Goal: Find specific page/section: Find specific page/section

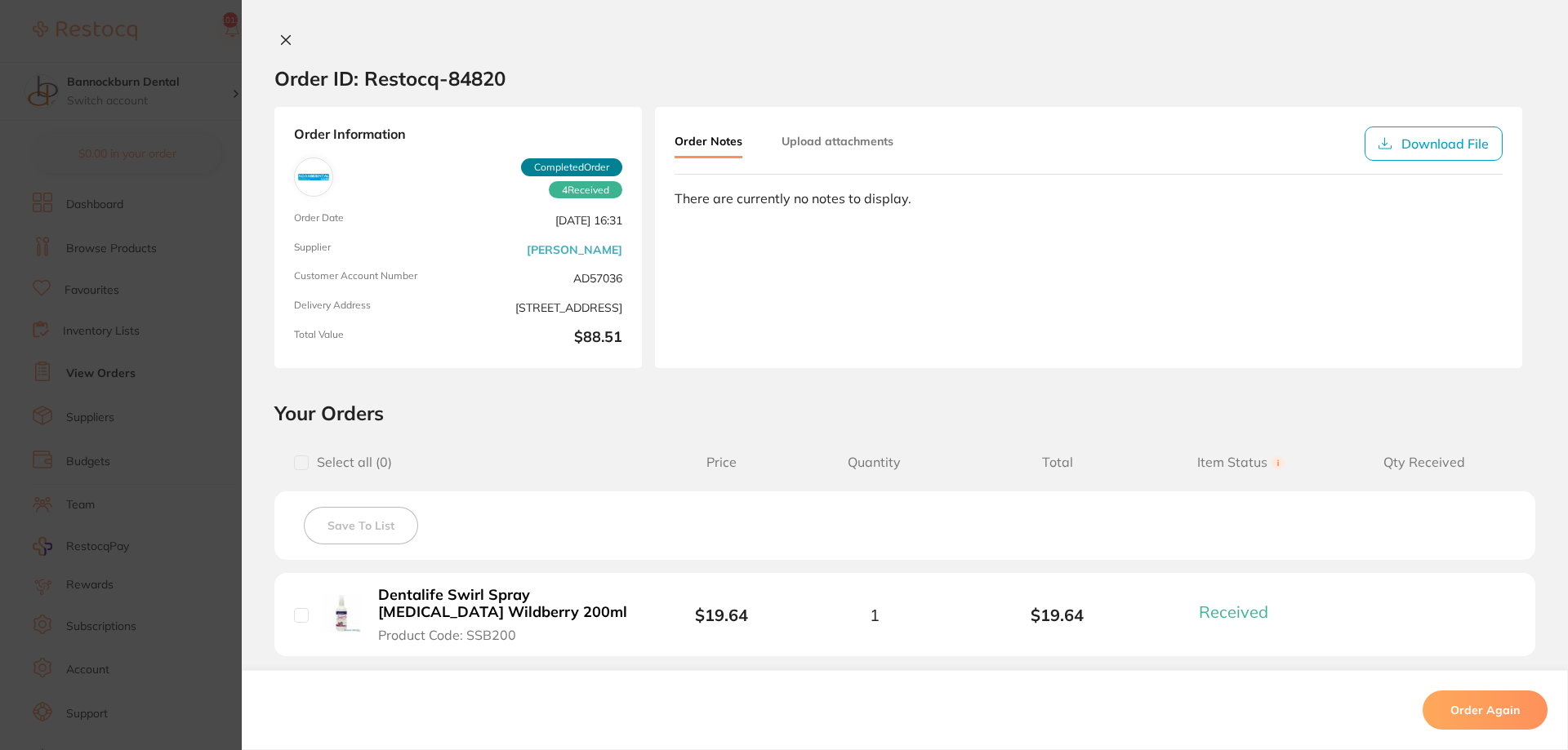
scroll to position [4580, 0]
click at [284, 40] on icon at bounding box center [286, 39] width 9 height 9
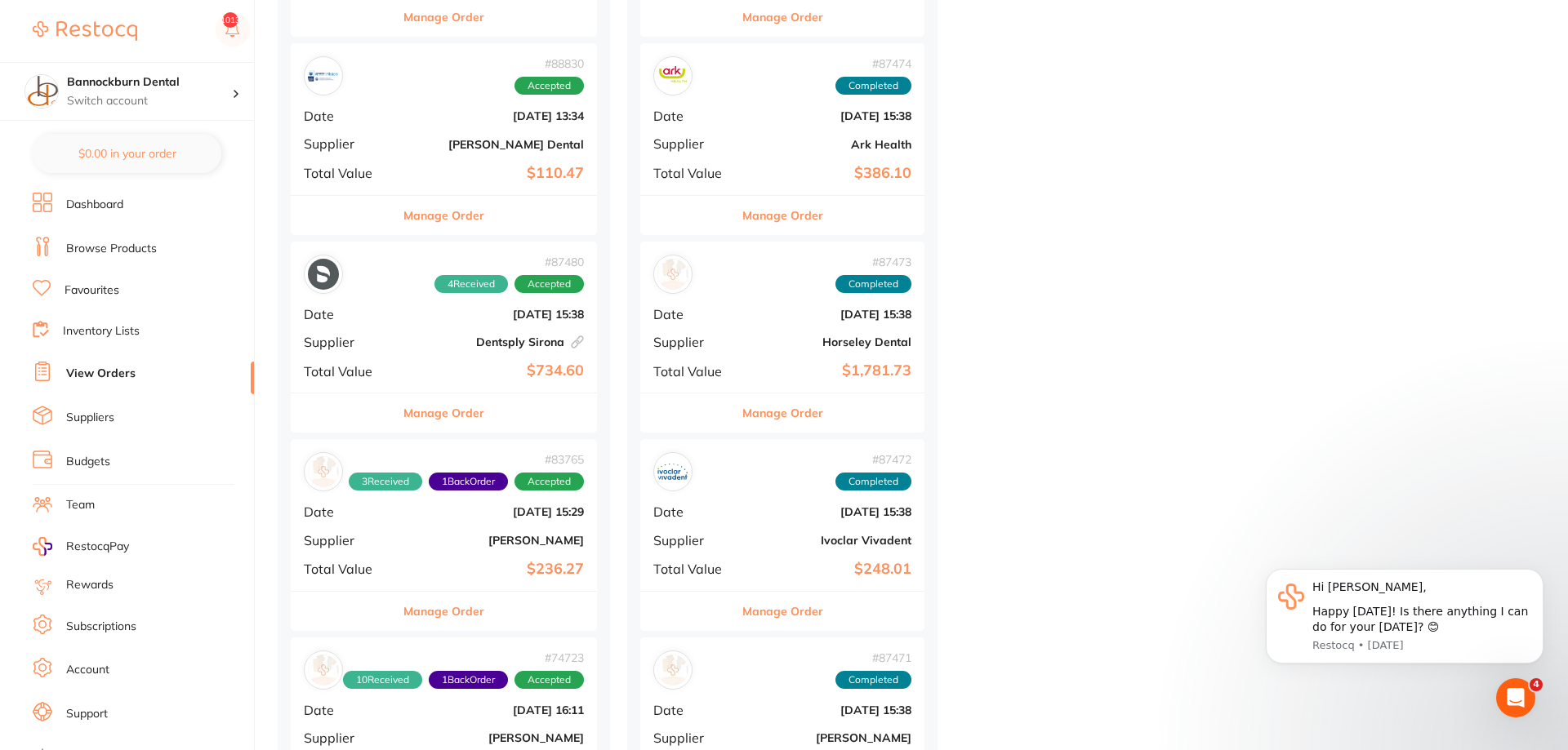
scroll to position [2081, 0]
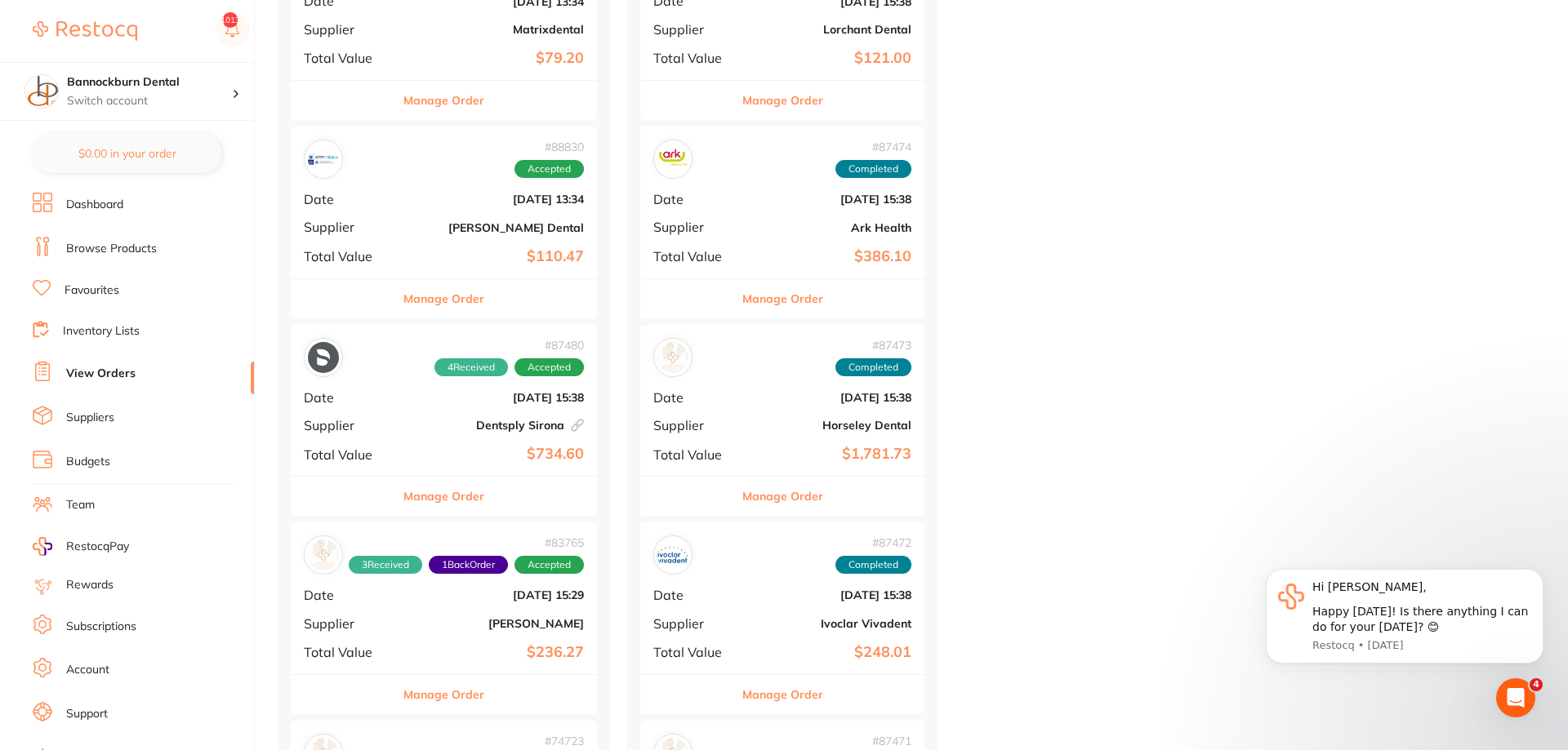
click at [477, 490] on button "Manage Order" at bounding box center [443, 496] width 81 height 39
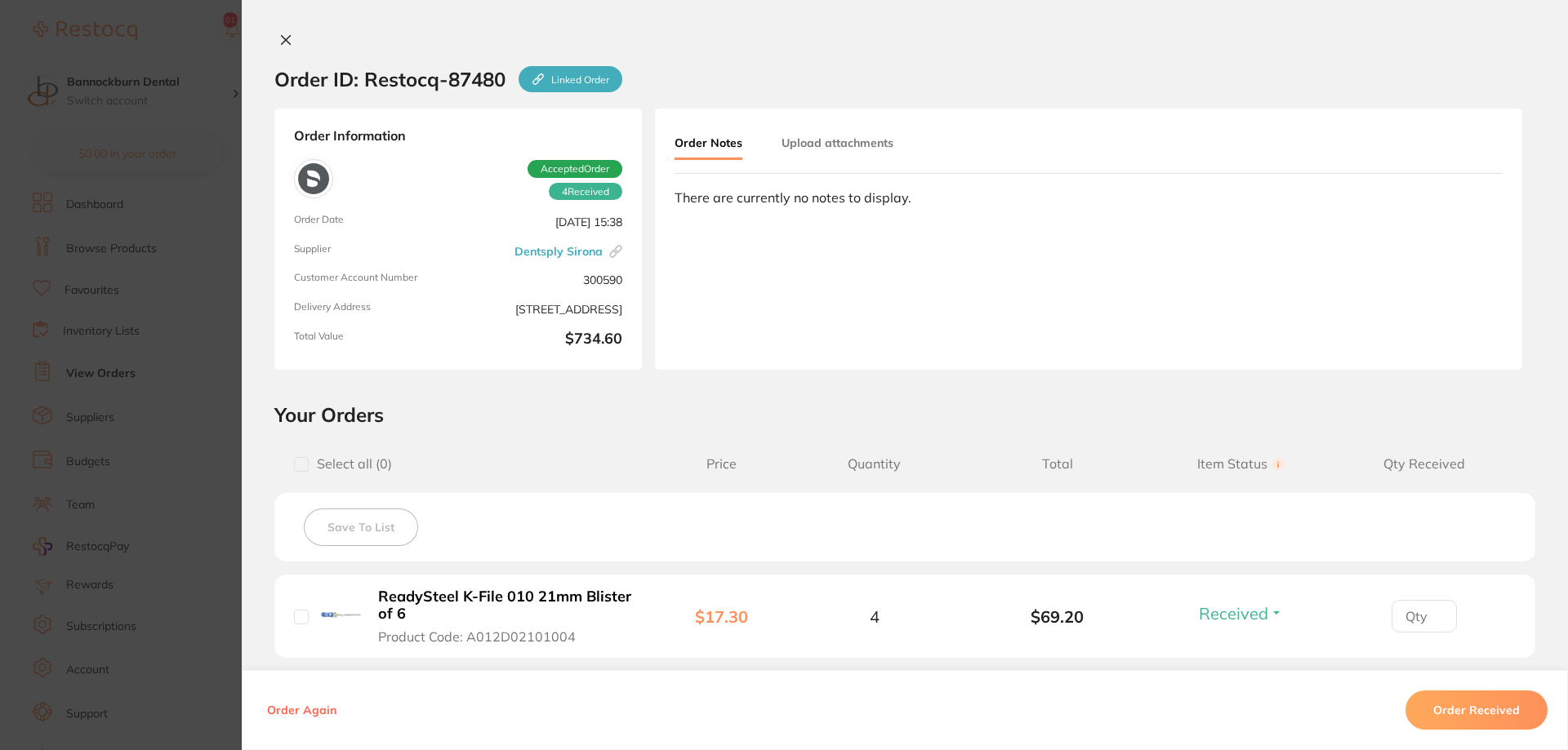
drag, startPoint x: 279, startPoint y: 45, endPoint x: 623, endPoint y: 454, distance: 534.4
click at [279, 46] on icon at bounding box center [286, 40] width 13 height 13
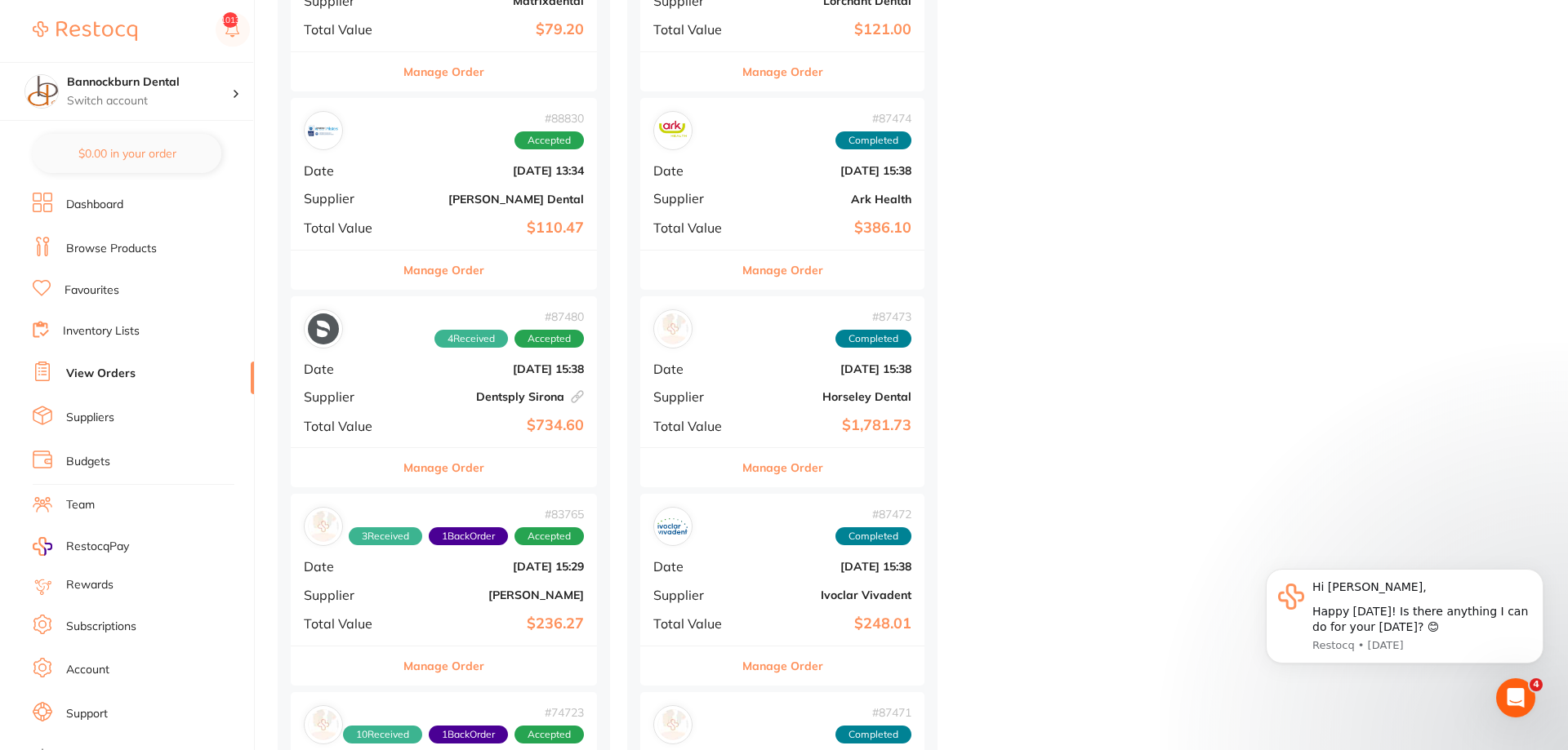
scroll to position [2081, 0]
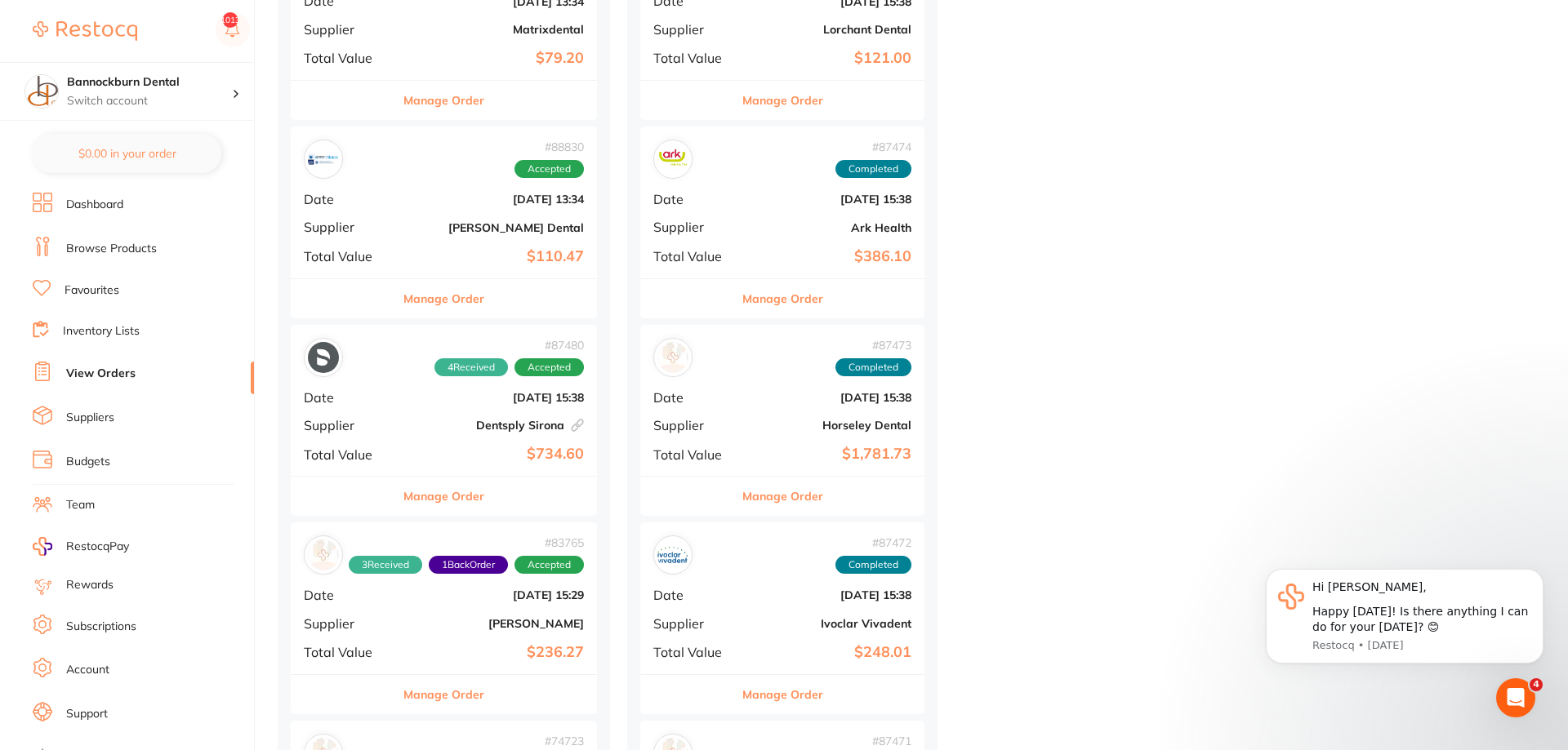
click at [468, 304] on button "Manage Order" at bounding box center [443, 298] width 81 height 39
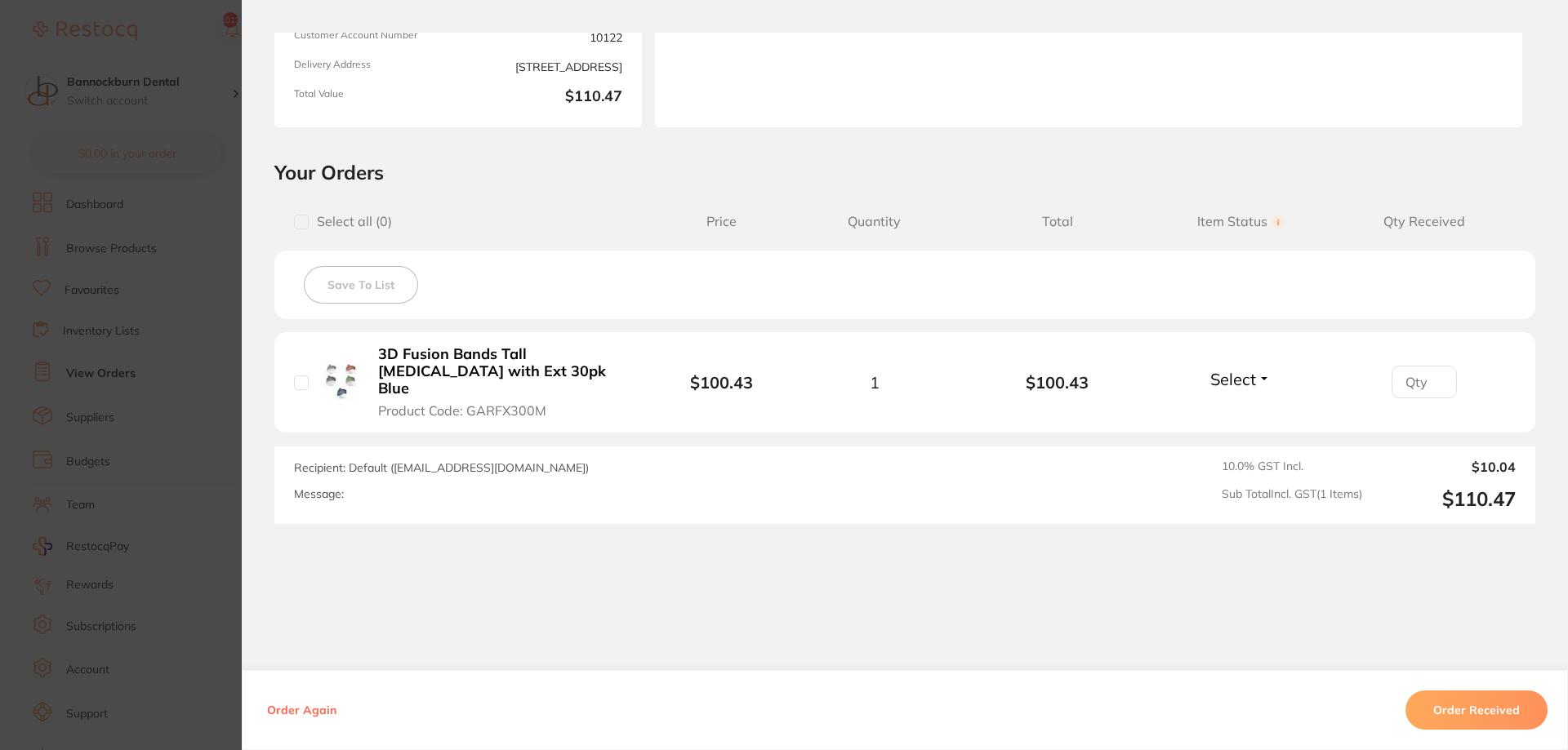
scroll to position [2077, 0]
click at [216, 298] on section "Order ID: Restocq- 88830 Order Information Accepted Order Order Date [DATE] 13:…" at bounding box center [784, 375] width 1568 height 750
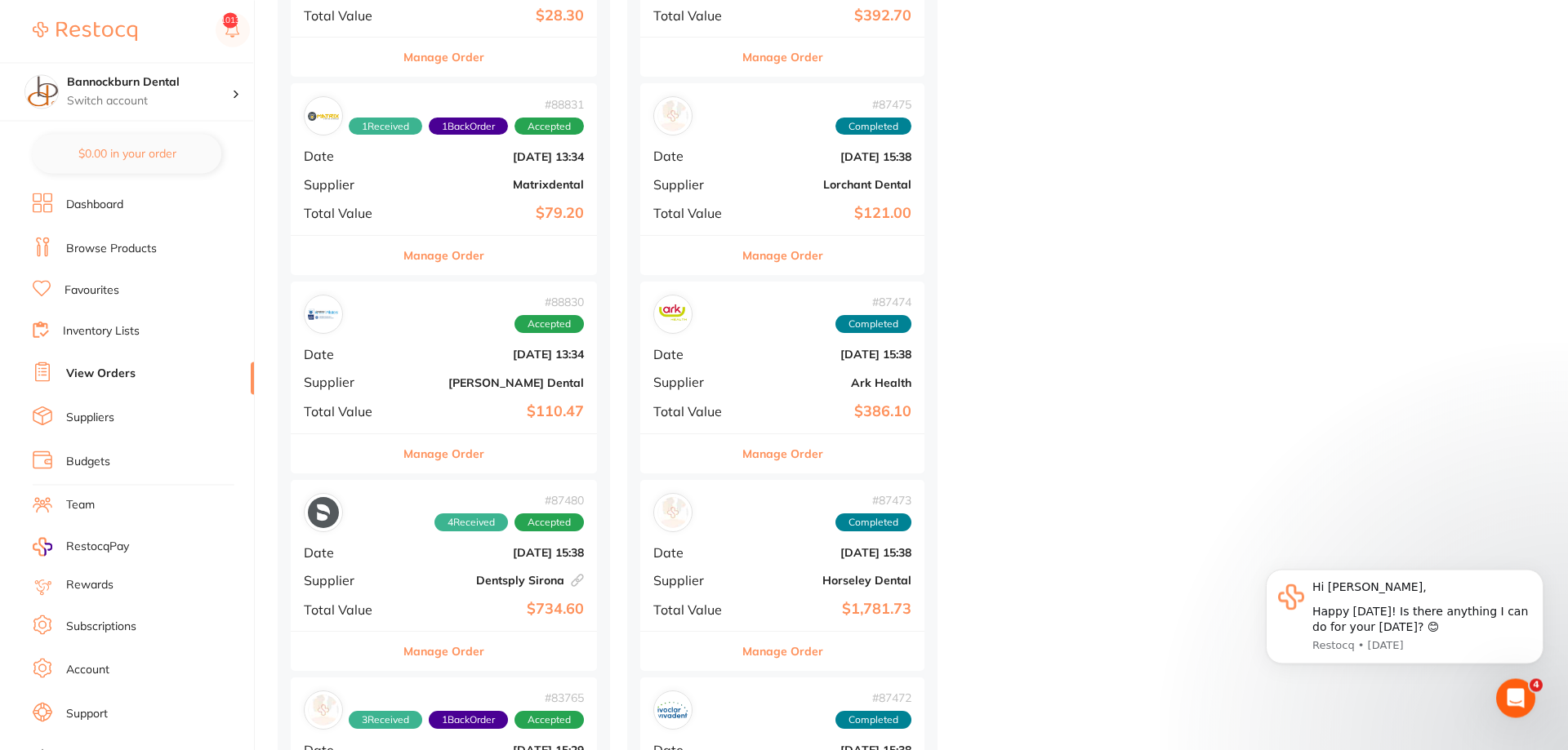
scroll to position [1910, 0]
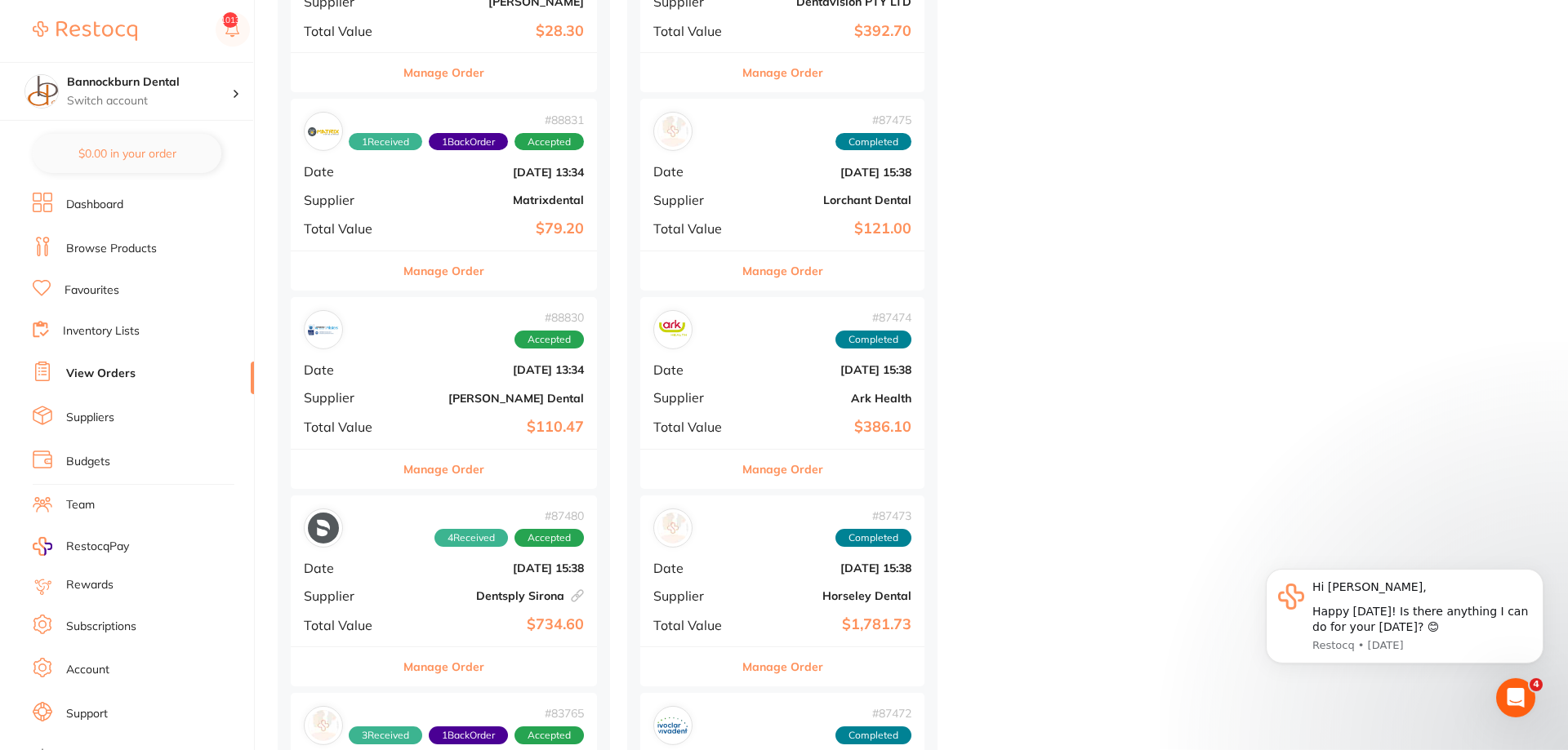
click at [452, 277] on button "Manage Order" at bounding box center [443, 270] width 81 height 39
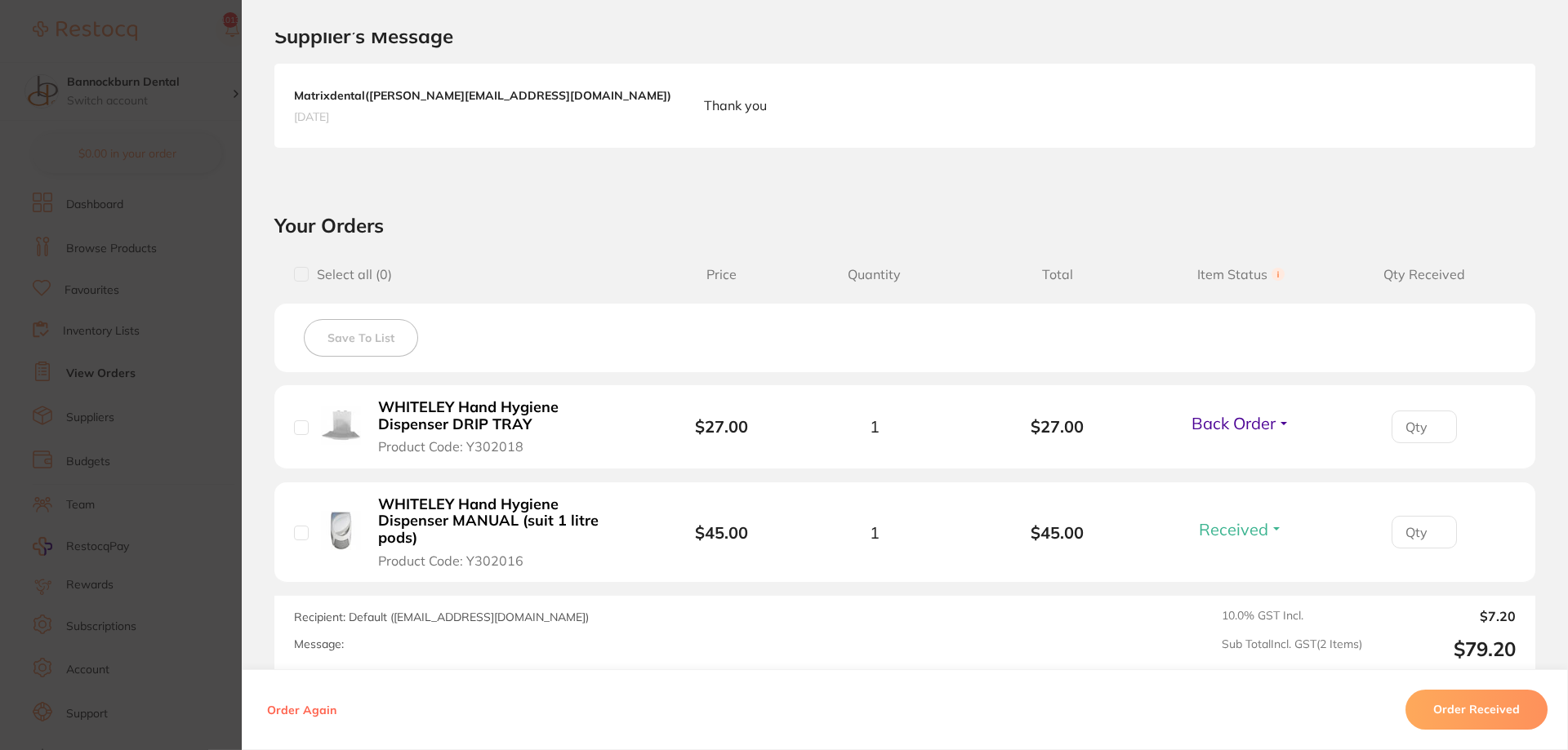
click at [215, 326] on section "Order ID: Restocq- 88831 Order Information 1 Received 1 Back Order Accepted Ord…" at bounding box center [784, 375] width 1568 height 750
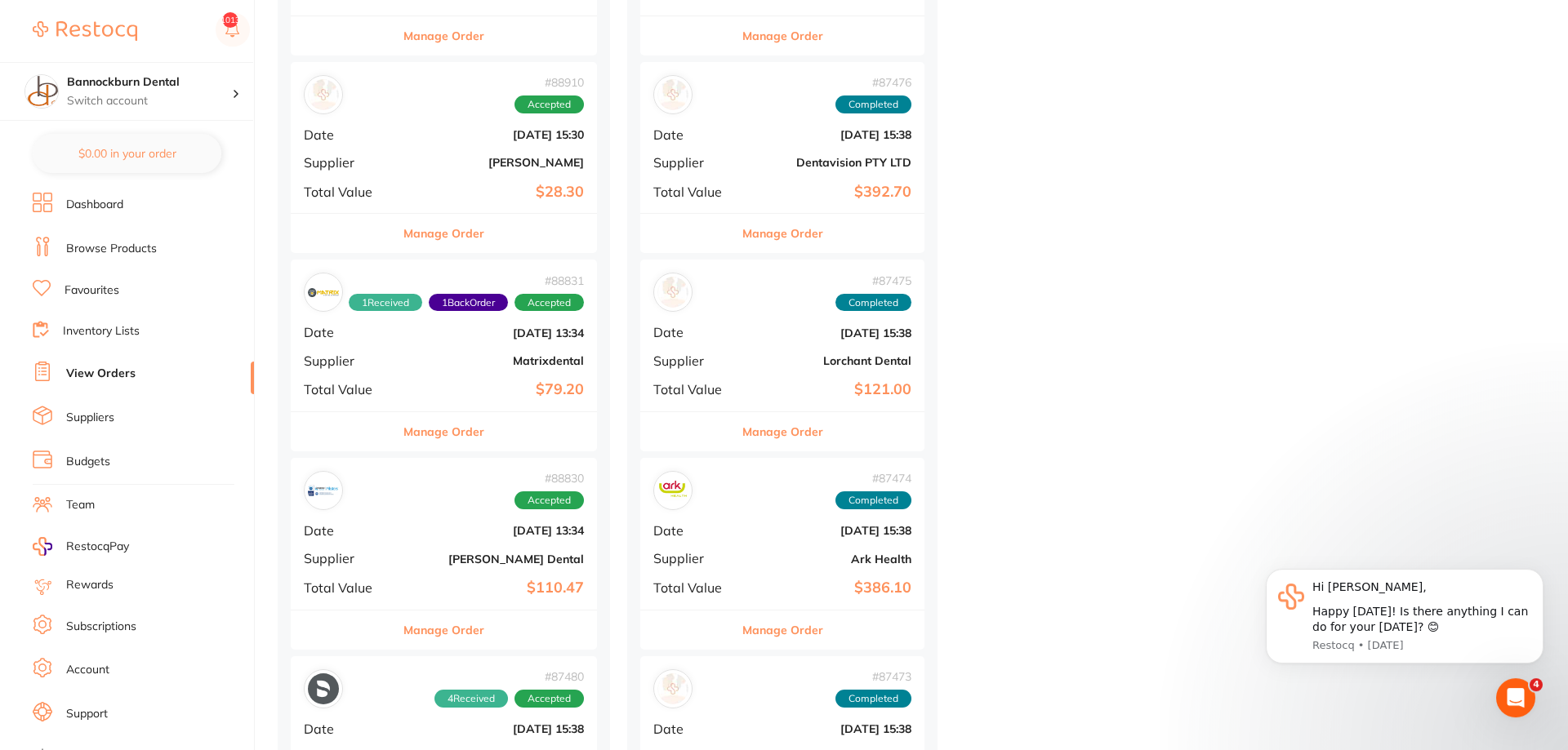
scroll to position [1745, 0]
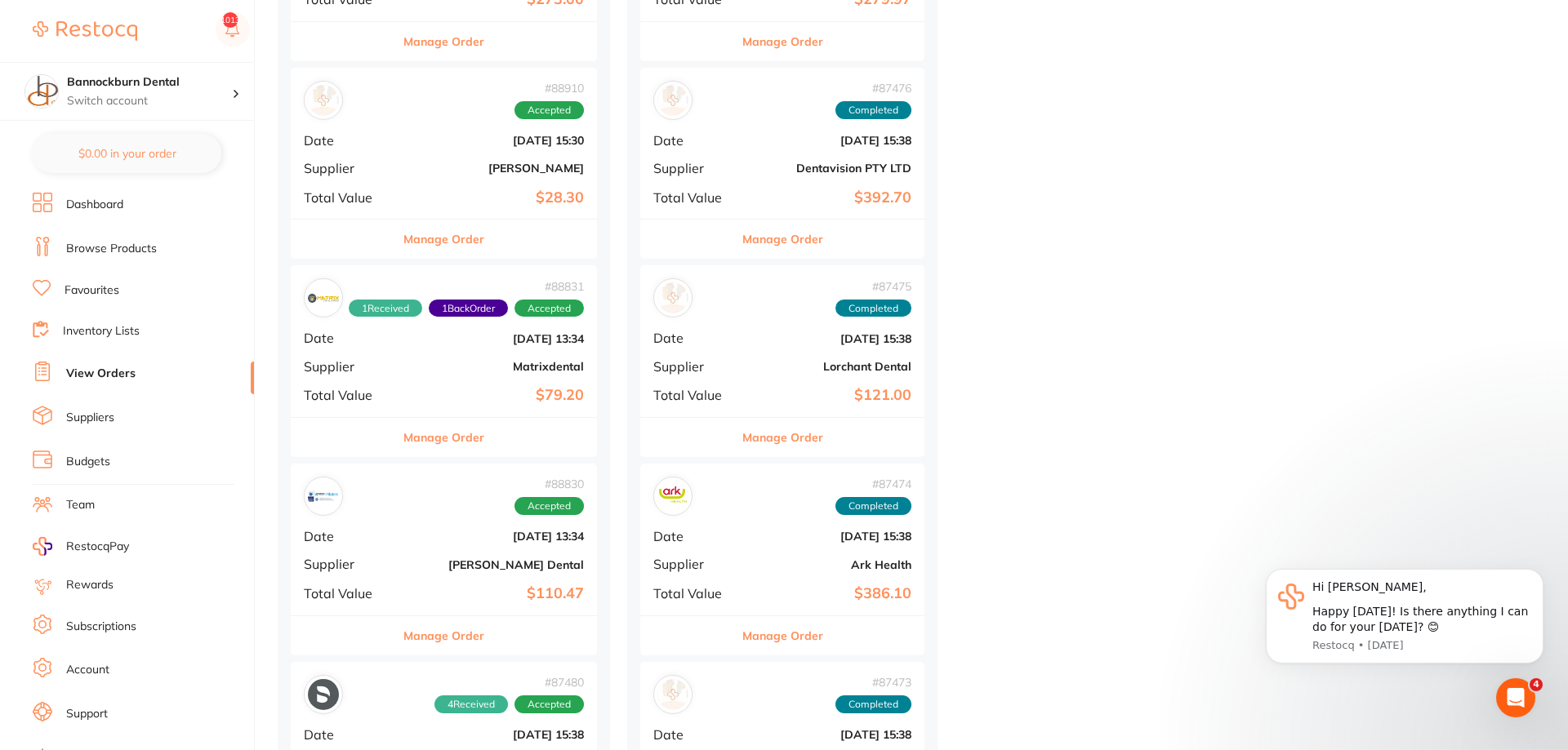
click at [457, 239] on button "Manage Order" at bounding box center [443, 239] width 81 height 39
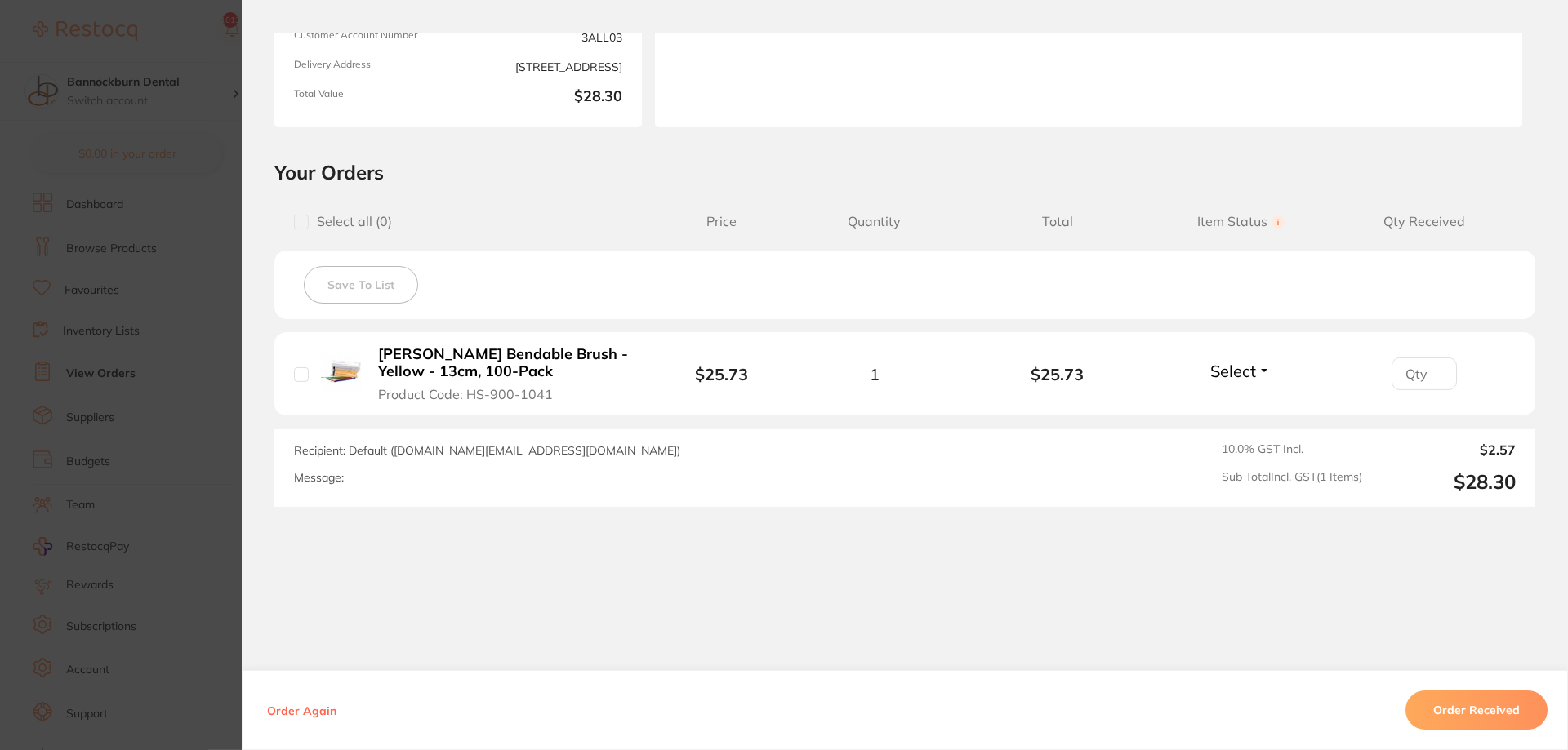
click at [211, 371] on section "Order ID: Restocq- 88910 Order Information Accepted Order Order Date [DATE] 15:…" at bounding box center [784, 375] width 1568 height 750
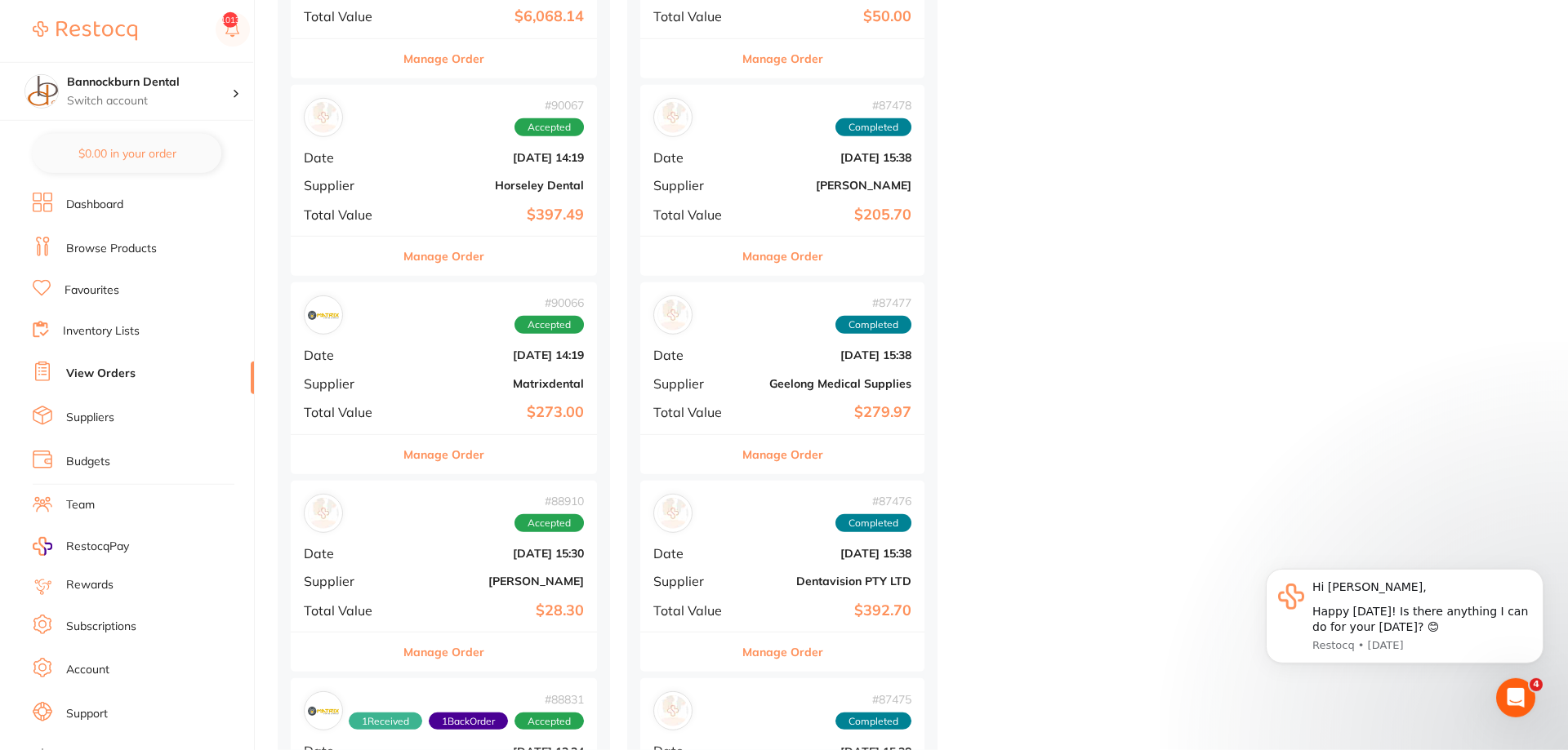
scroll to position [1328, 0]
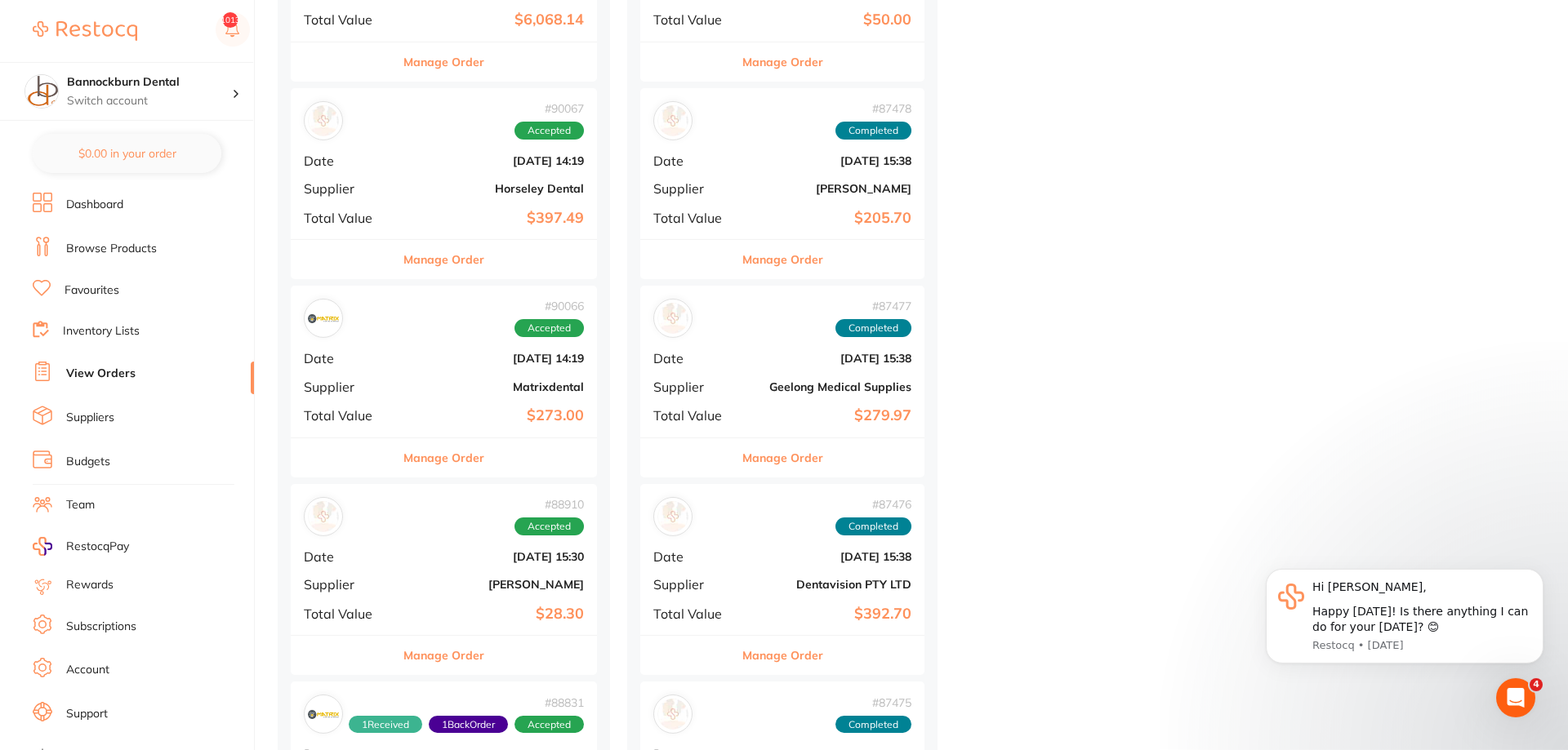
click at [428, 457] on button "Manage Order" at bounding box center [443, 457] width 81 height 39
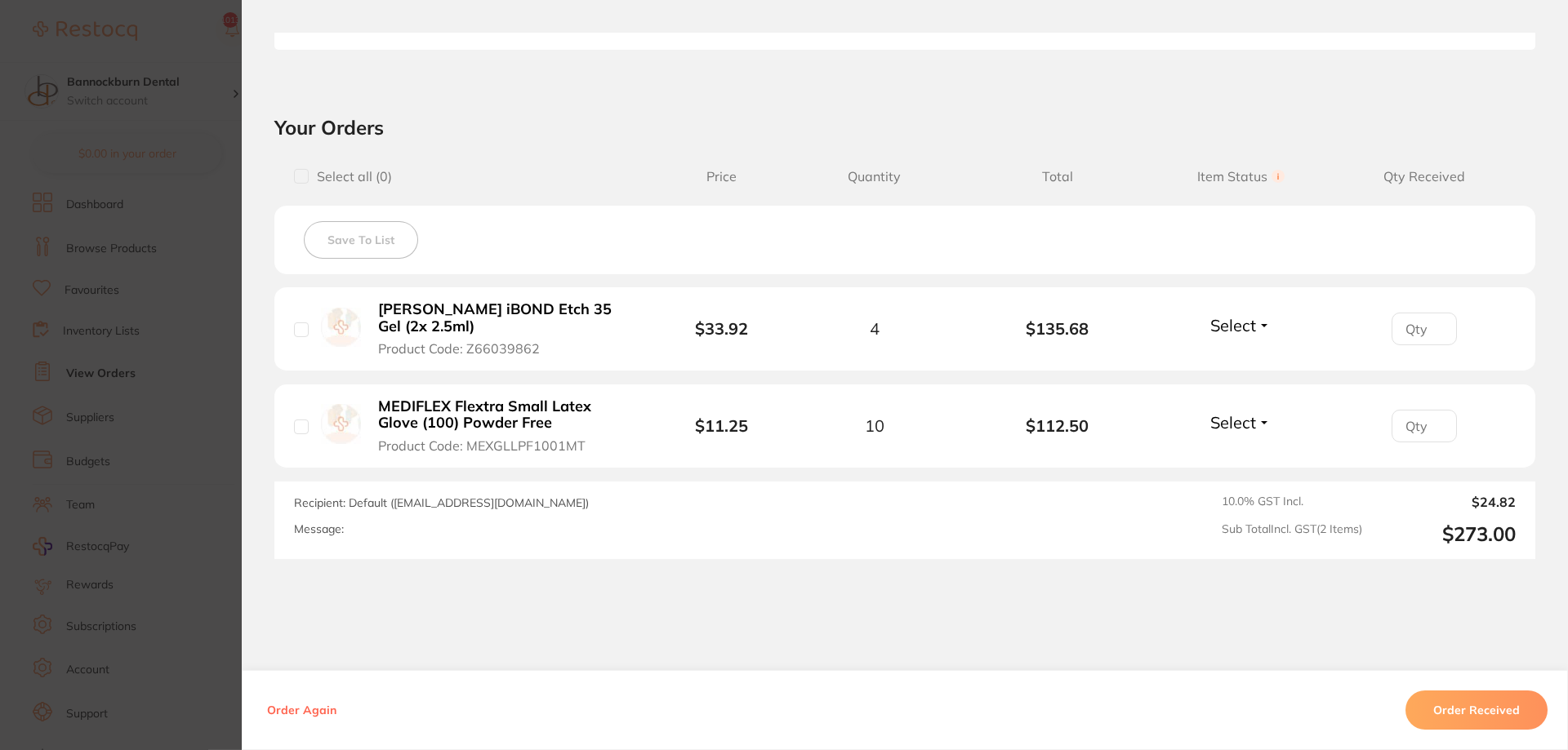
click at [233, 436] on section "Order ID: Restocq- 90066 Order Information Accepted Order Order Date [DATE] 14:…" at bounding box center [784, 375] width 1568 height 750
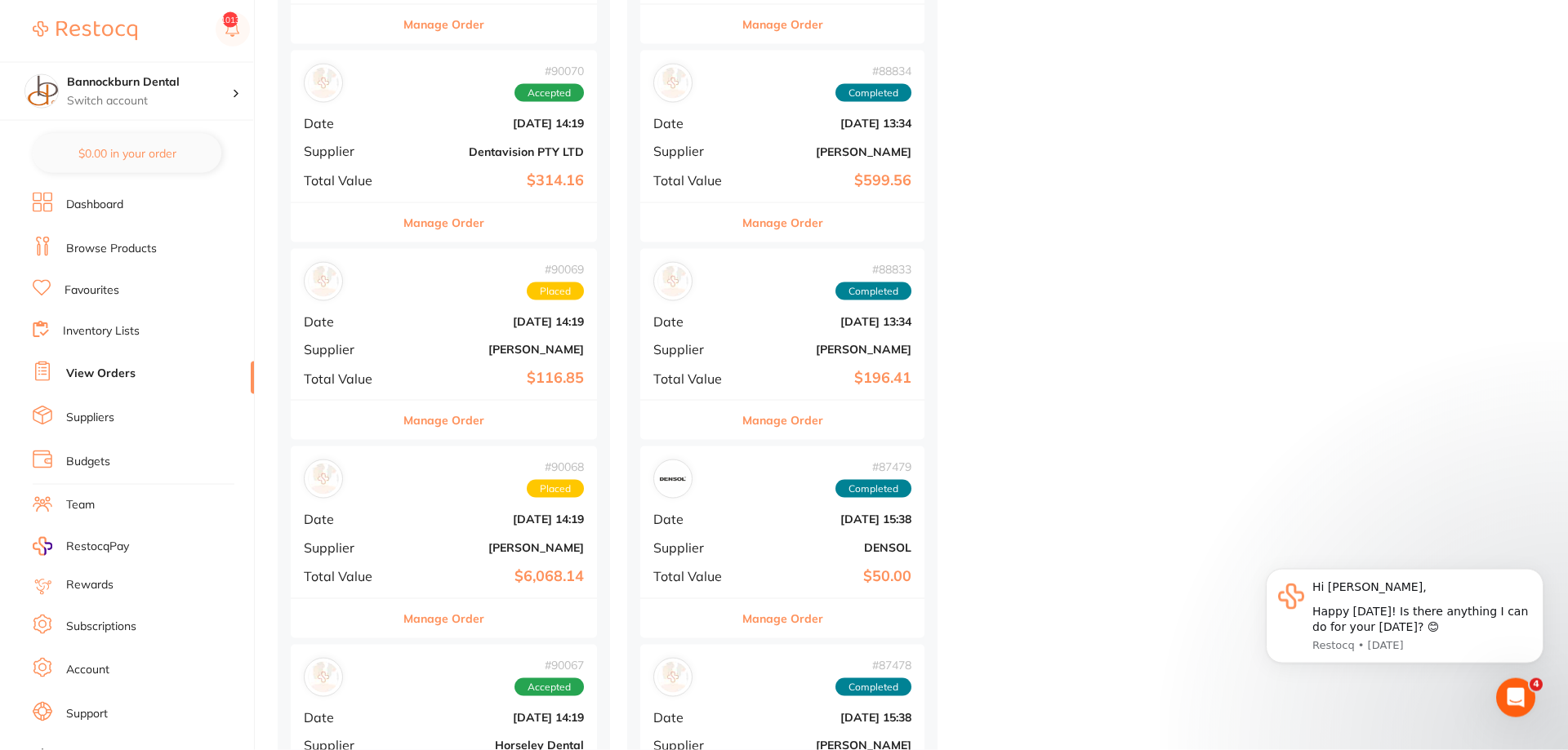
scroll to position [662, 0]
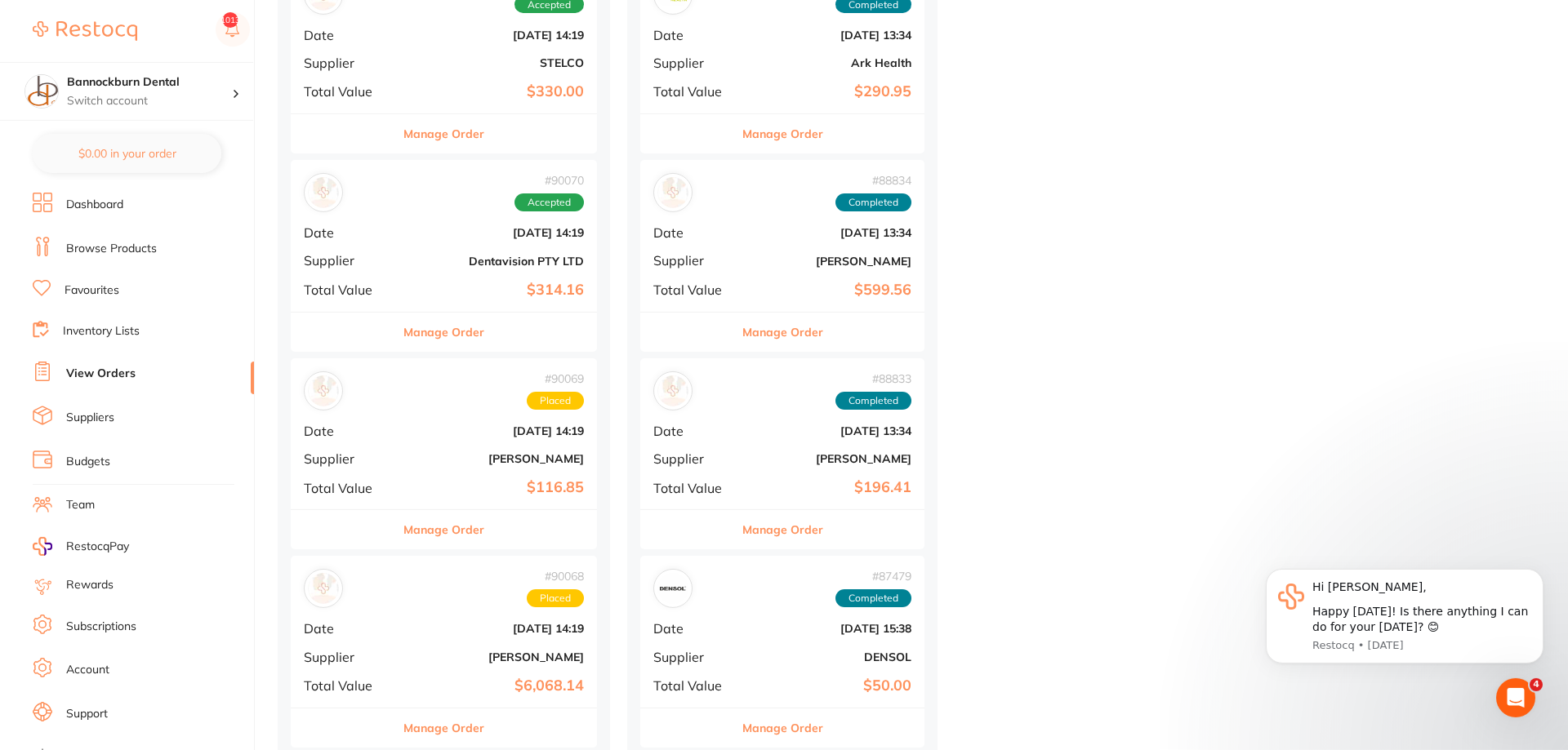
click at [447, 333] on button "Manage Order" at bounding box center [443, 332] width 81 height 39
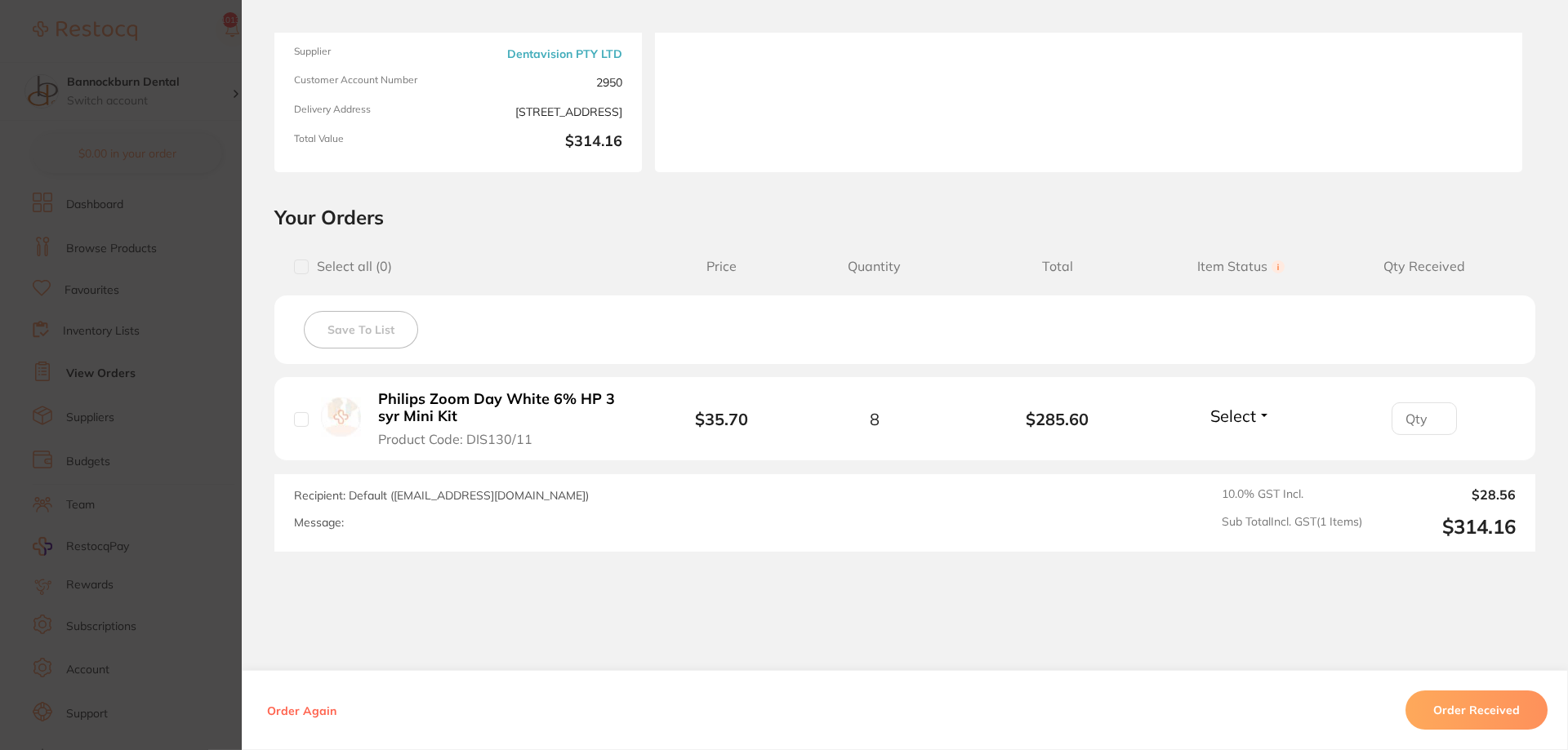
click at [240, 393] on section "Order ID: Restocq- 90070 Order Information Accepted Order Order Date [DATE] 14:…" at bounding box center [784, 375] width 1568 height 750
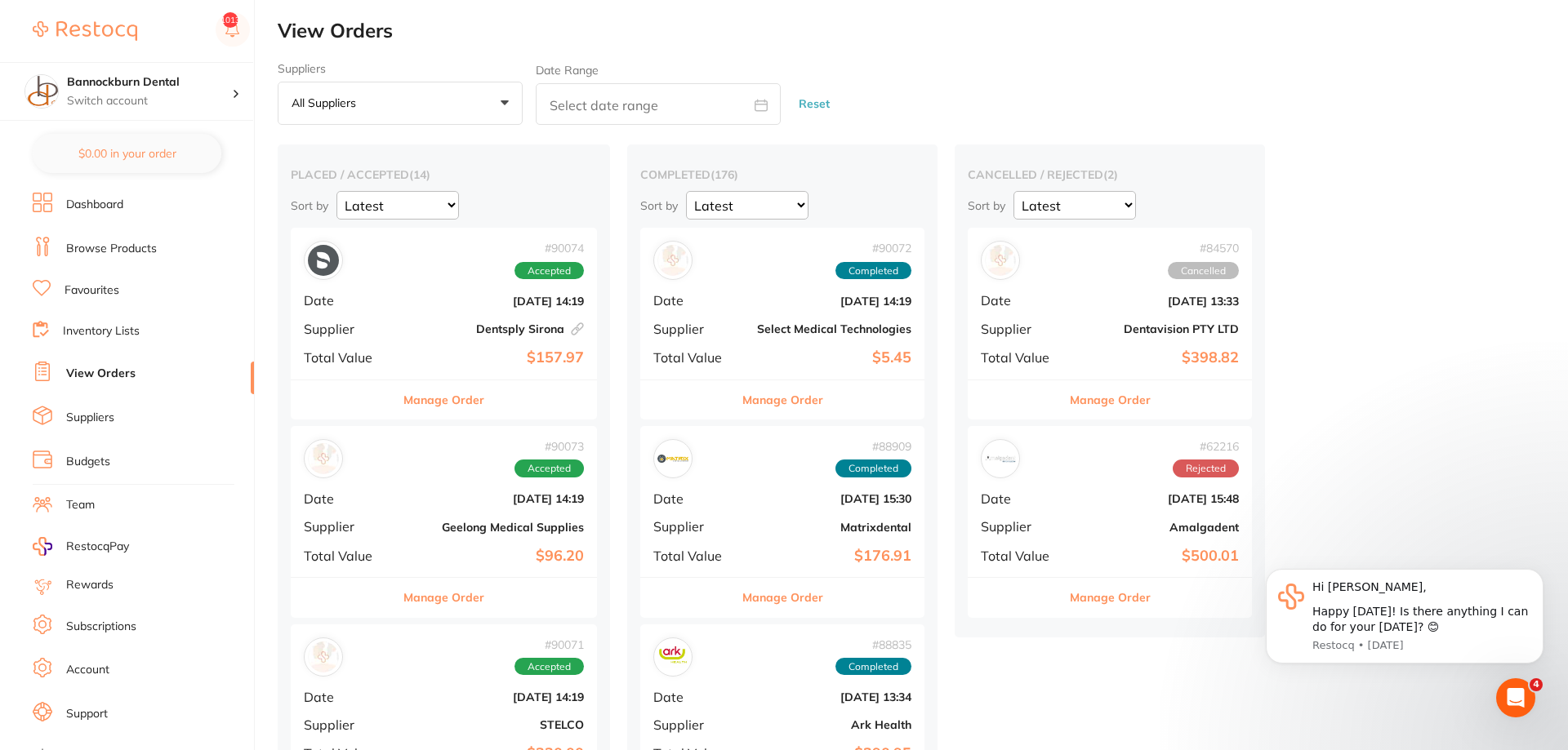
click at [780, 392] on button "Manage Order" at bounding box center [783, 400] width 81 height 39
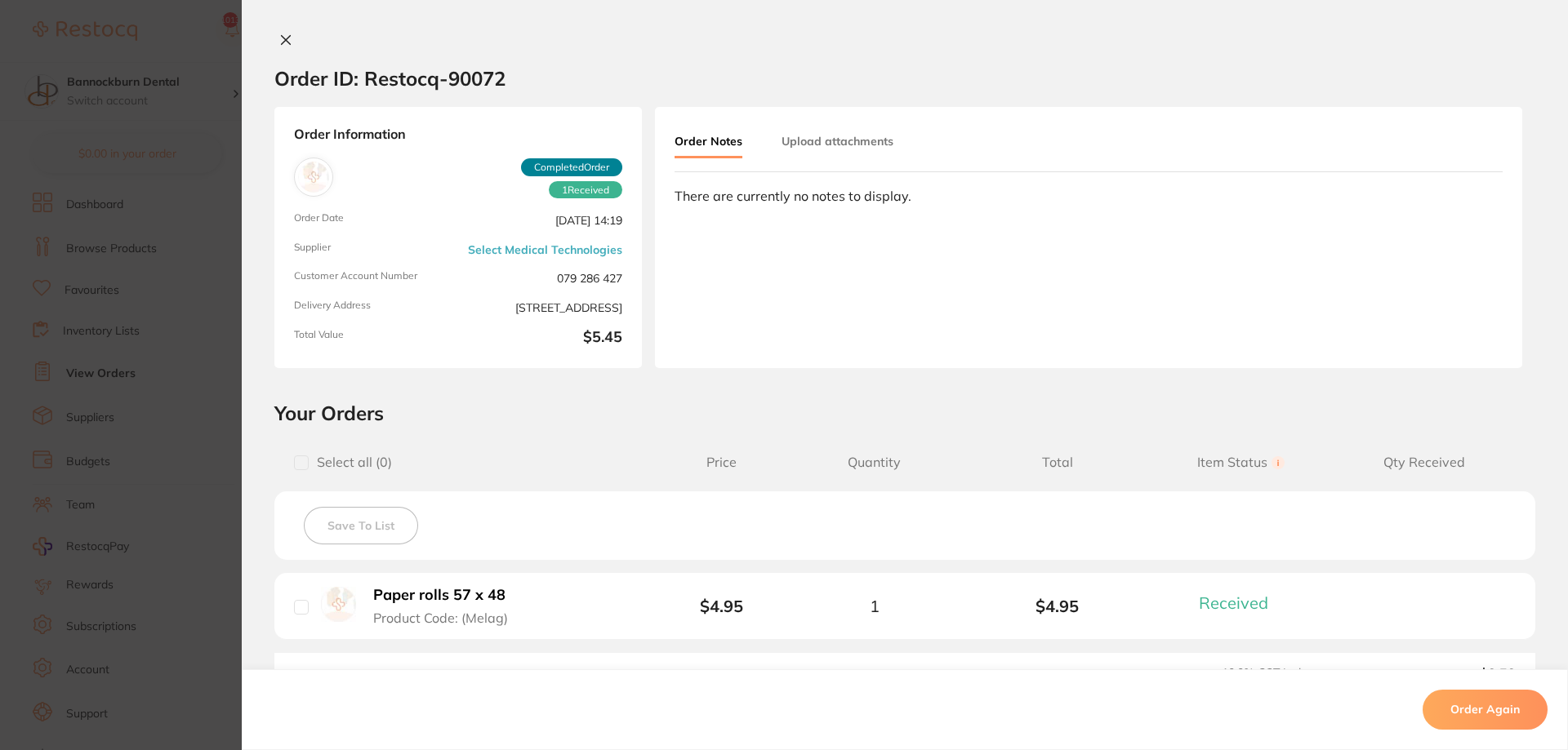
click at [288, 34] on icon at bounding box center [286, 40] width 13 height 13
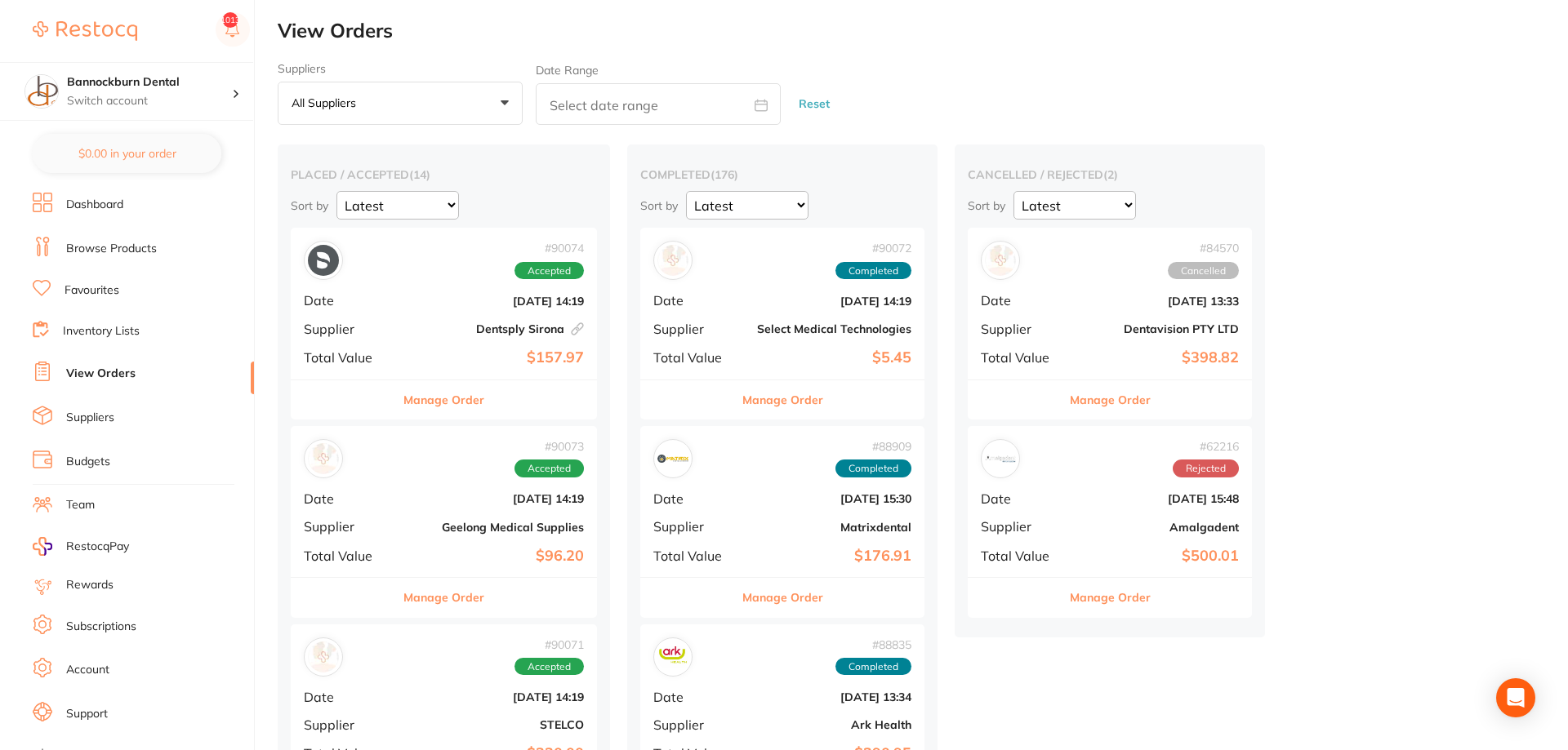
click at [787, 590] on button "Manage Order" at bounding box center [783, 598] width 81 height 39
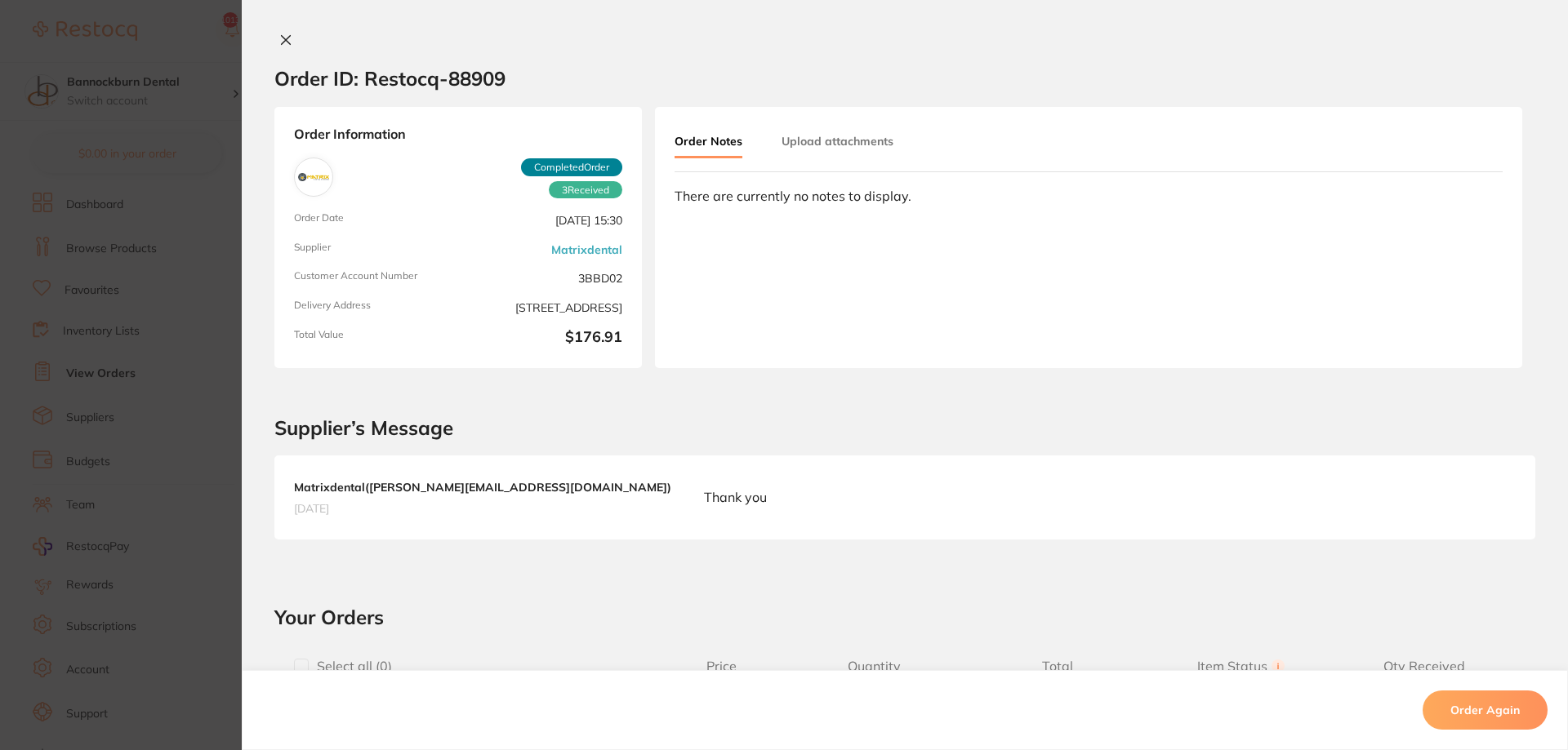
click at [279, 36] on icon at bounding box center [286, 40] width 13 height 13
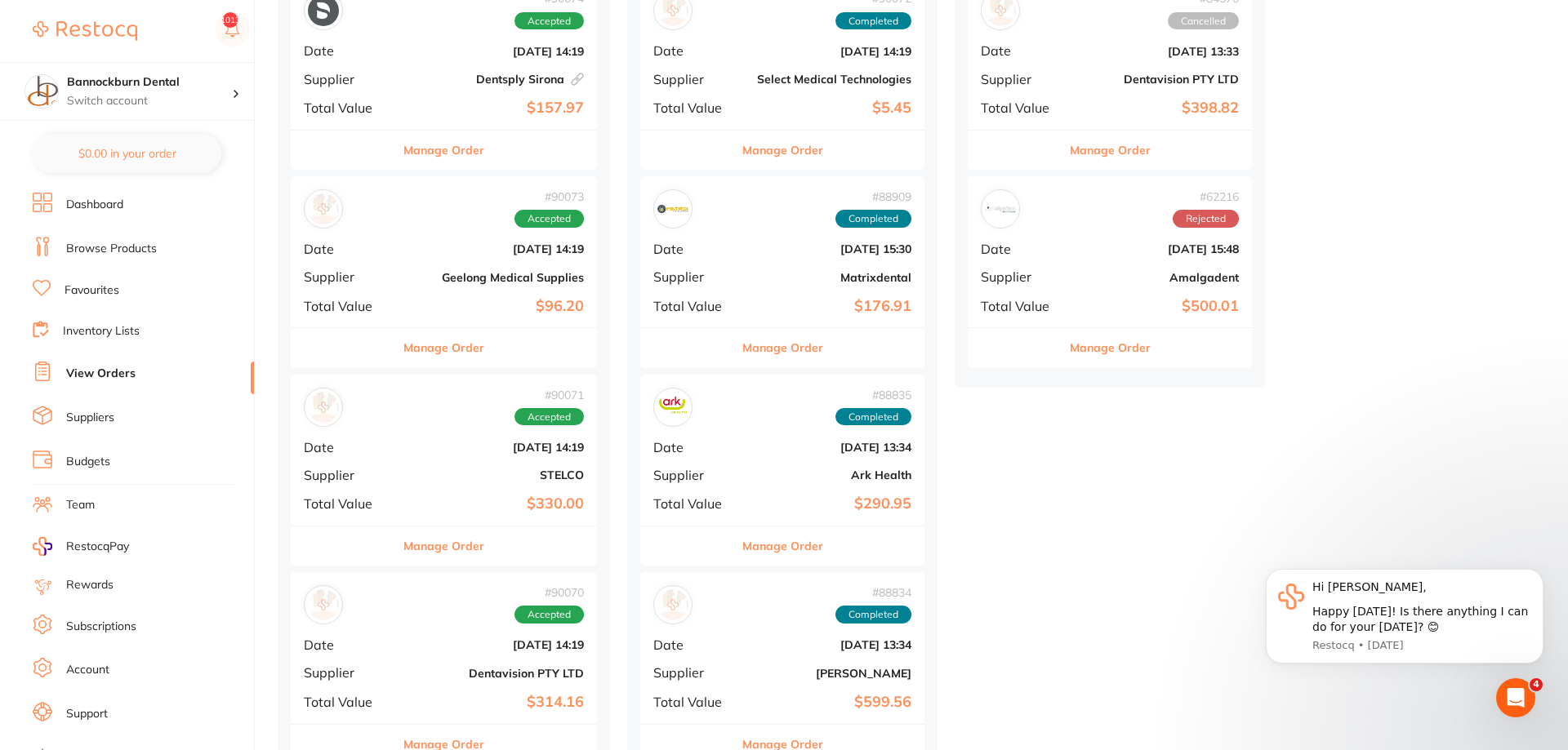
click at [793, 550] on button "Manage Order" at bounding box center [783, 546] width 81 height 39
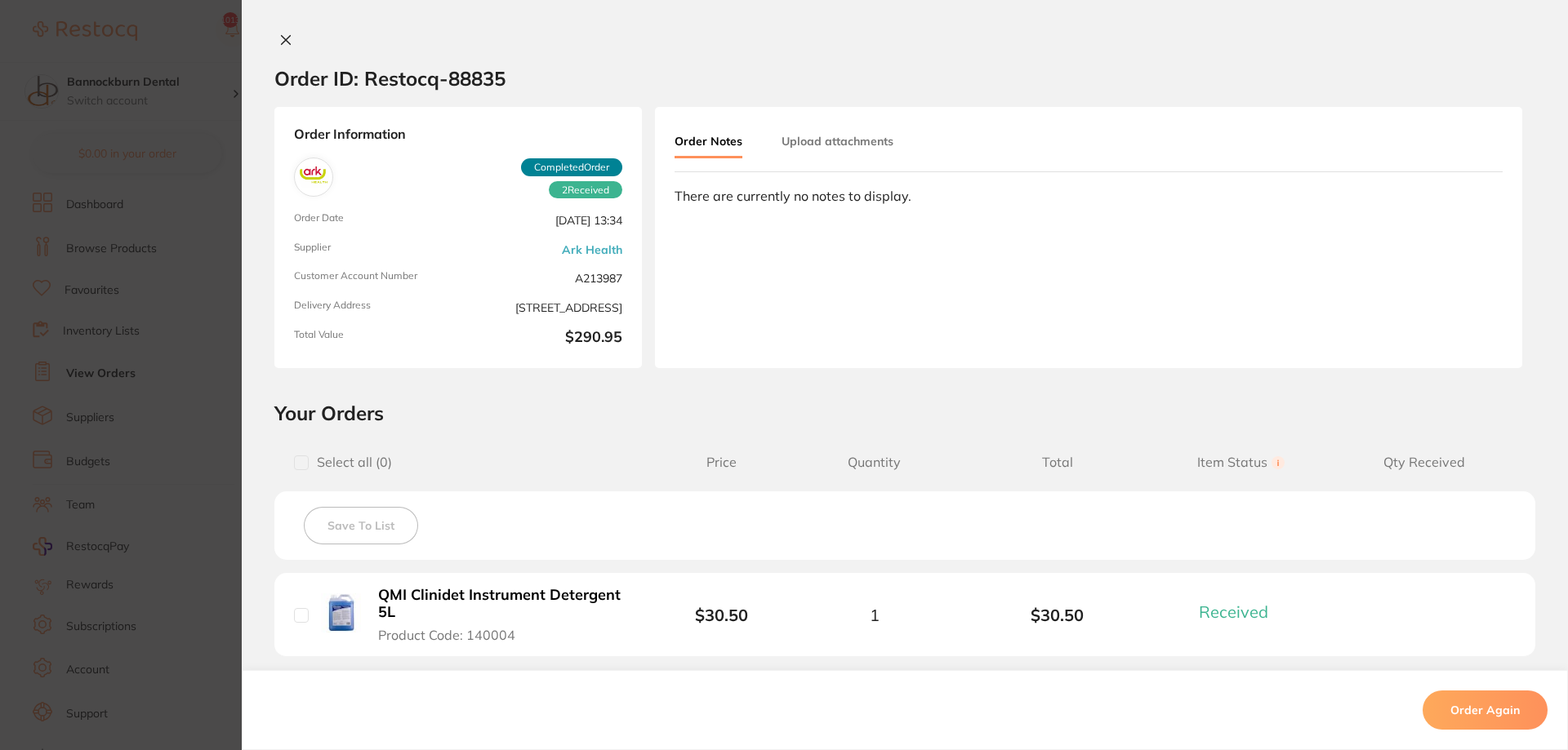
click at [282, 44] on icon at bounding box center [286, 39] width 9 height 9
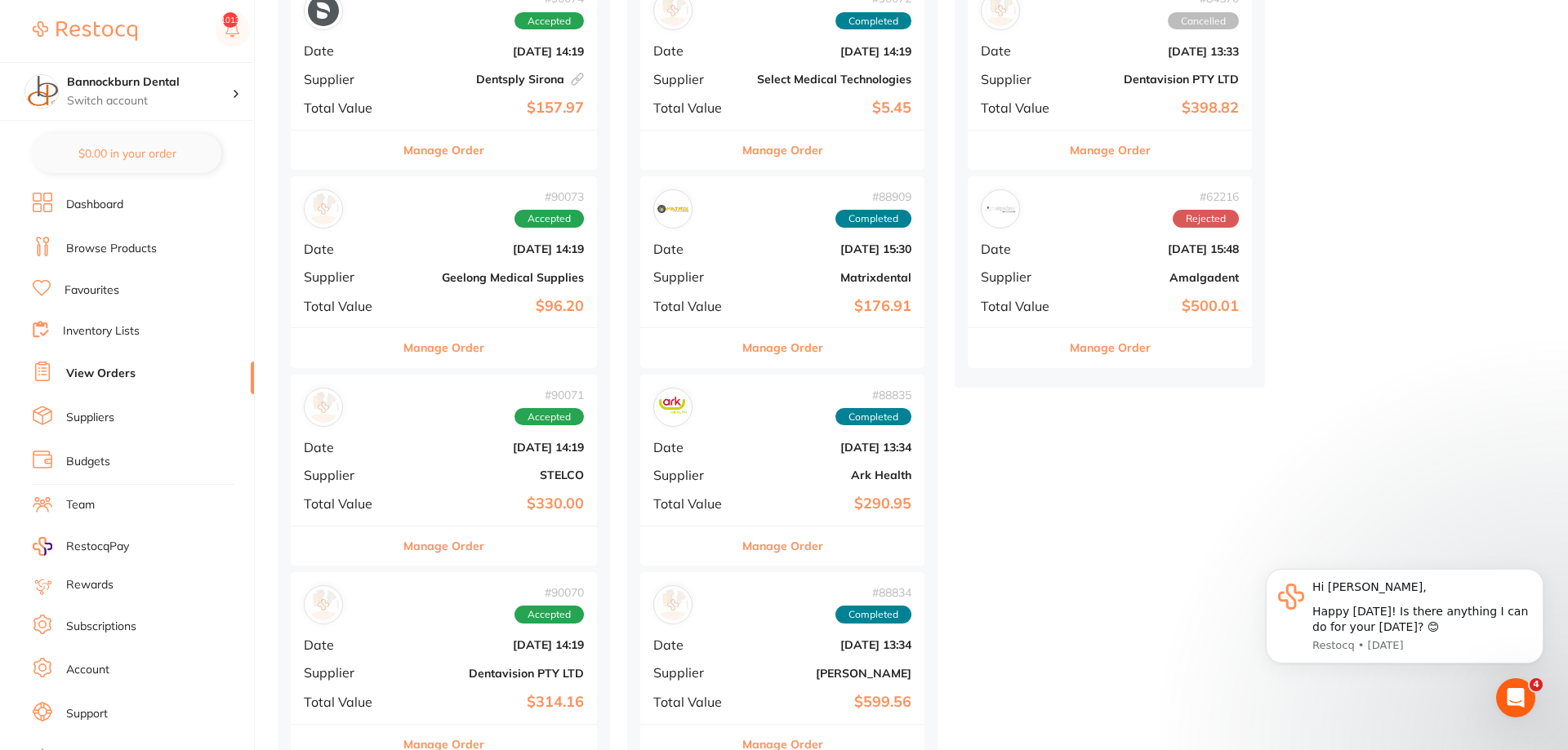
scroll to position [416, 0]
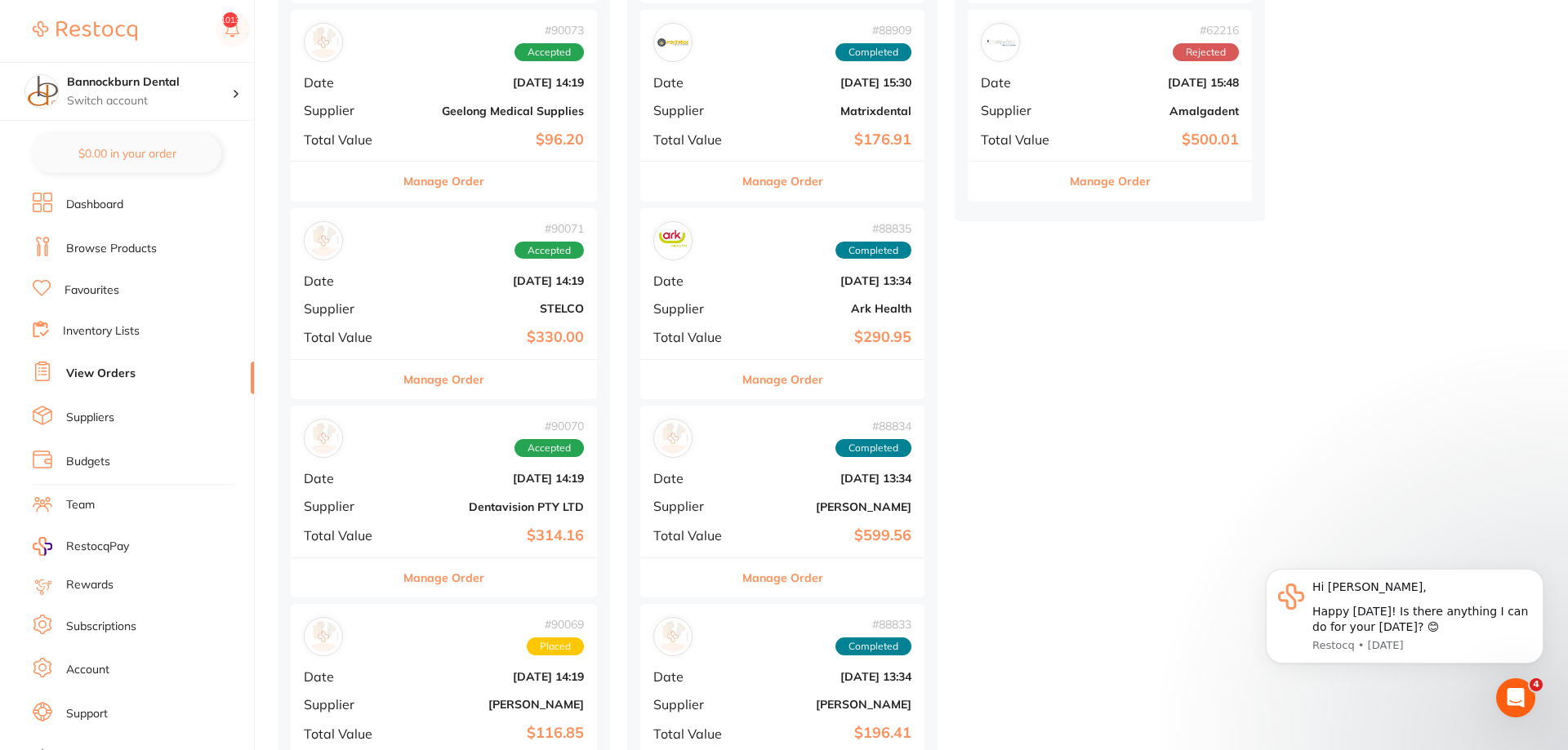
click at [783, 579] on button "Manage Order" at bounding box center [783, 577] width 81 height 39
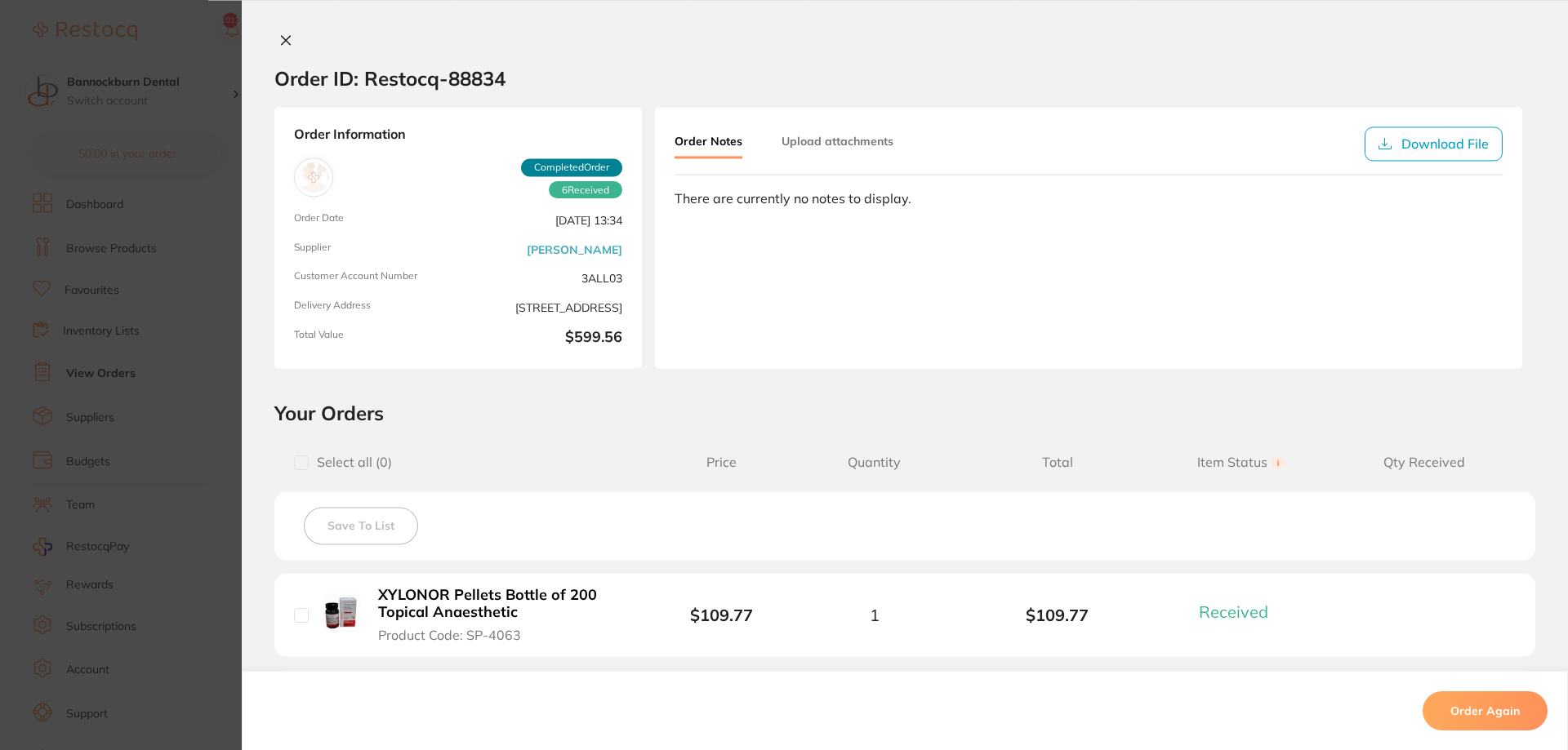
scroll to position [167, 0]
click at [285, 41] on icon at bounding box center [286, 39] width 9 height 9
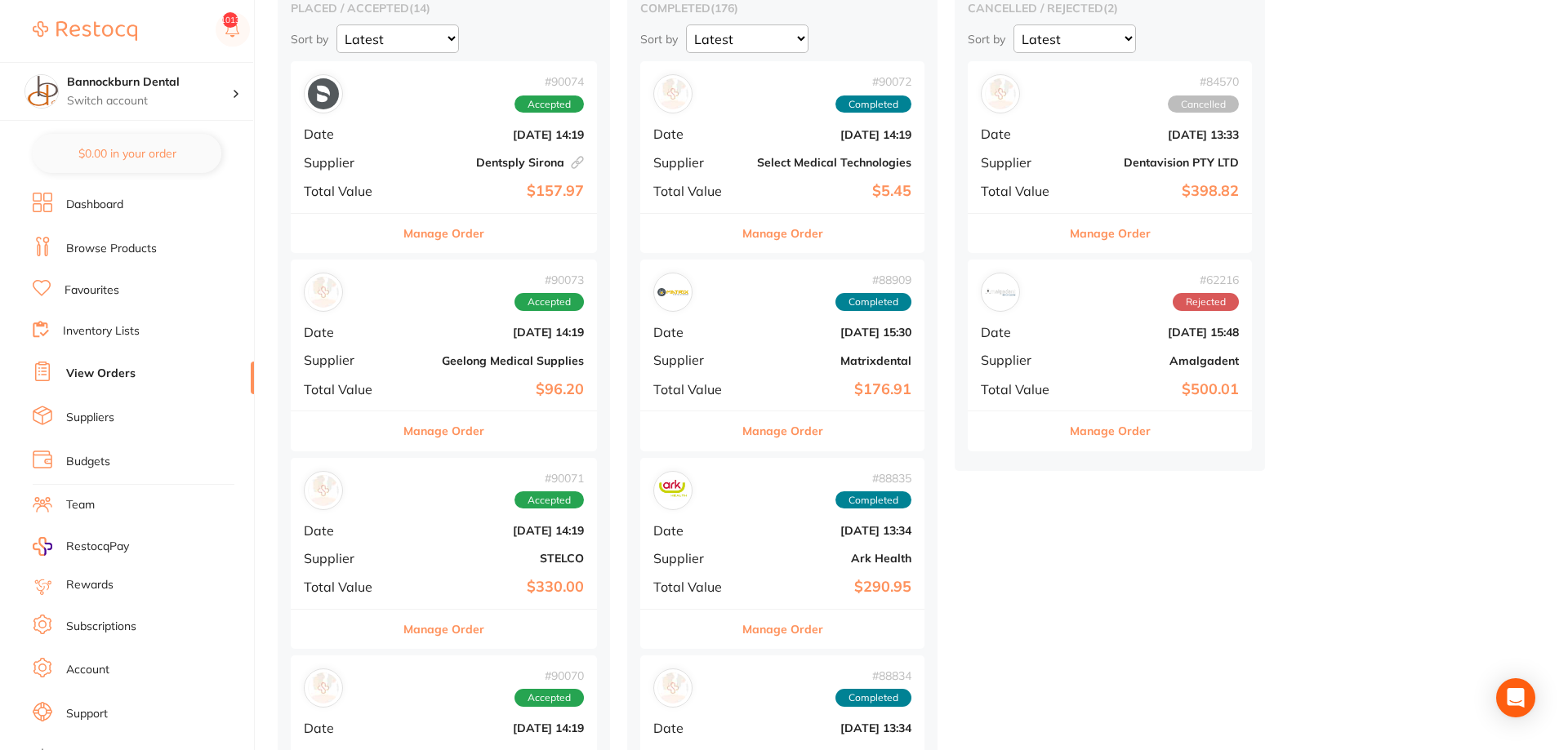
click at [130, 332] on link "Inventory Lists" at bounding box center [102, 331] width 77 height 16
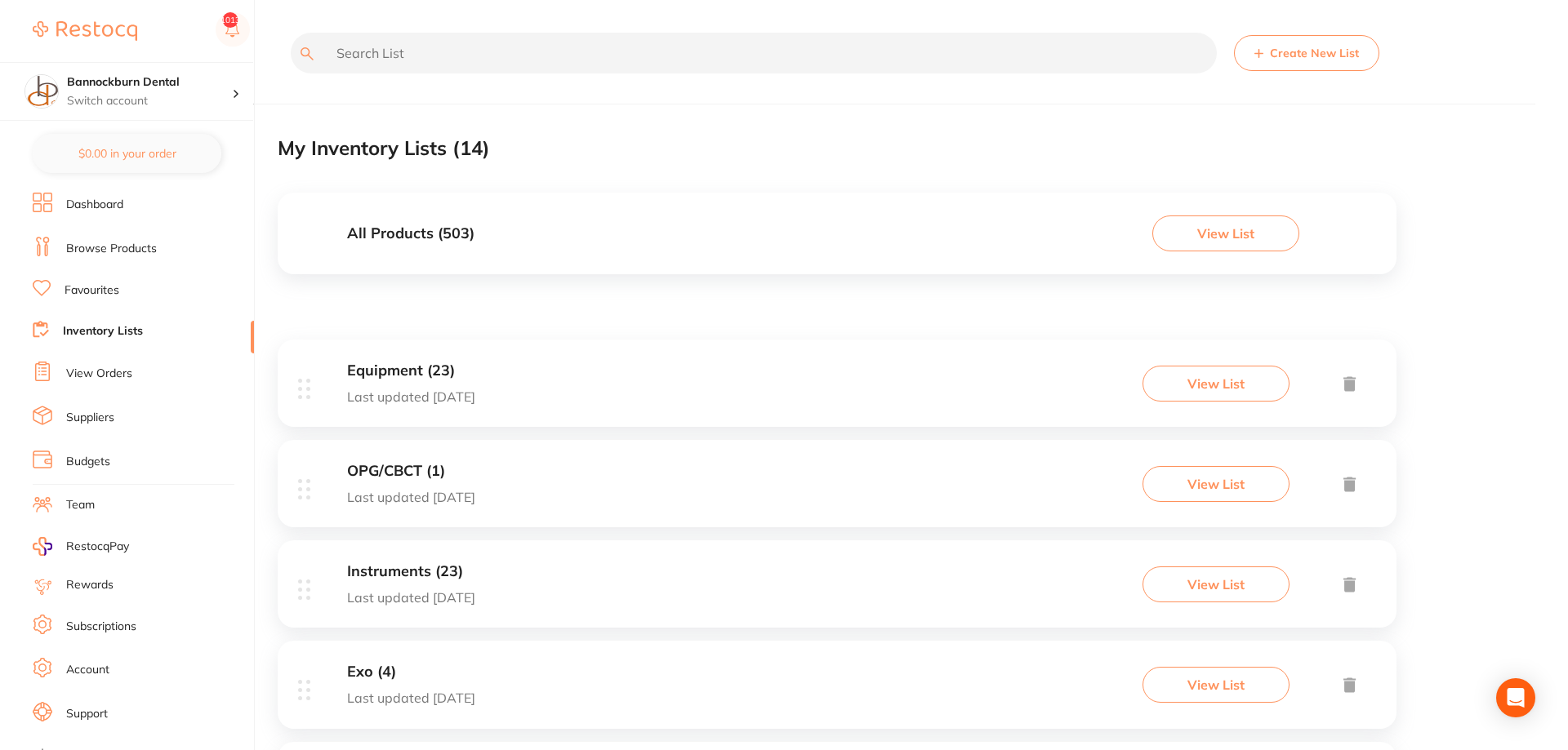
click at [440, 233] on h3 "All Products ( 503 )" at bounding box center [411, 234] width 128 height 17
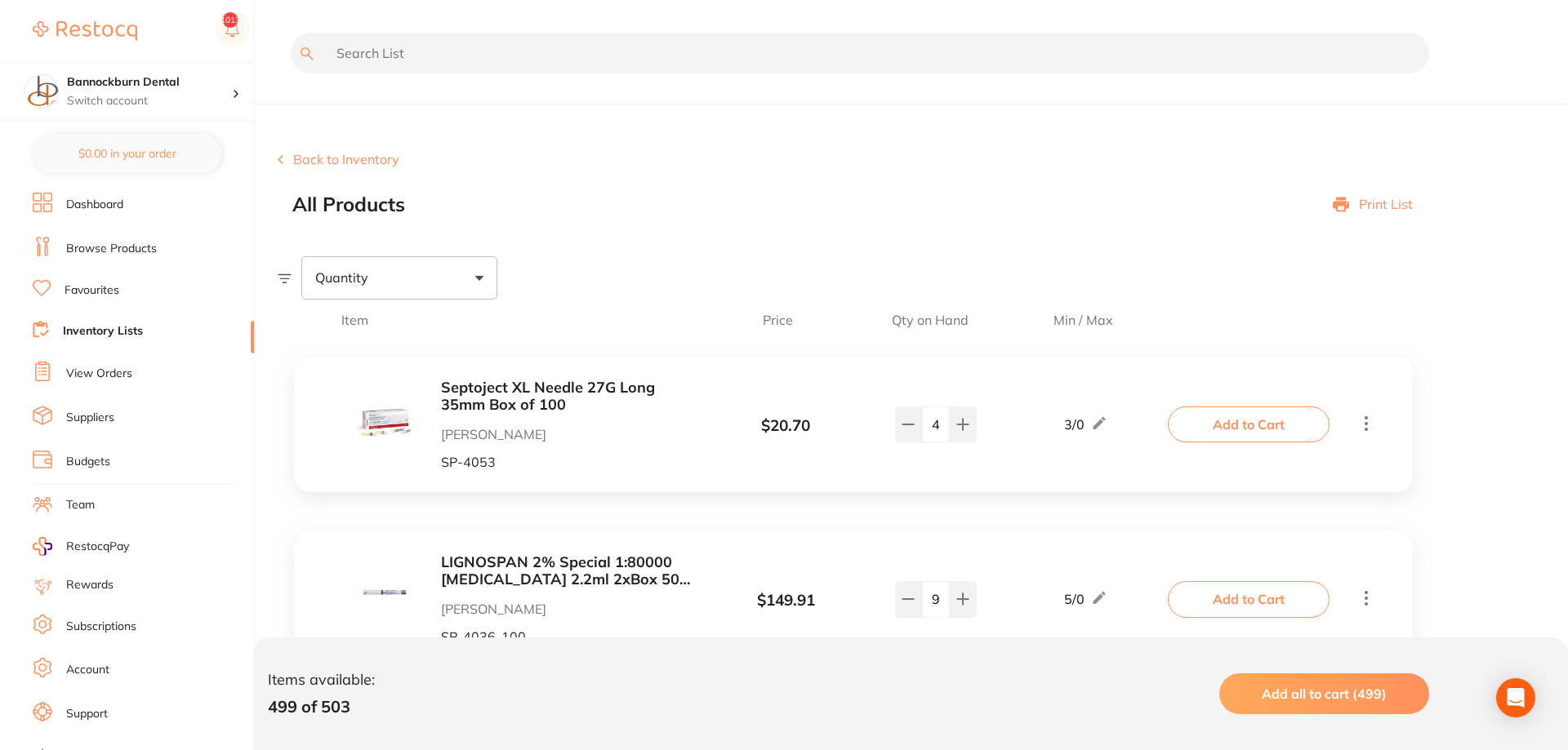
click at [520, 57] on input "text" at bounding box center [860, 53] width 1138 height 41
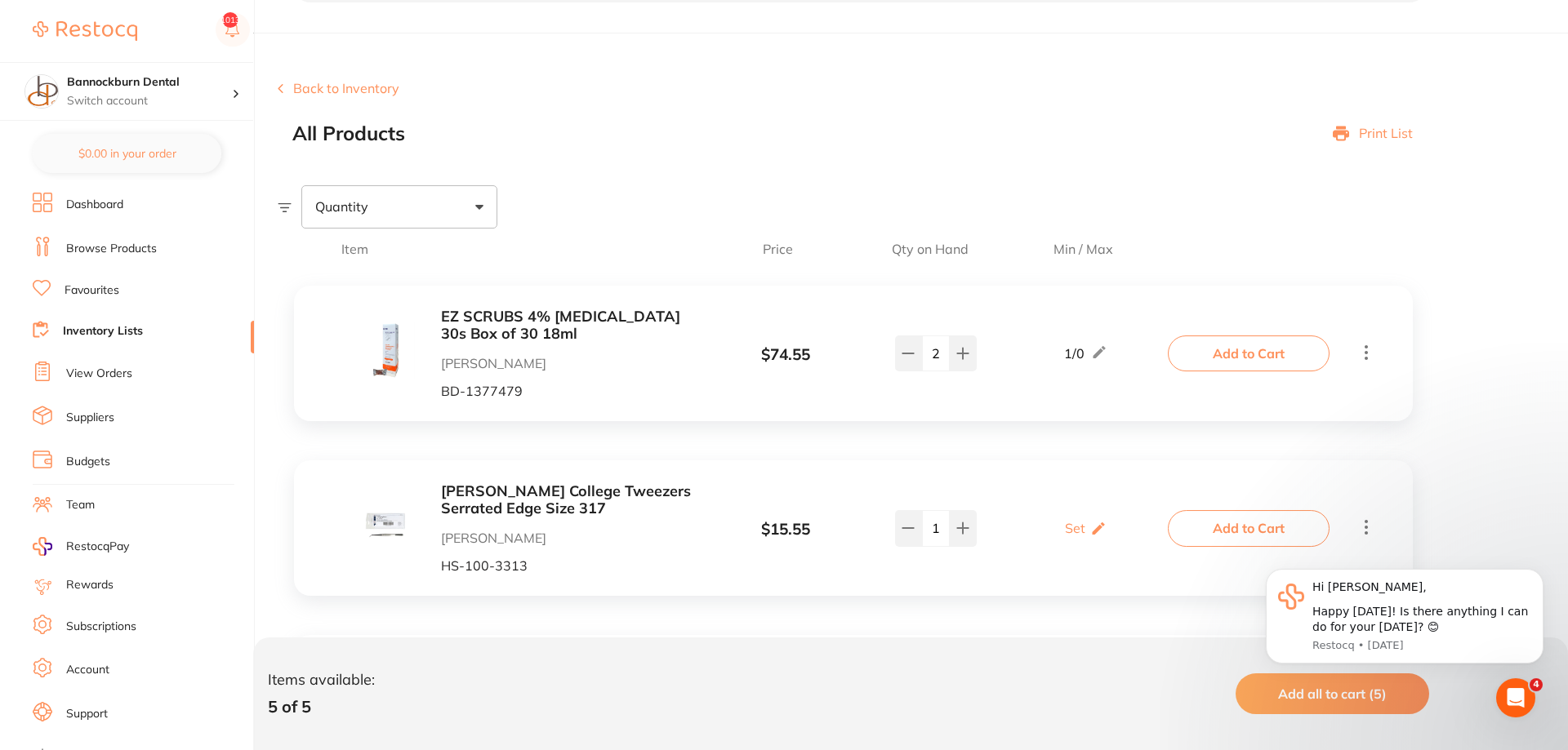
scroll to position [69, 0]
type input "ez"
click at [490, 342] on b "EZ SCRUBS 4% [MEDICAL_DATA] 30s Box of 30 18ml" at bounding box center [571, 326] width 259 height 34
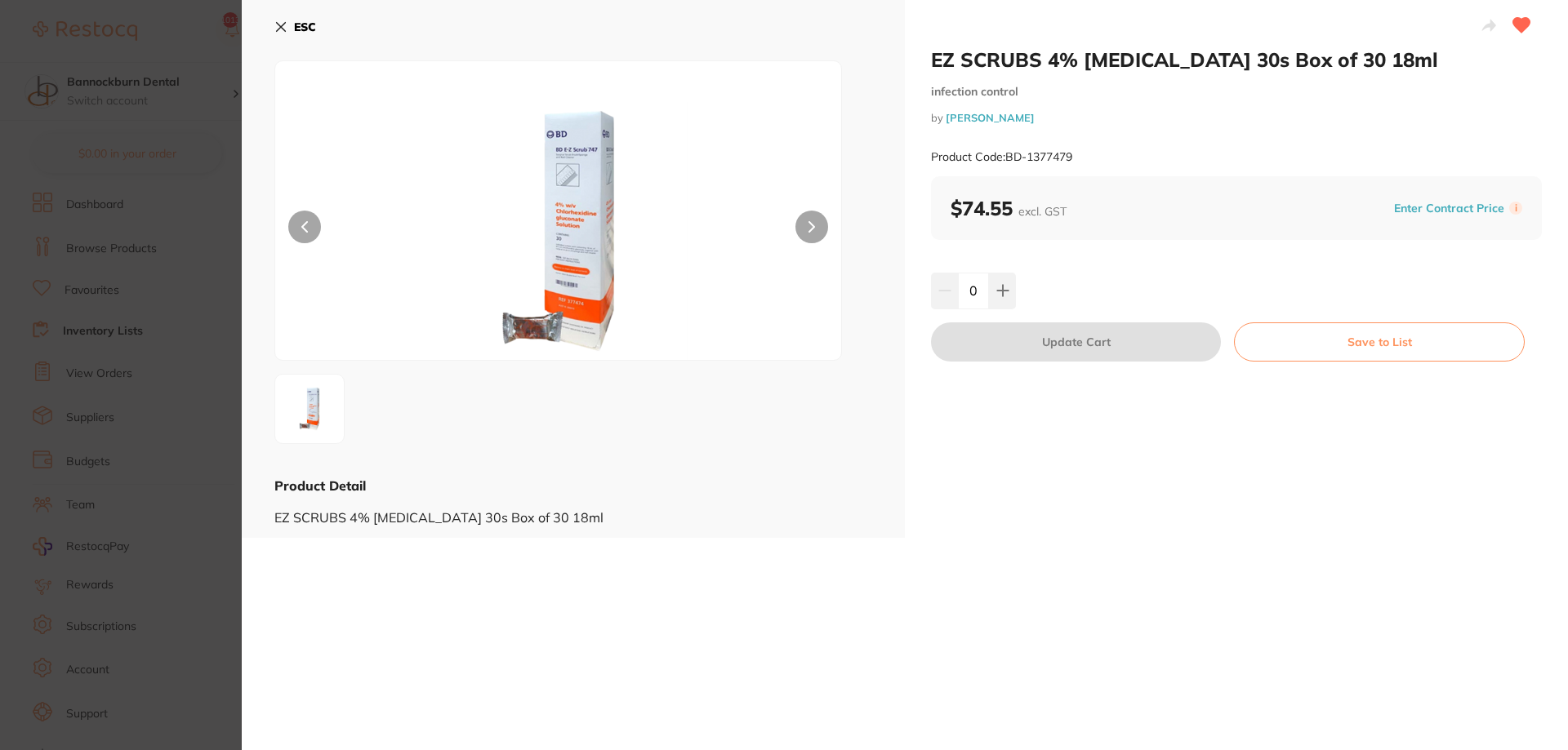
click at [811, 241] on button at bounding box center [812, 227] width 33 height 33
click at [288, 23] on button "ESC" at bounding box center [295, 27] width 41 height 28
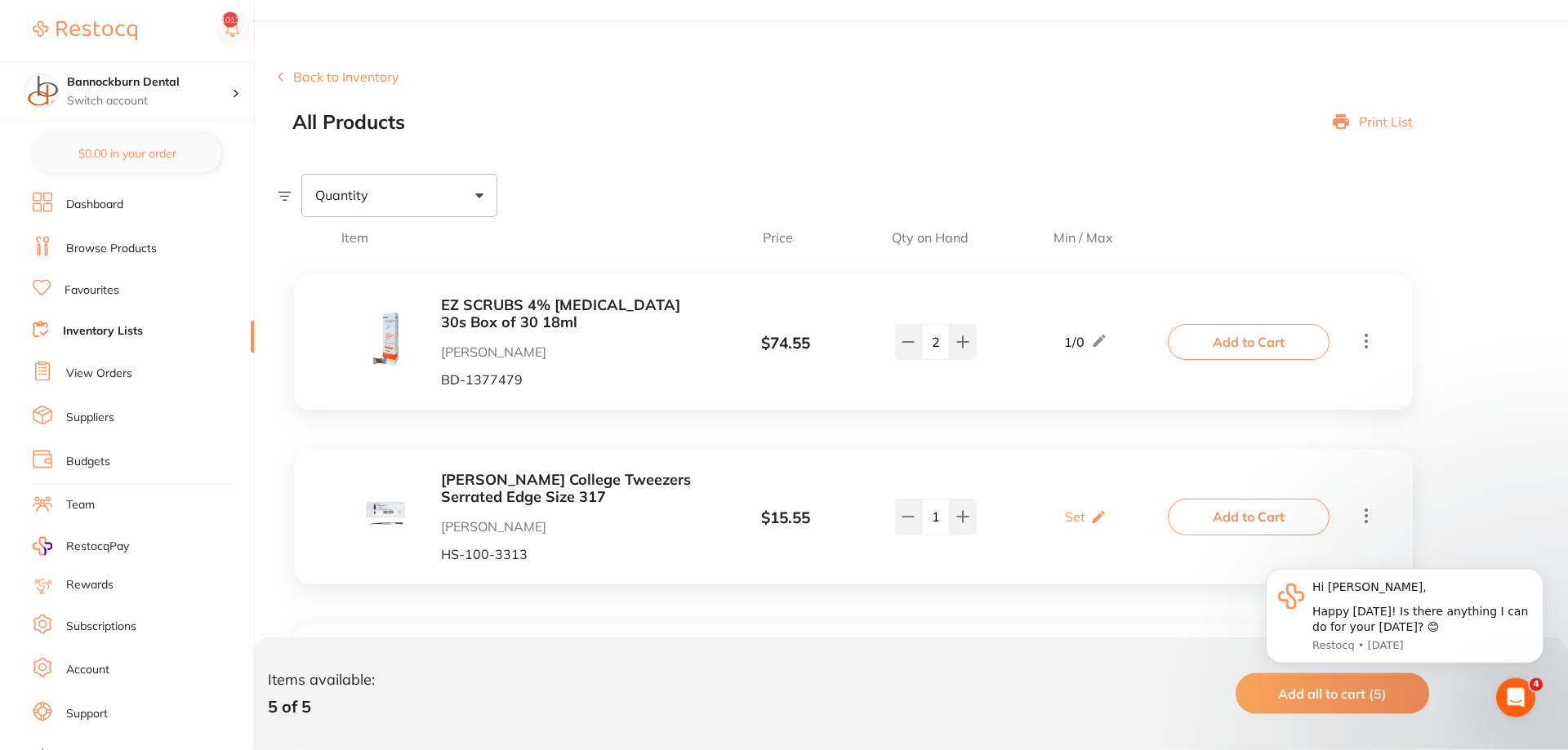
scroll to position [69, 0]
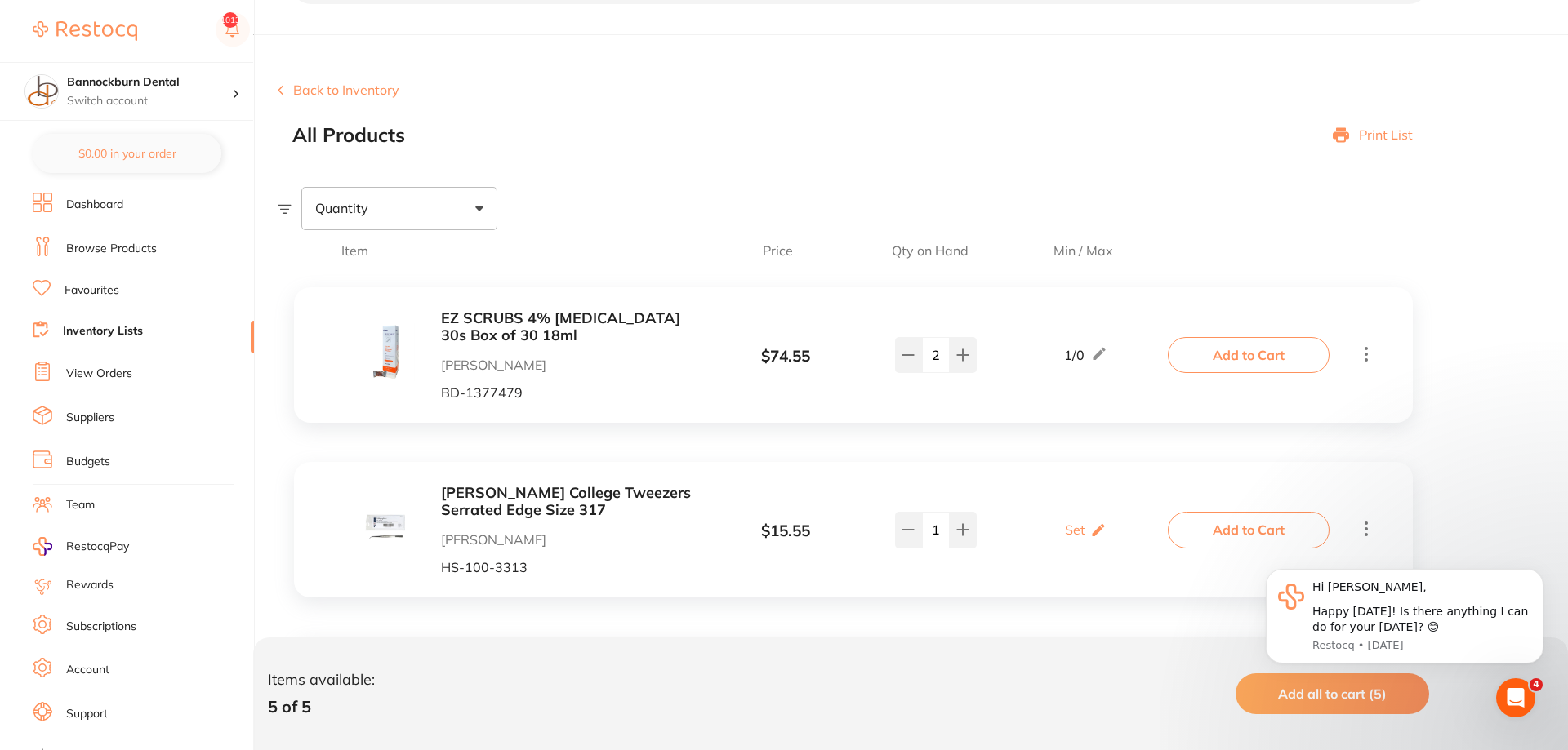
click at [117, 379] on link "View Orders" at bounding box center [99, 373] width 66 height 16
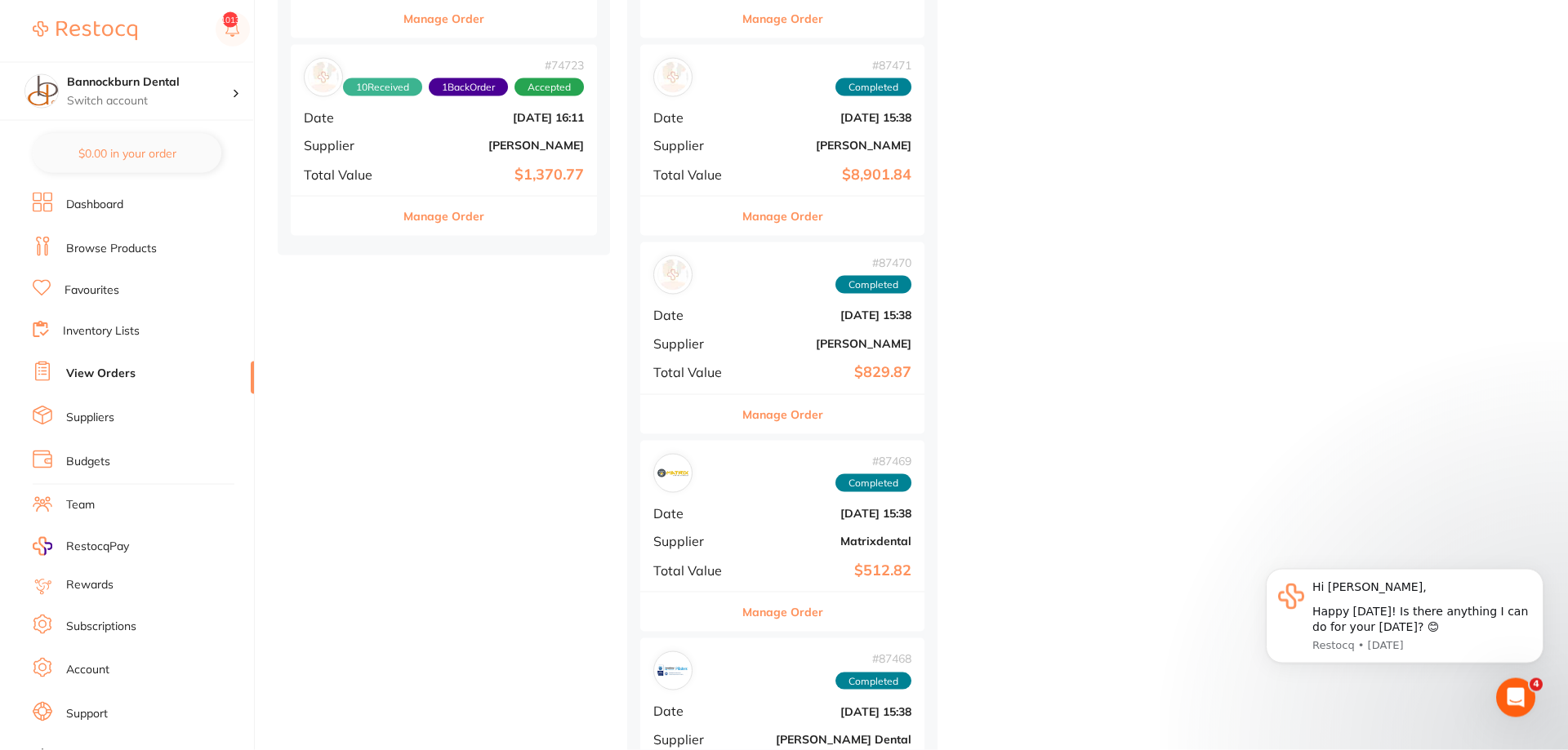
scroll to position [2581, 0]
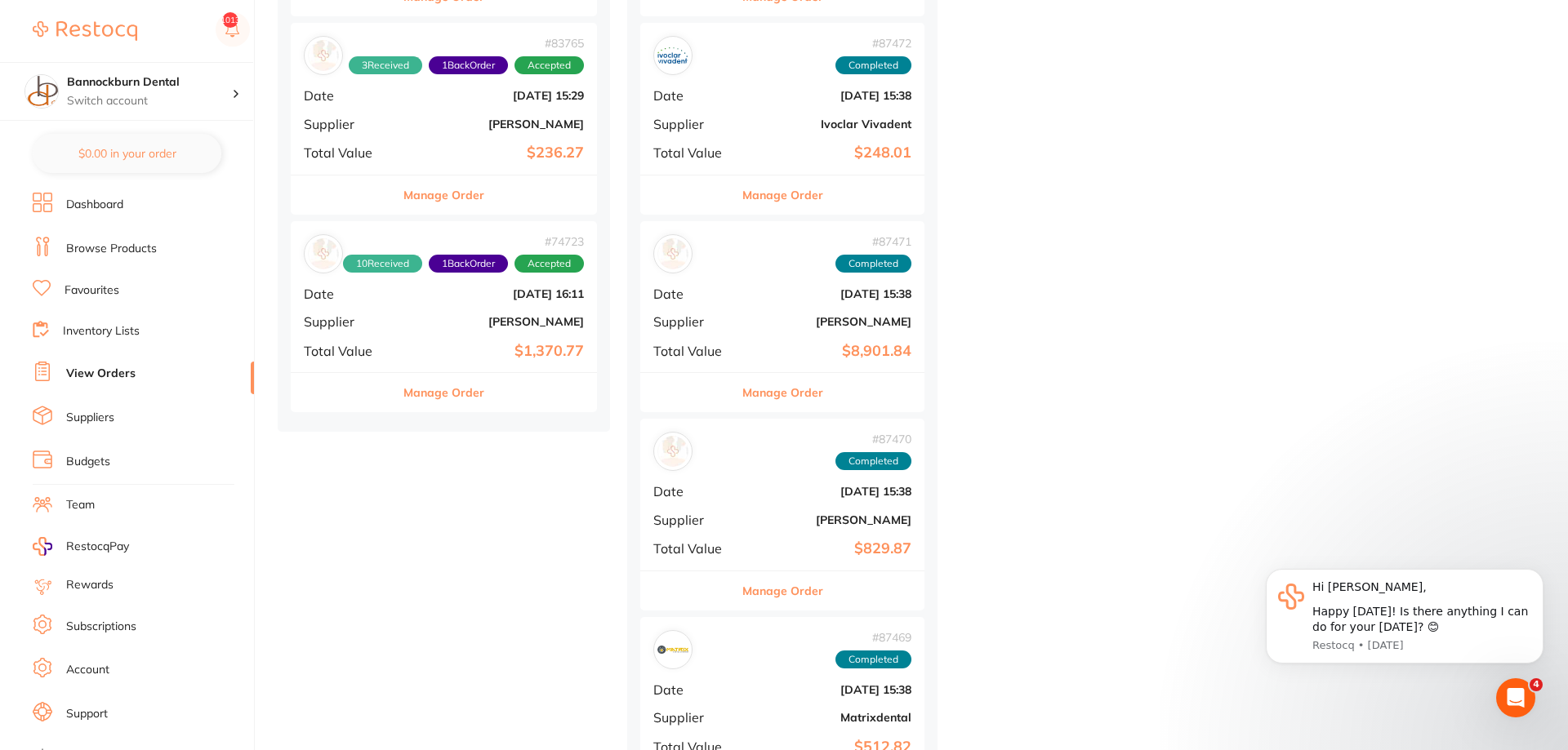
click at [472, 392] on button "Manage Order" at bounding box center [443, 392] width 81 height 39
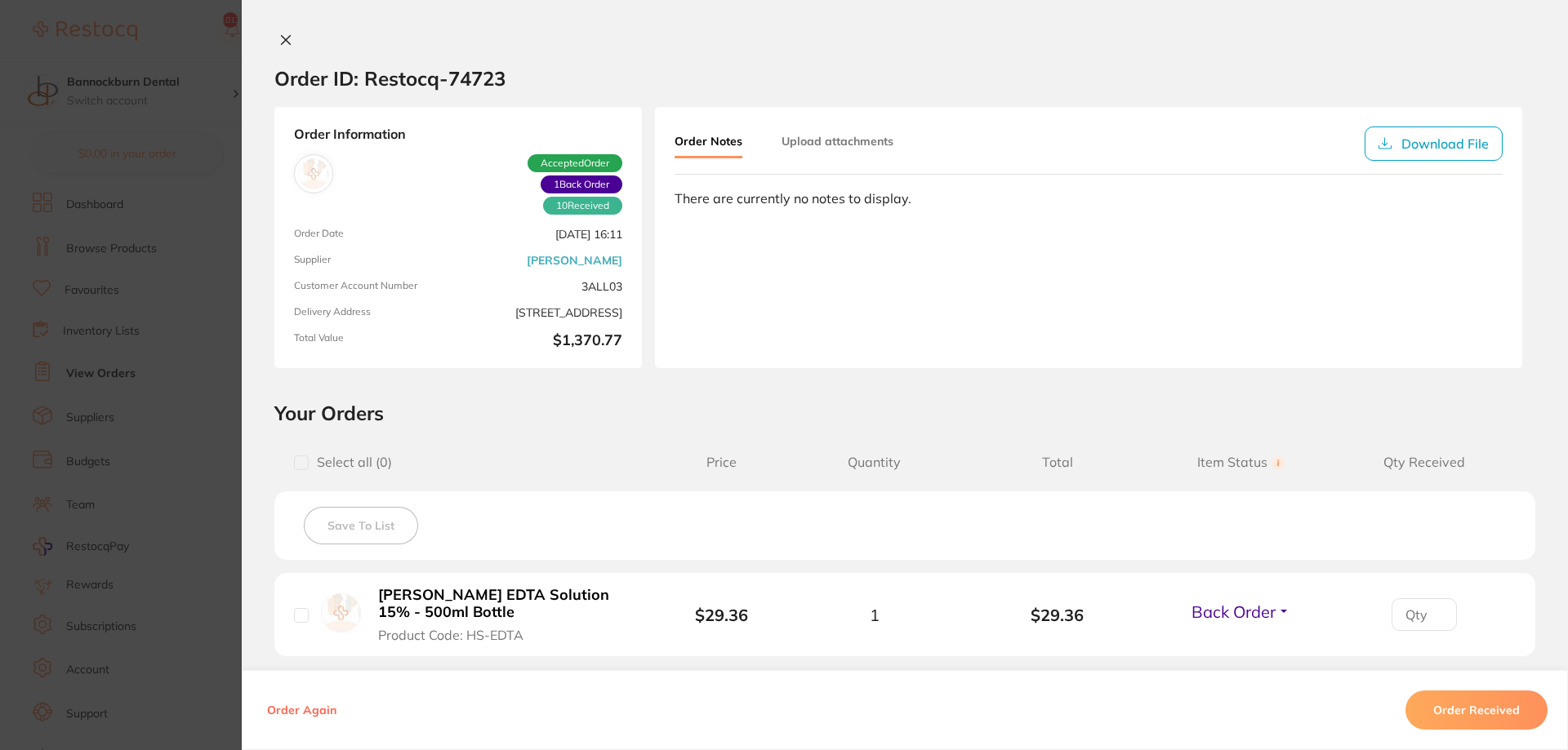
scroll to position [2664, 0]
click at [279, 43] on icon at bounding box center [286, 40] width 13 height 13
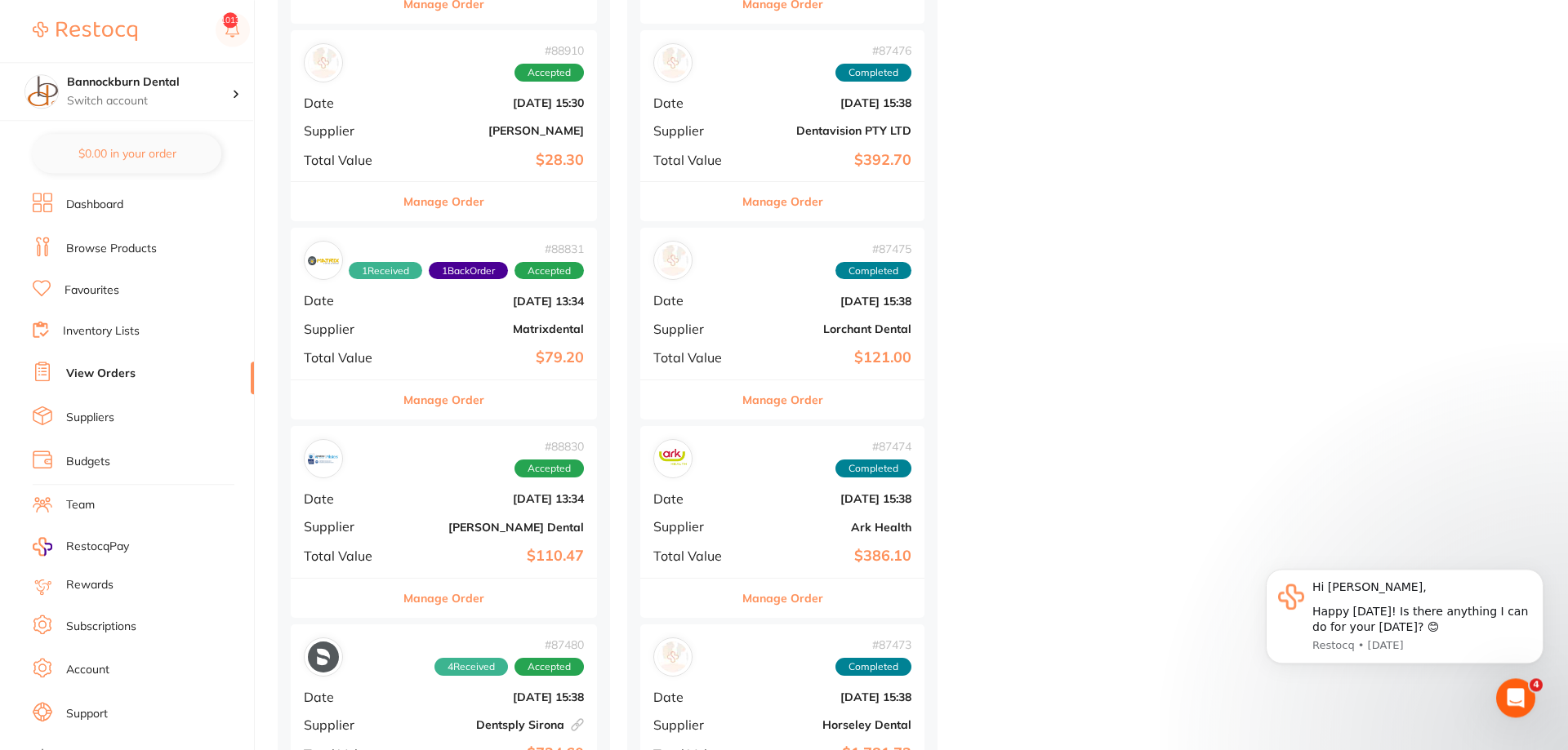
scroll to position [1748, 0]
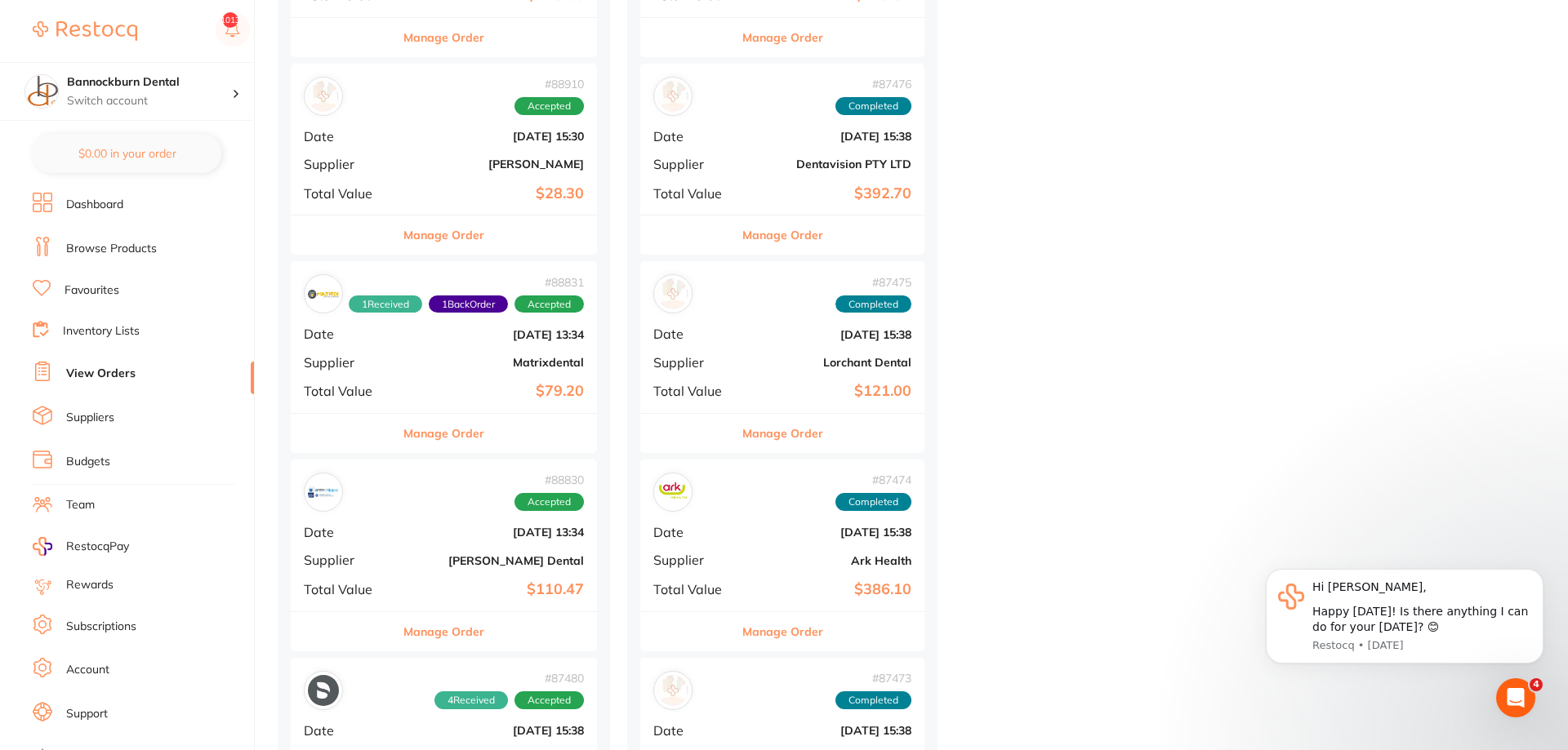
click at [478, 238] on button "Manage Order" at bounding box center [443, 235] width 81 height 39
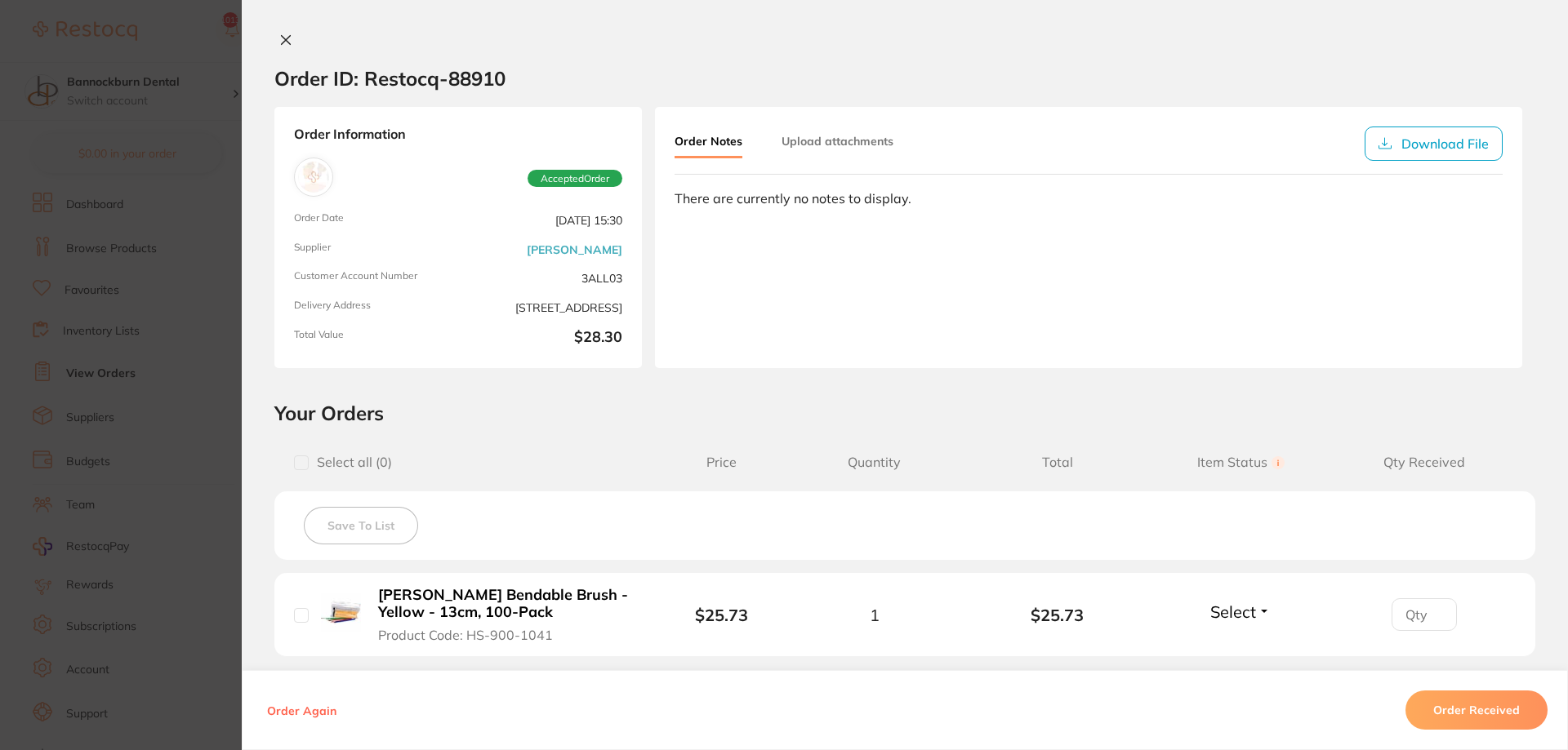
click at [283, 32] on div "Order ID: Restocq- 88910 Order Information Accepted Order Order Date Aug 4 2025…" at bounding box center [905, 375] width 1326 height 750
click at [286, 38] on icon at bounding box center [286, 39] width 9 height 9
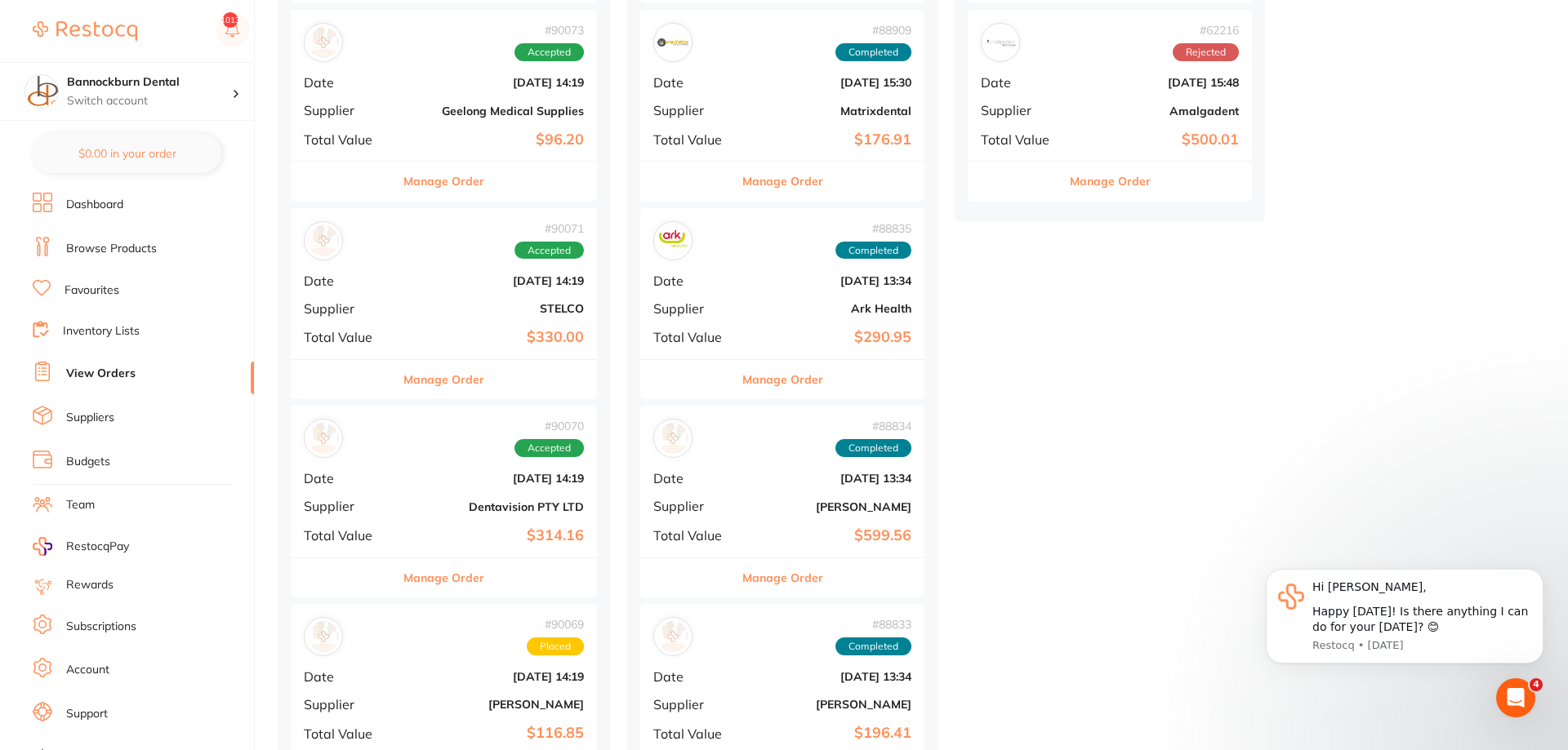
scroll to position [583, 0]
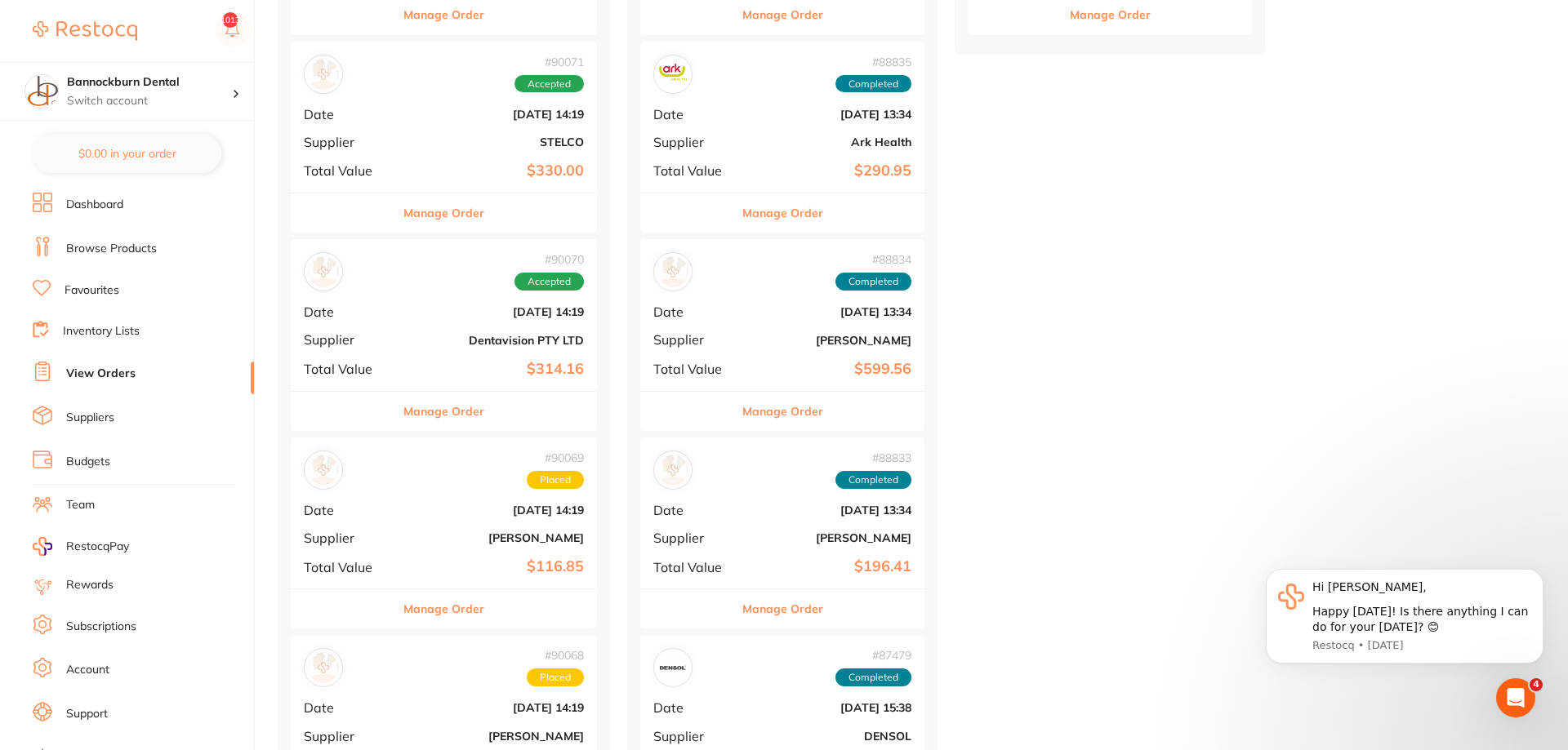
click at [789, 408] on button "Manage Order" at bounding box center [783, 411] width 81 height 39
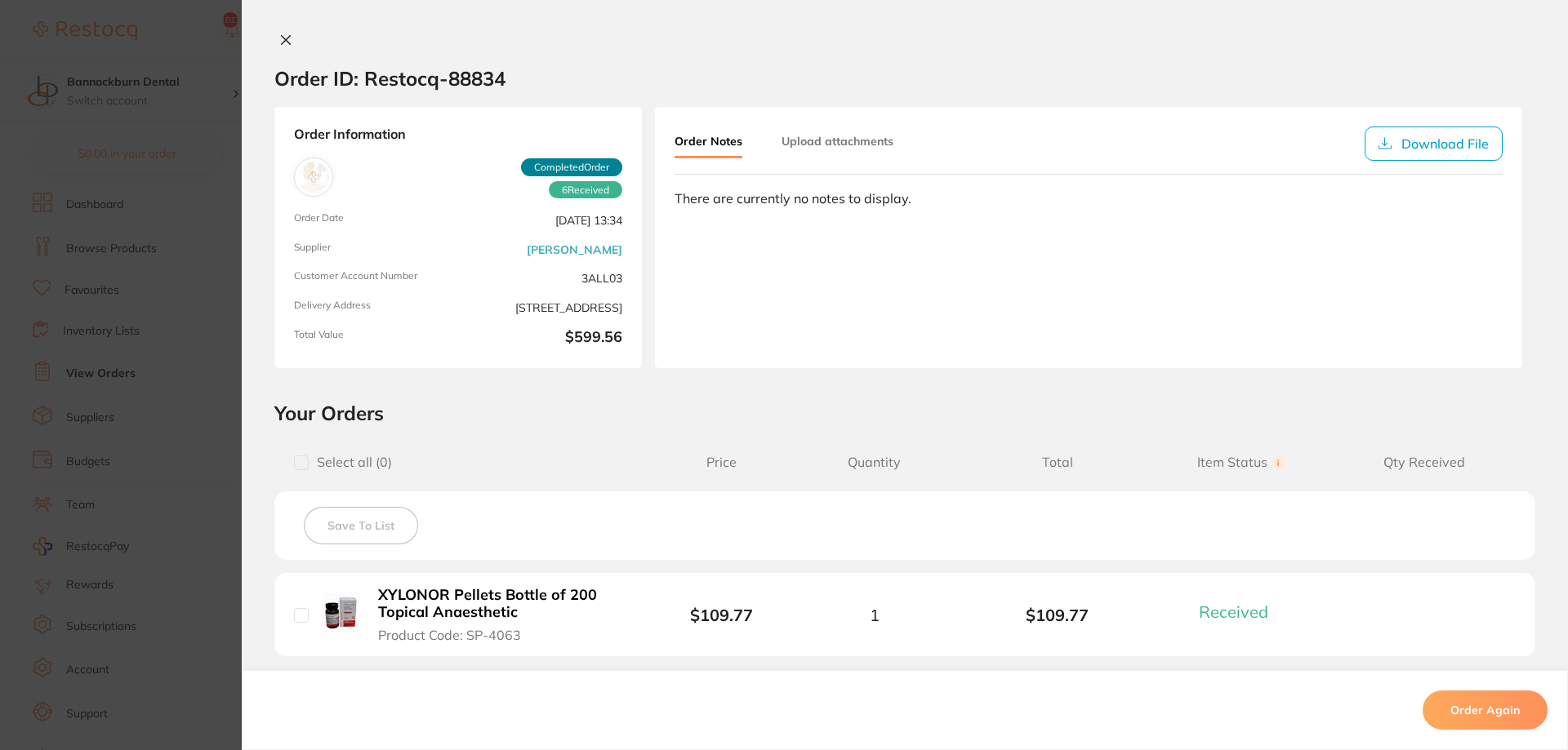
click at [288, 42] on icon at bounding box center [286, 39] width 9 height 9
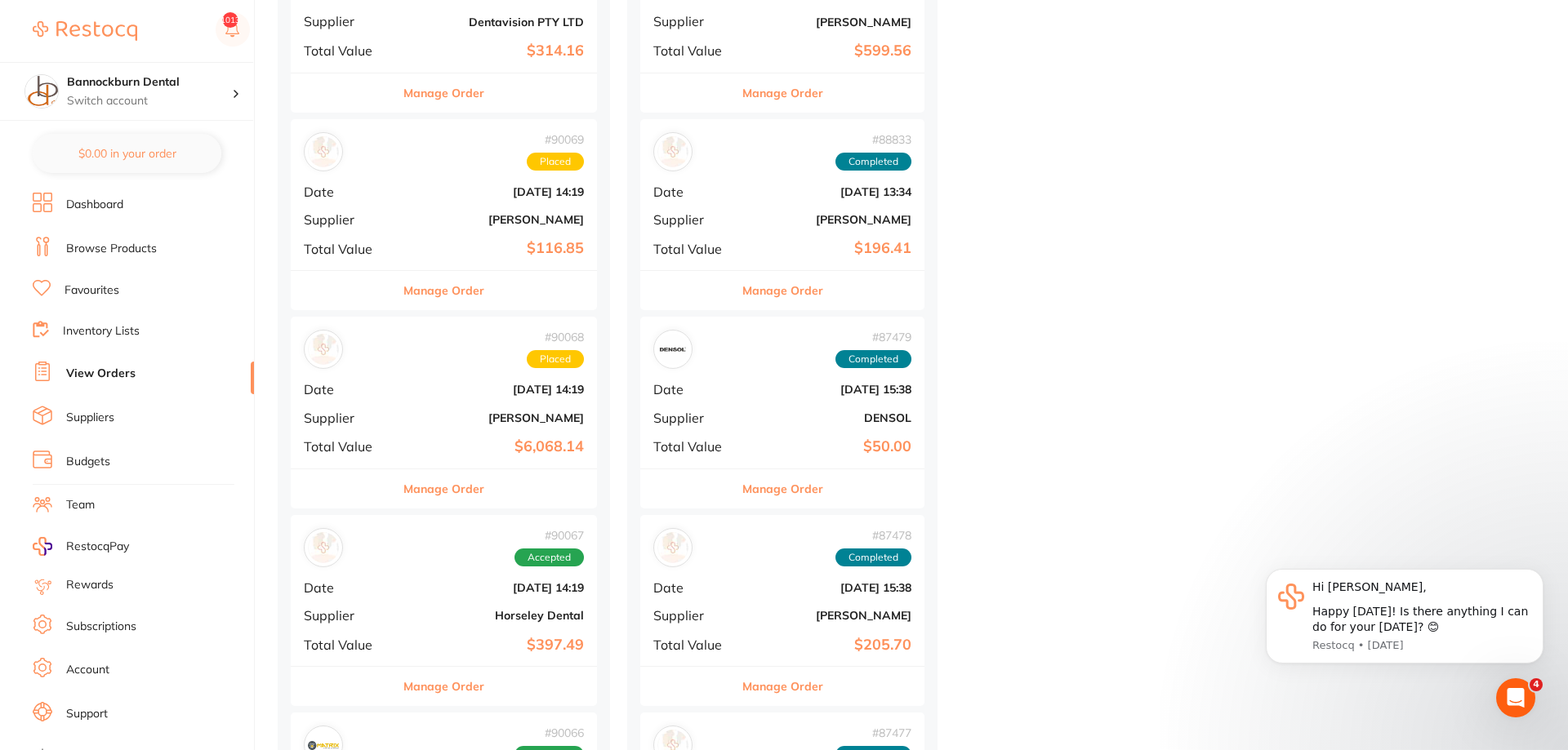
scroll to position [916, 0]
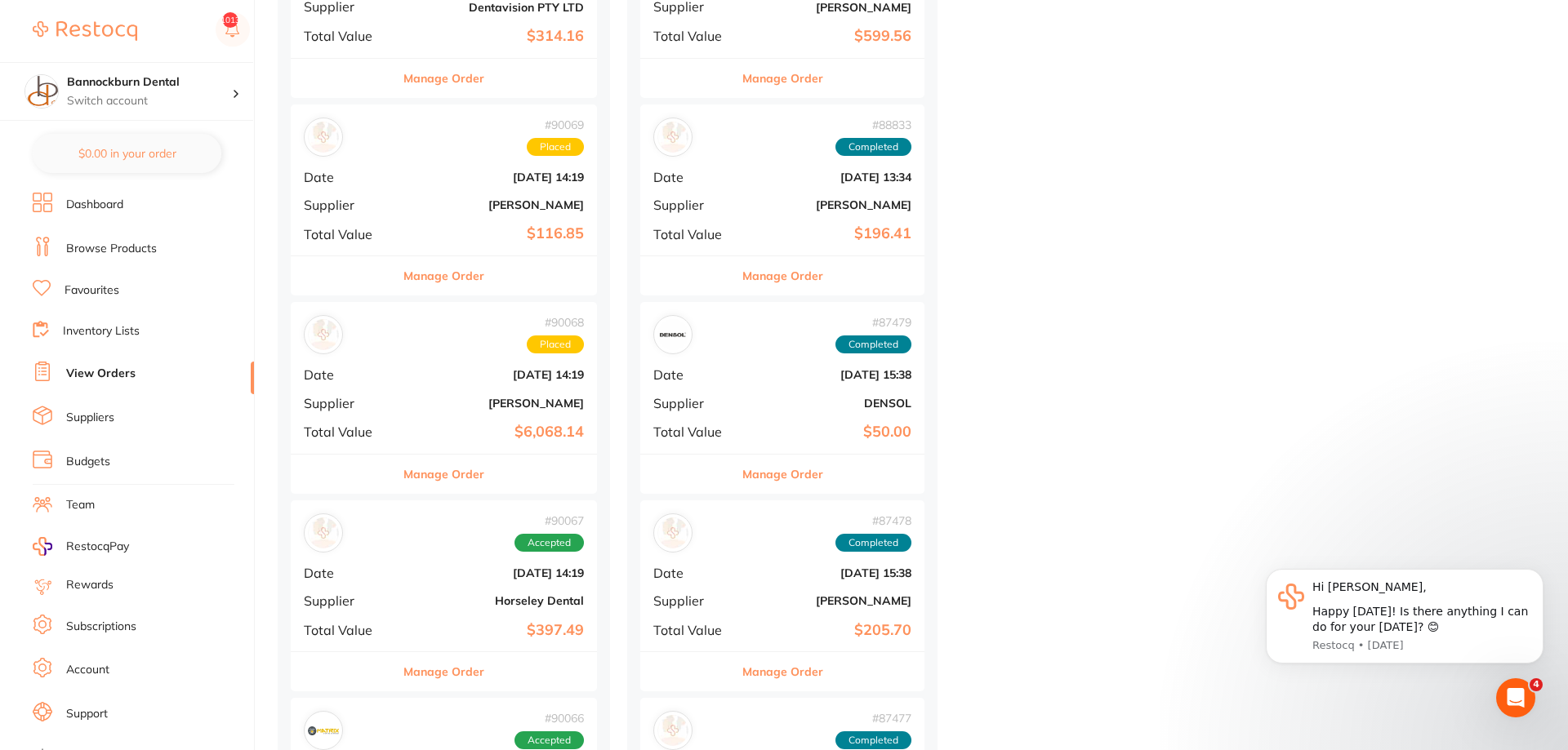
click at [780, 677] on button "Manage Order" at bounding box center [783, 671] width 81 height 39
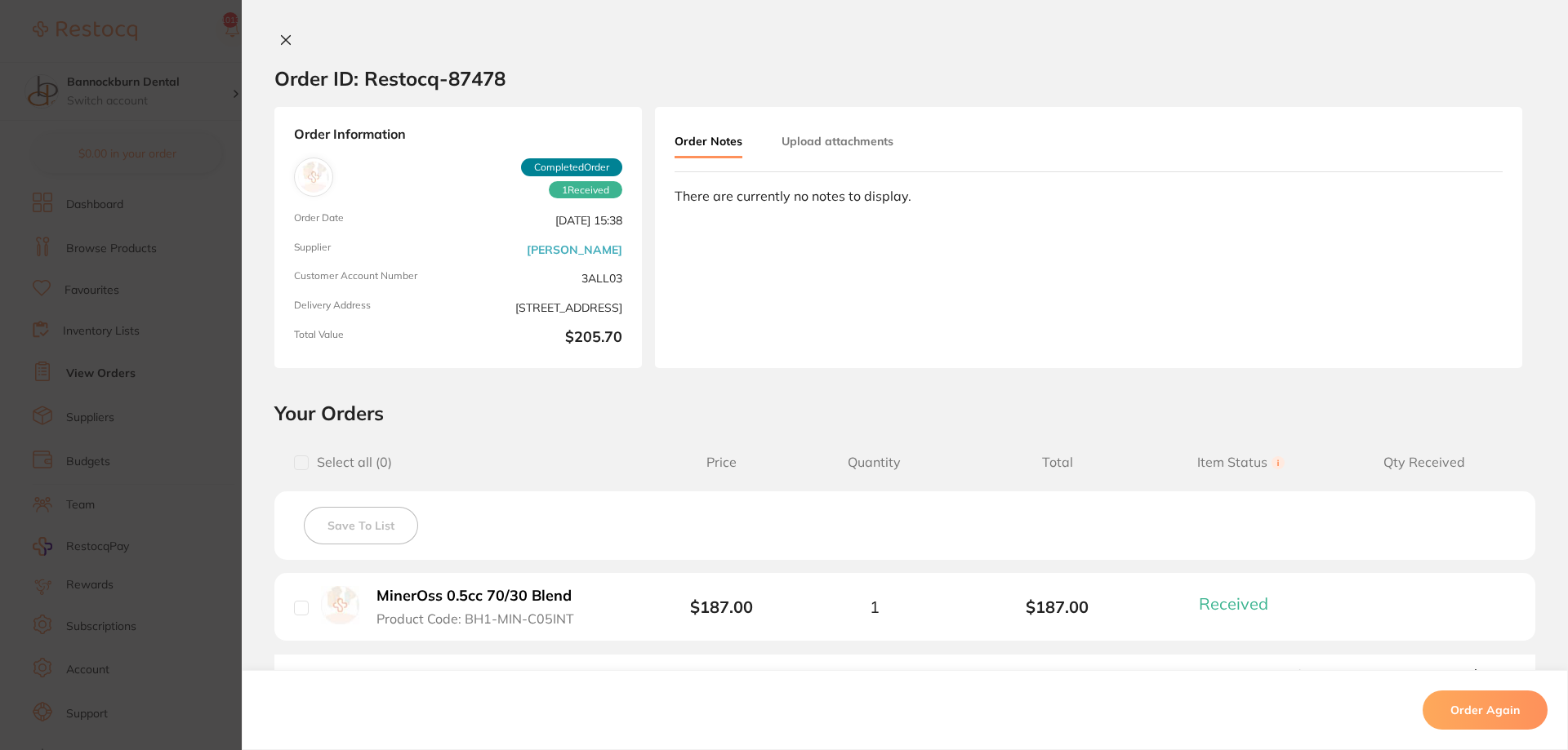
click at [286, 40] on icon at bounding box center [286, 40] width 13 height 13
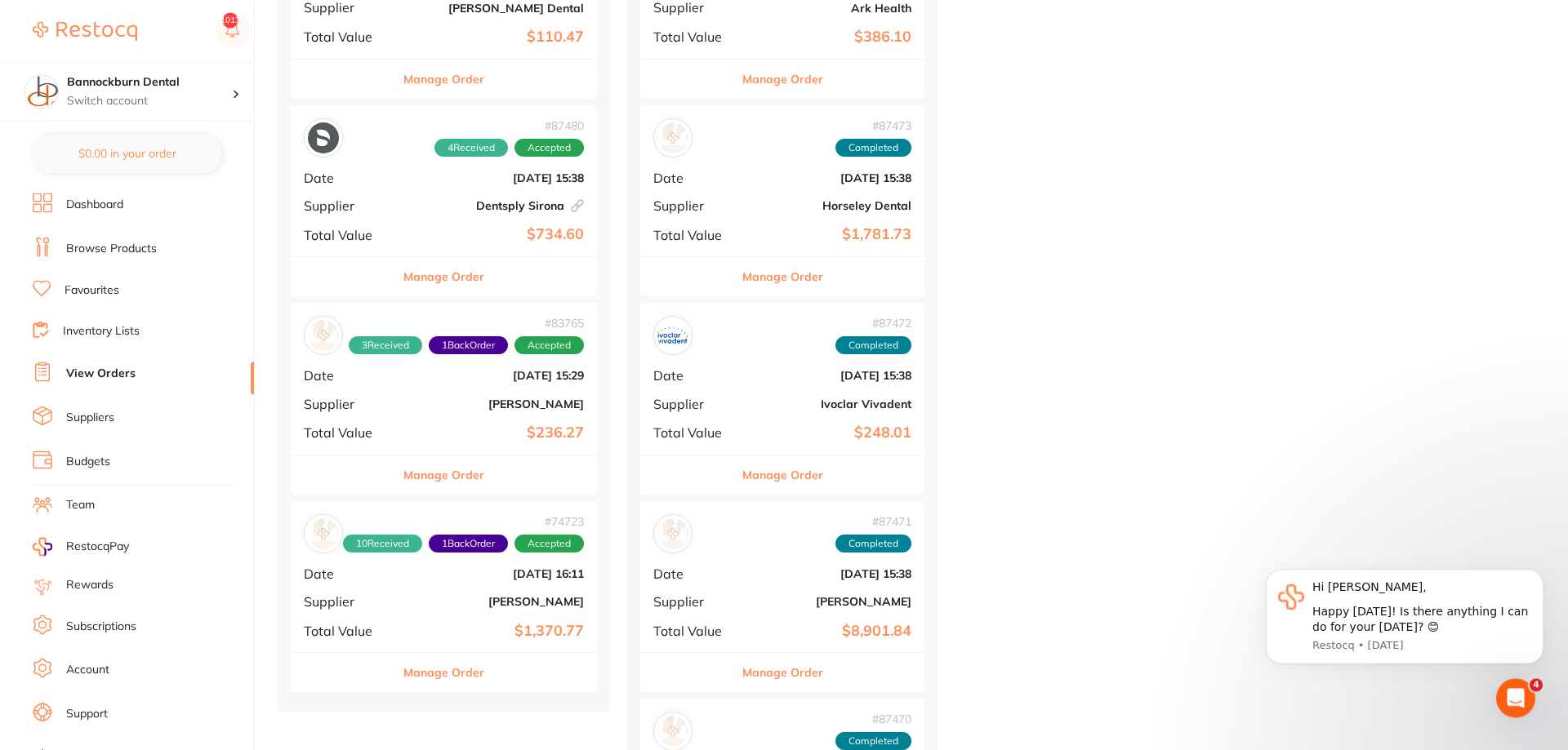
scroll to position [2332, 0]
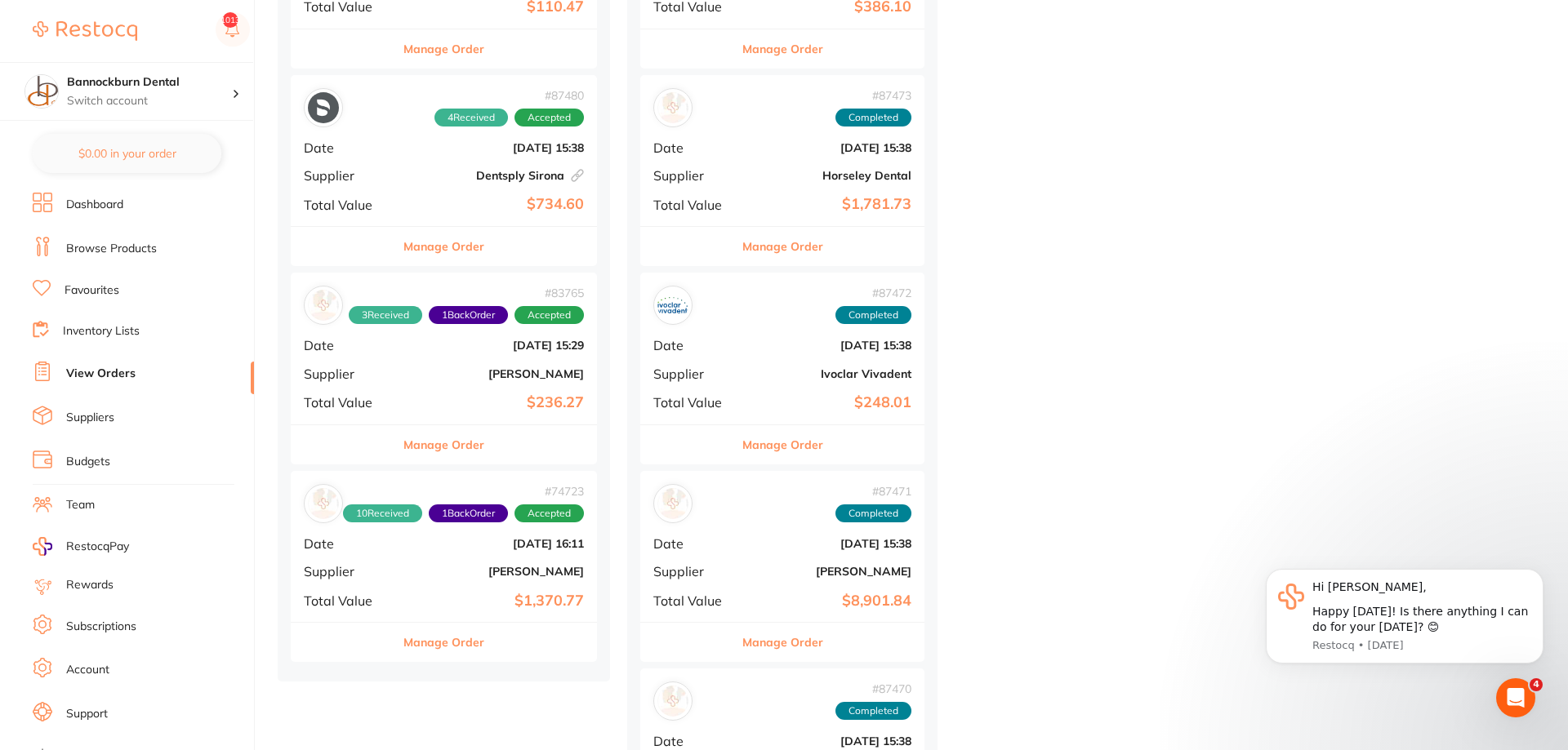
click at [787, 645] on button "Manage Order" at bounding box center [783, 642] width 81 height 39
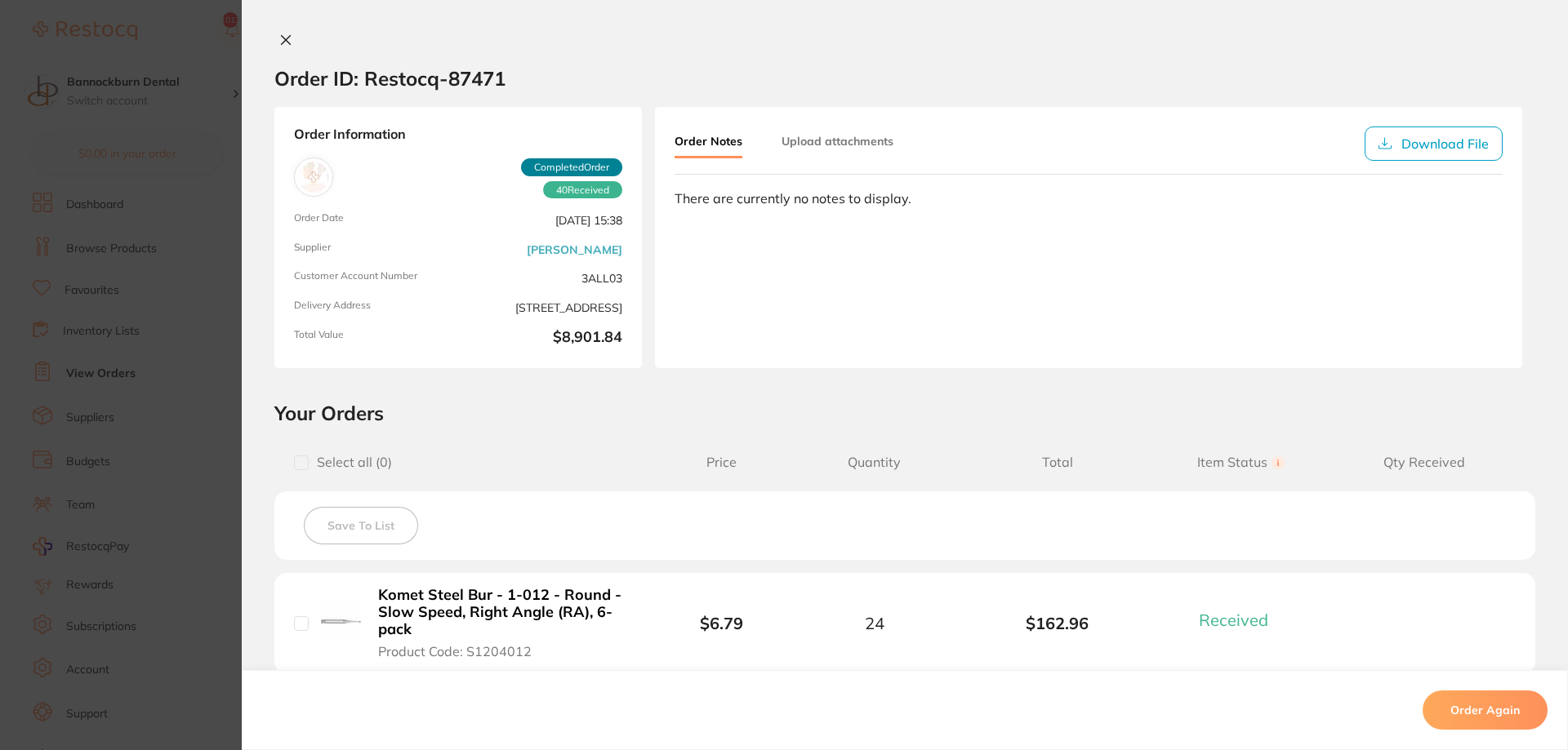
click at [288, 47] on button at bounding box center [286, 41] width 23 height 17
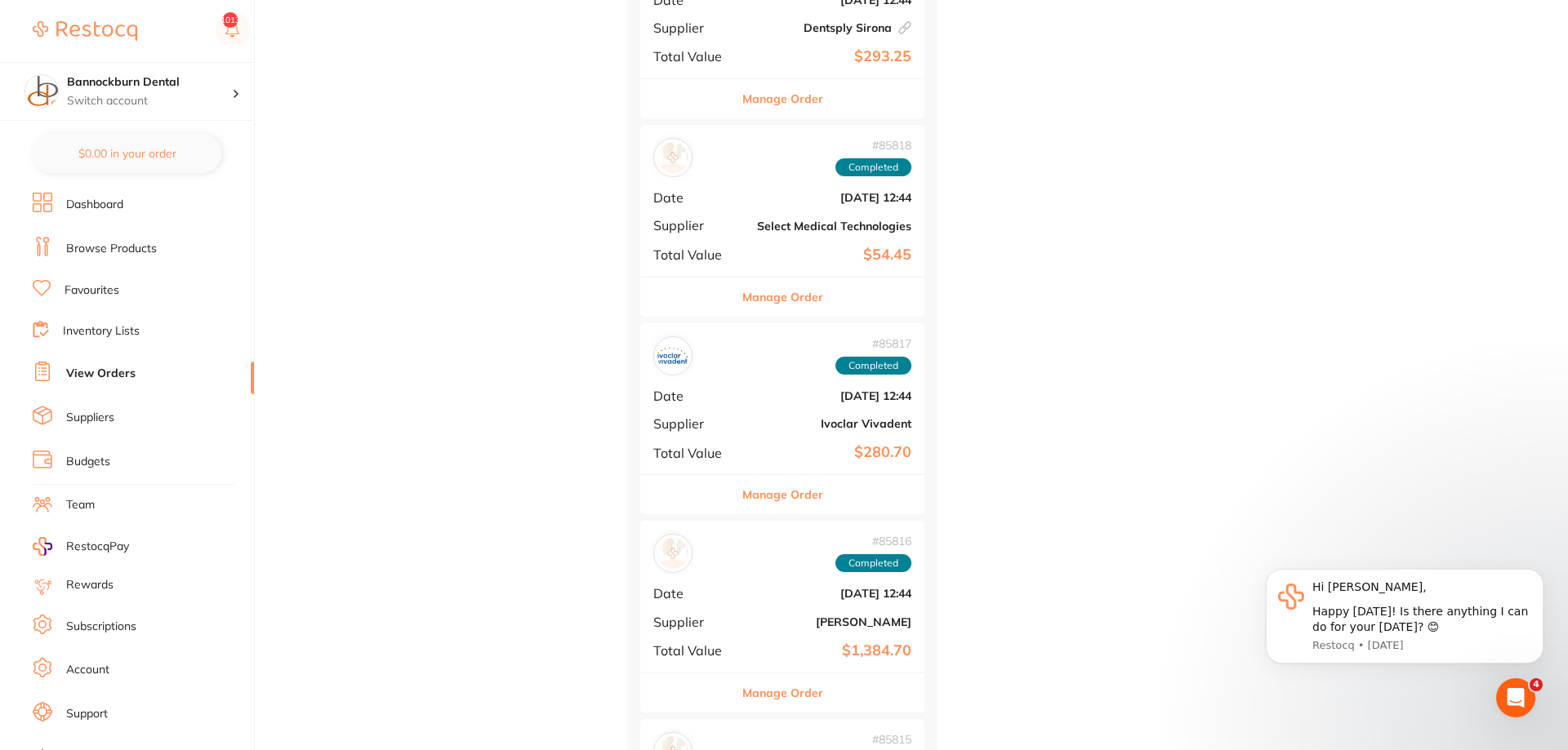
scroll to position [3913, 0]
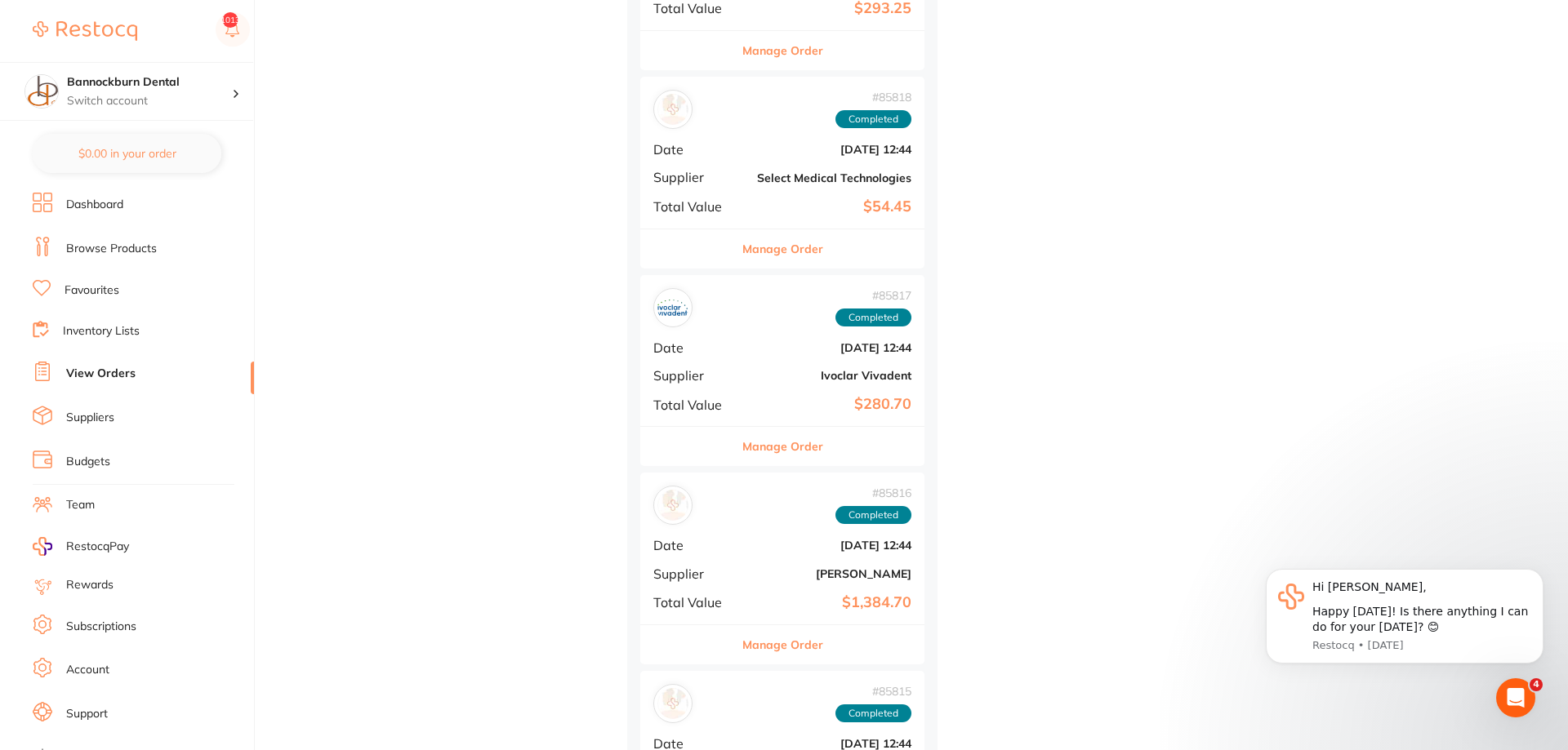
click at [771, 649] on button "Manage Order" at bounding box center [783, 645] width 81 height 39
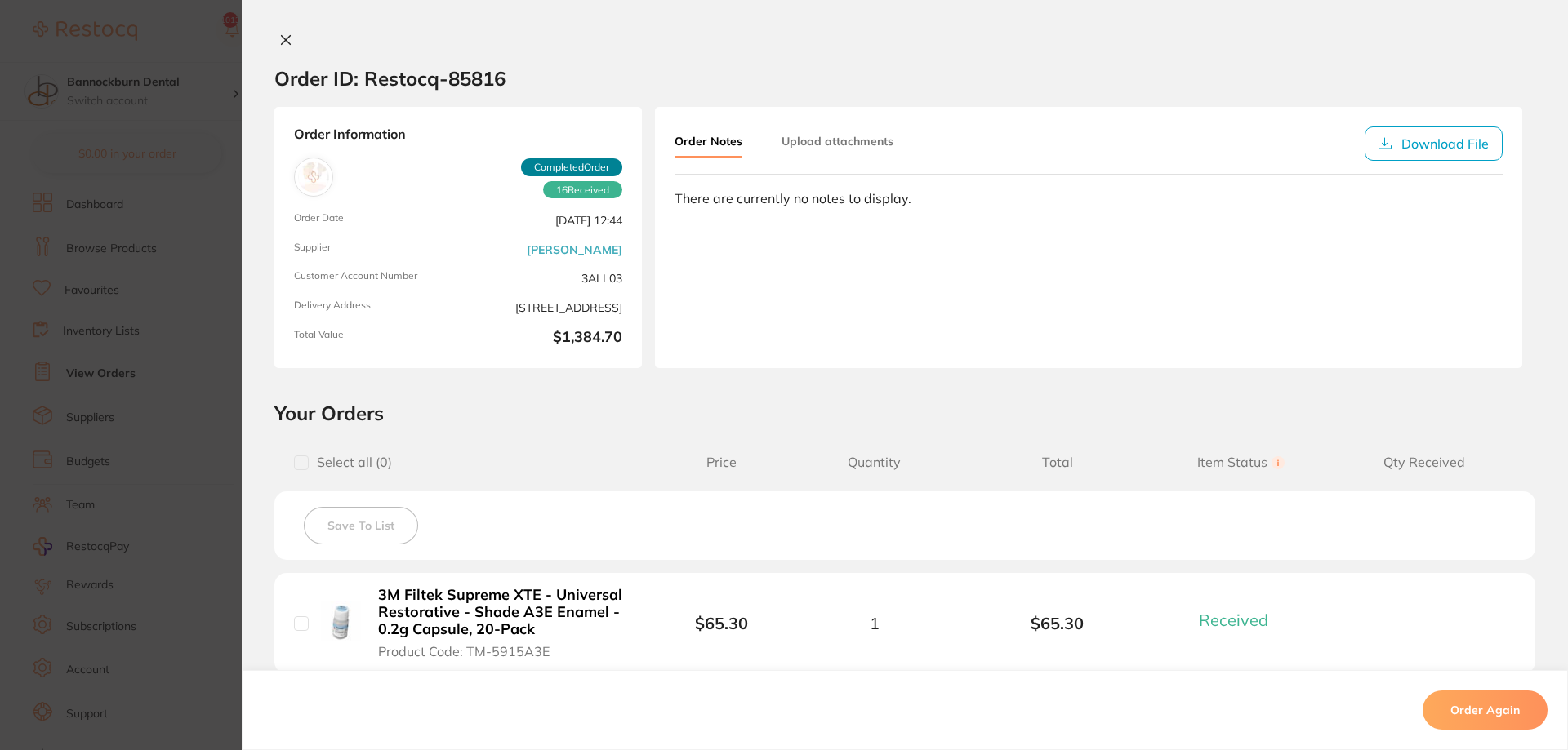
click at [288, 47] on button at bounding box center [286, 41] width 23 height 17
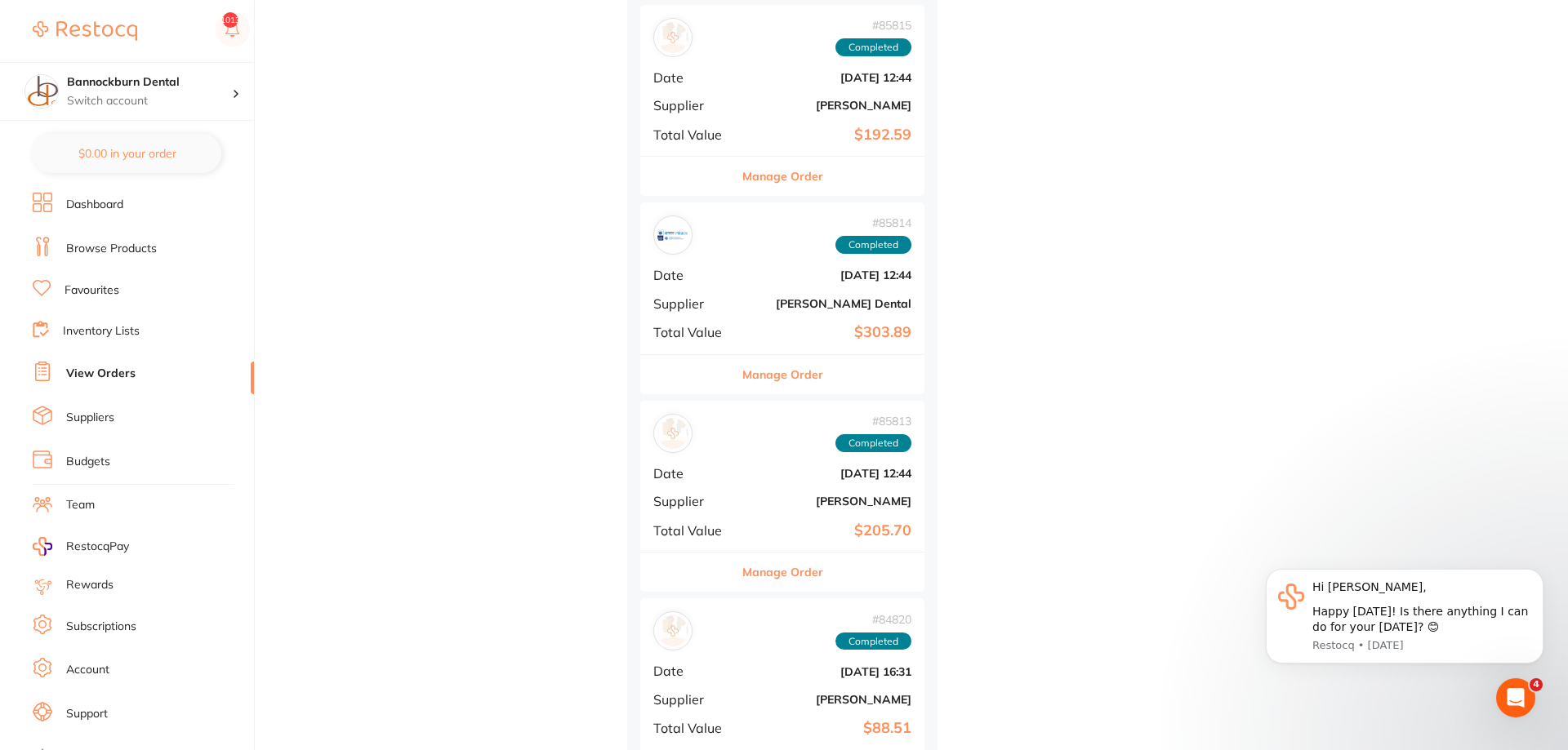
click at [757, 568] on button "Manage Order" at bounding box center [783, 572] width 81 height 39
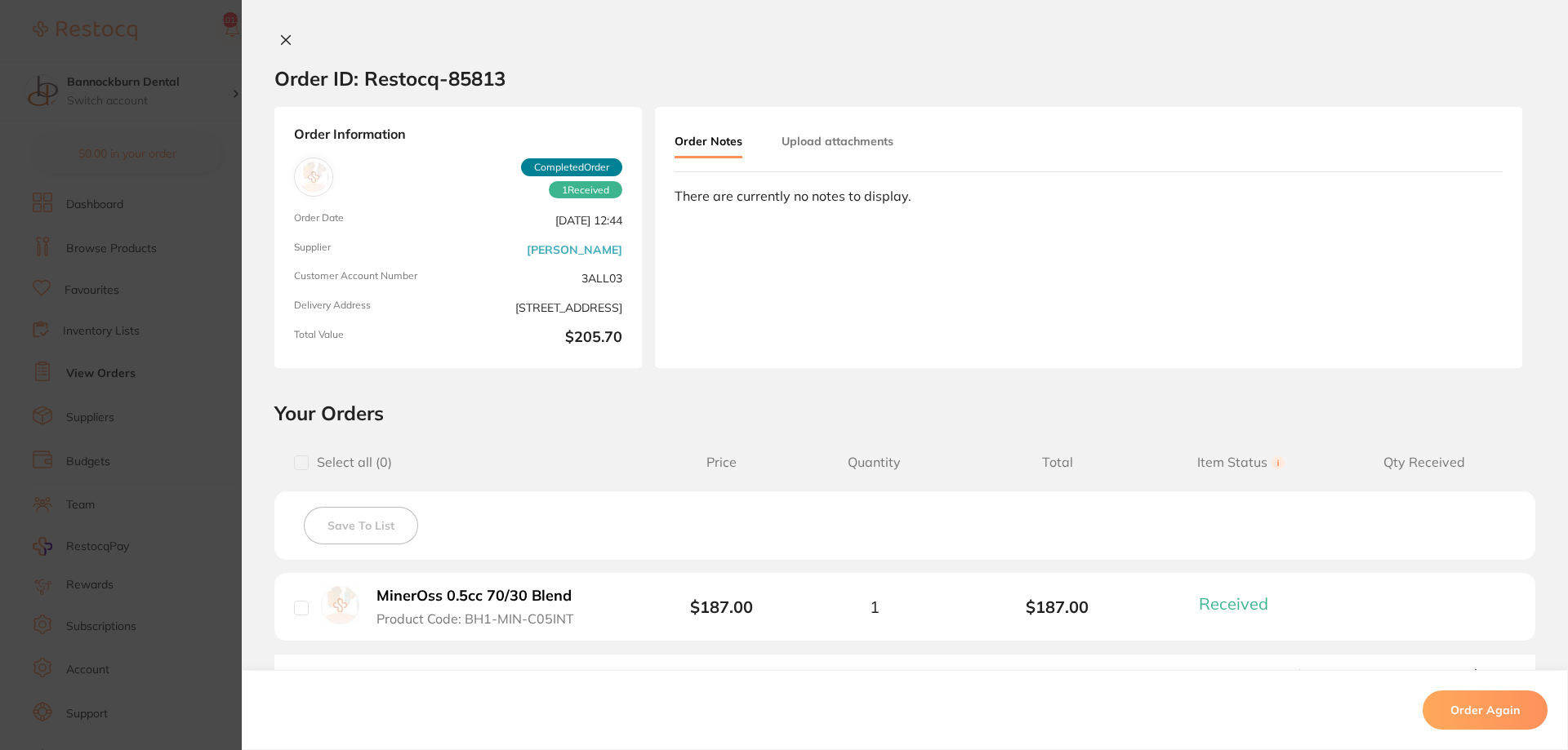
click at [284, 39] on icon at bounding box center [286, 39] width 9 height 9
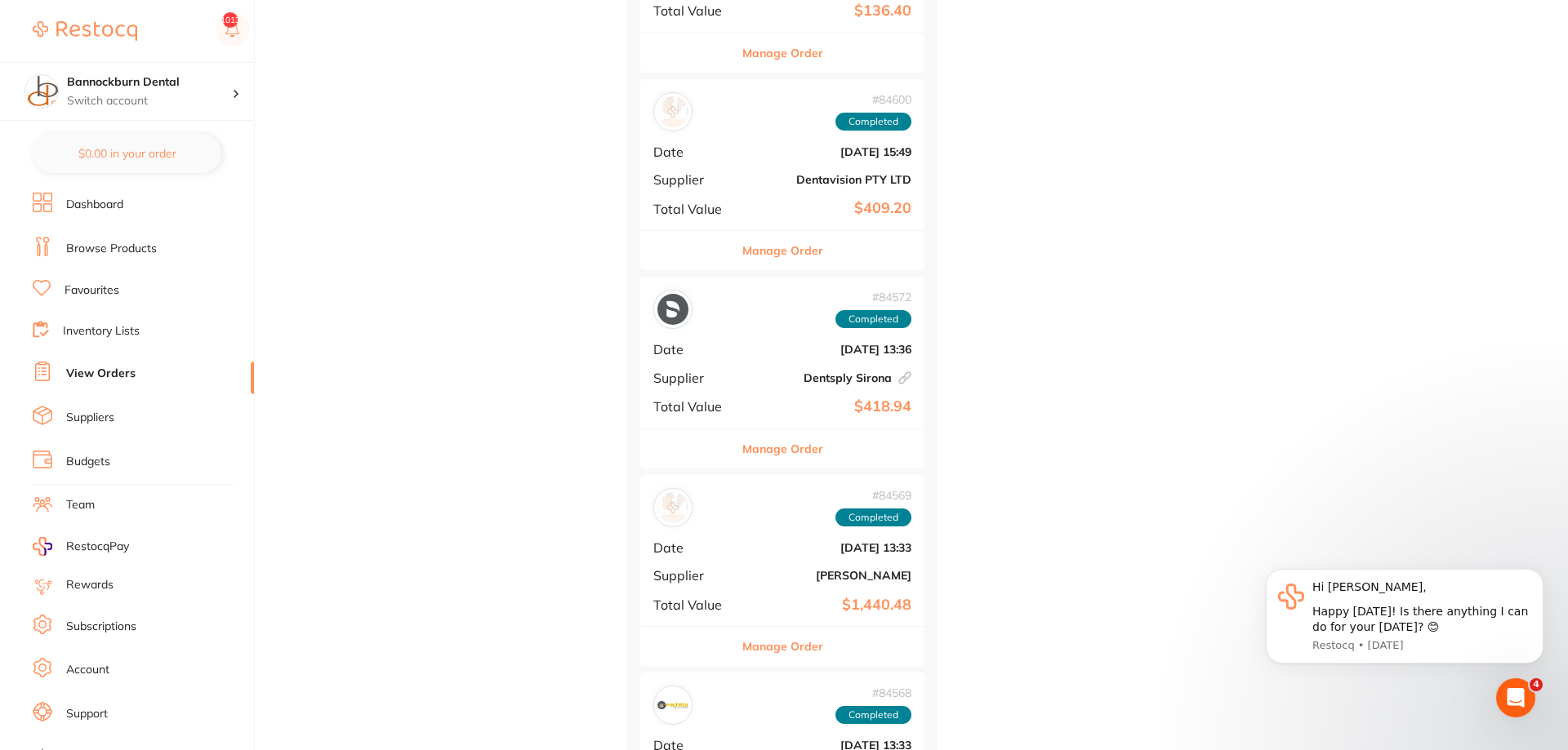
click at [803, 648] on button "Manage Order" at bounding box center [783, 646] width 81 height 39
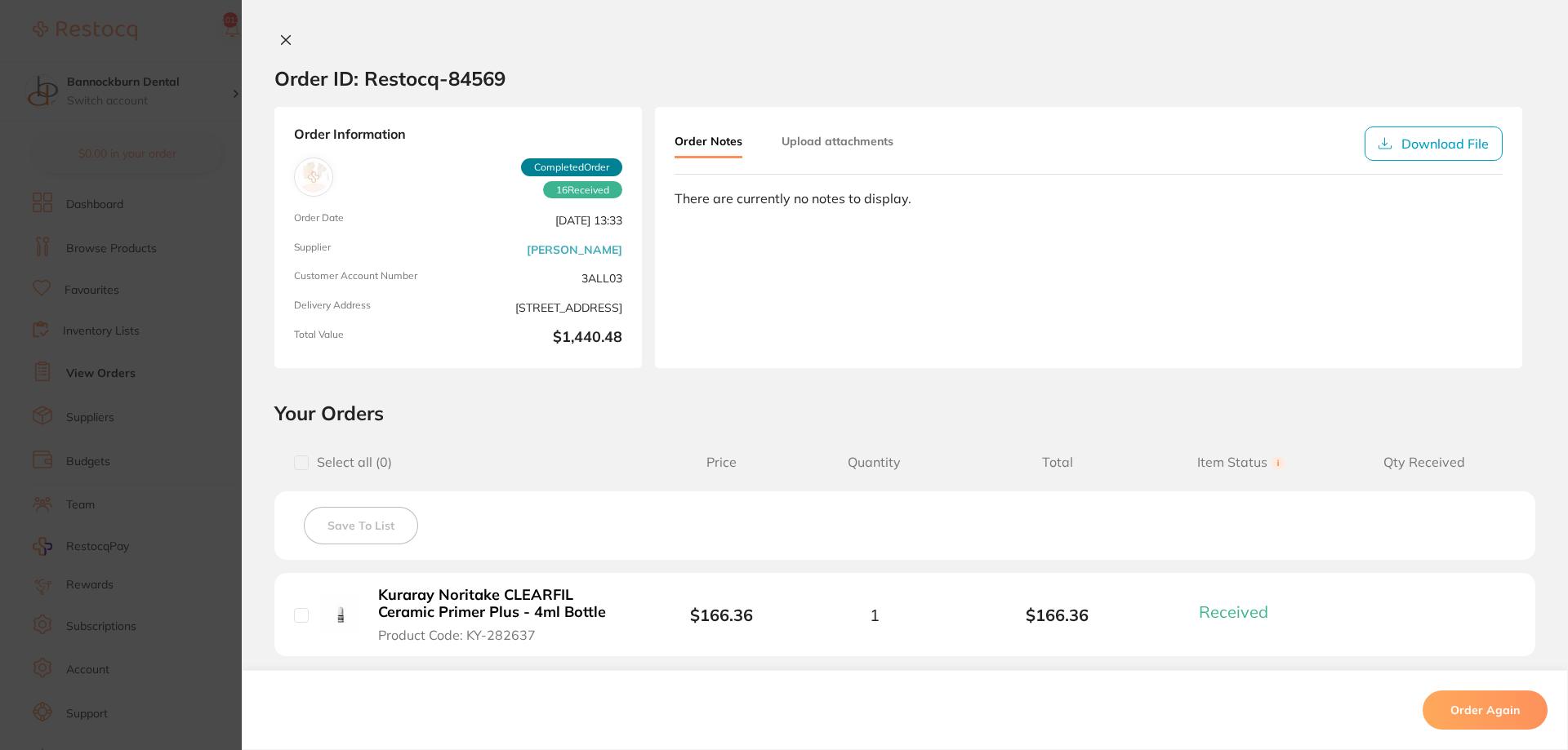
click at [284, 27] on div "Order ID: Restocq- 84569 Order Information 16 Received Completed Order Order Da…" at bounding box center [905, 375] width 1326 height 750
click at [286, 39] on icon at bounding box center [286, 39] width 9 height 9
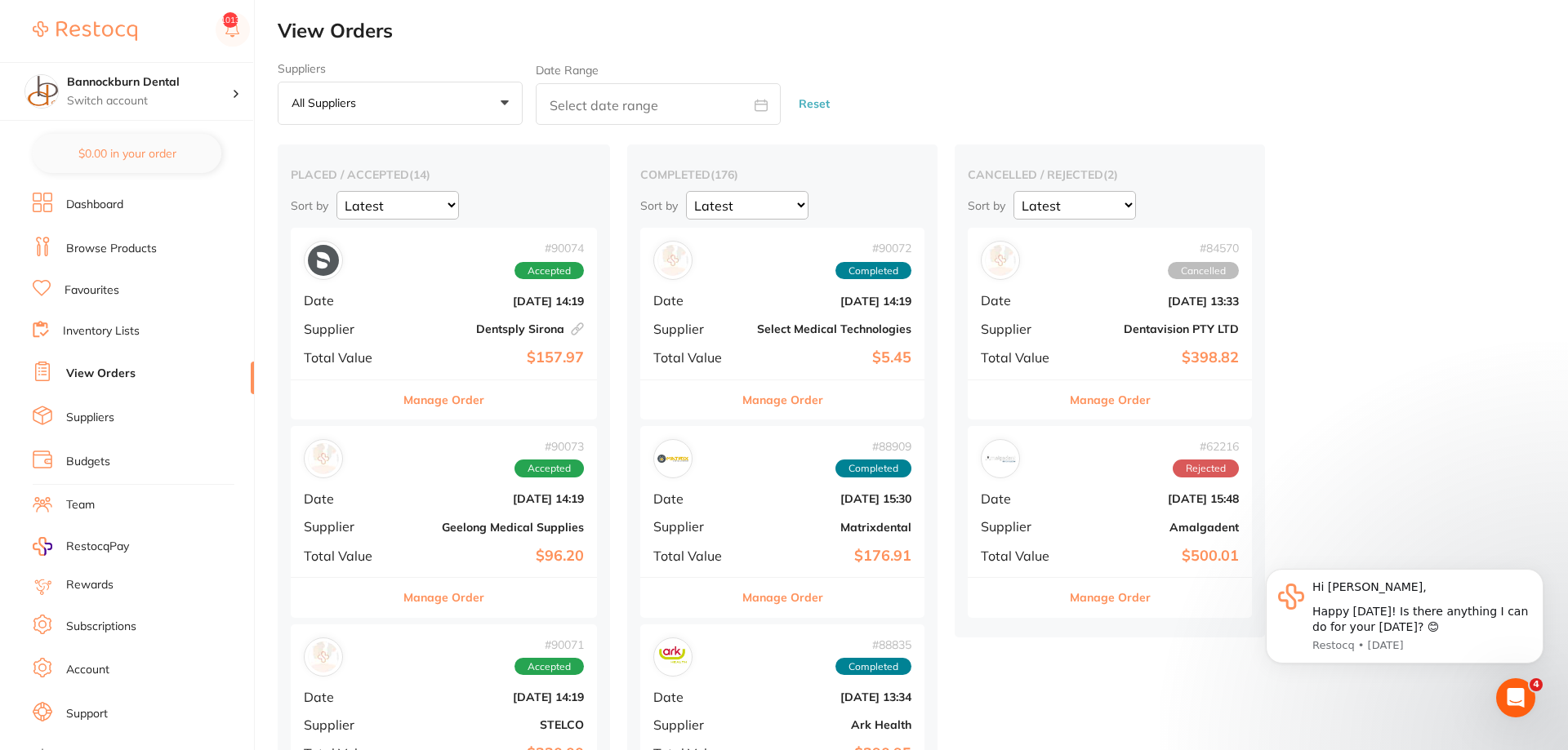
click at [787, 393] on button "Manage Order" at bounding box center [783, 400] width 81 height 39
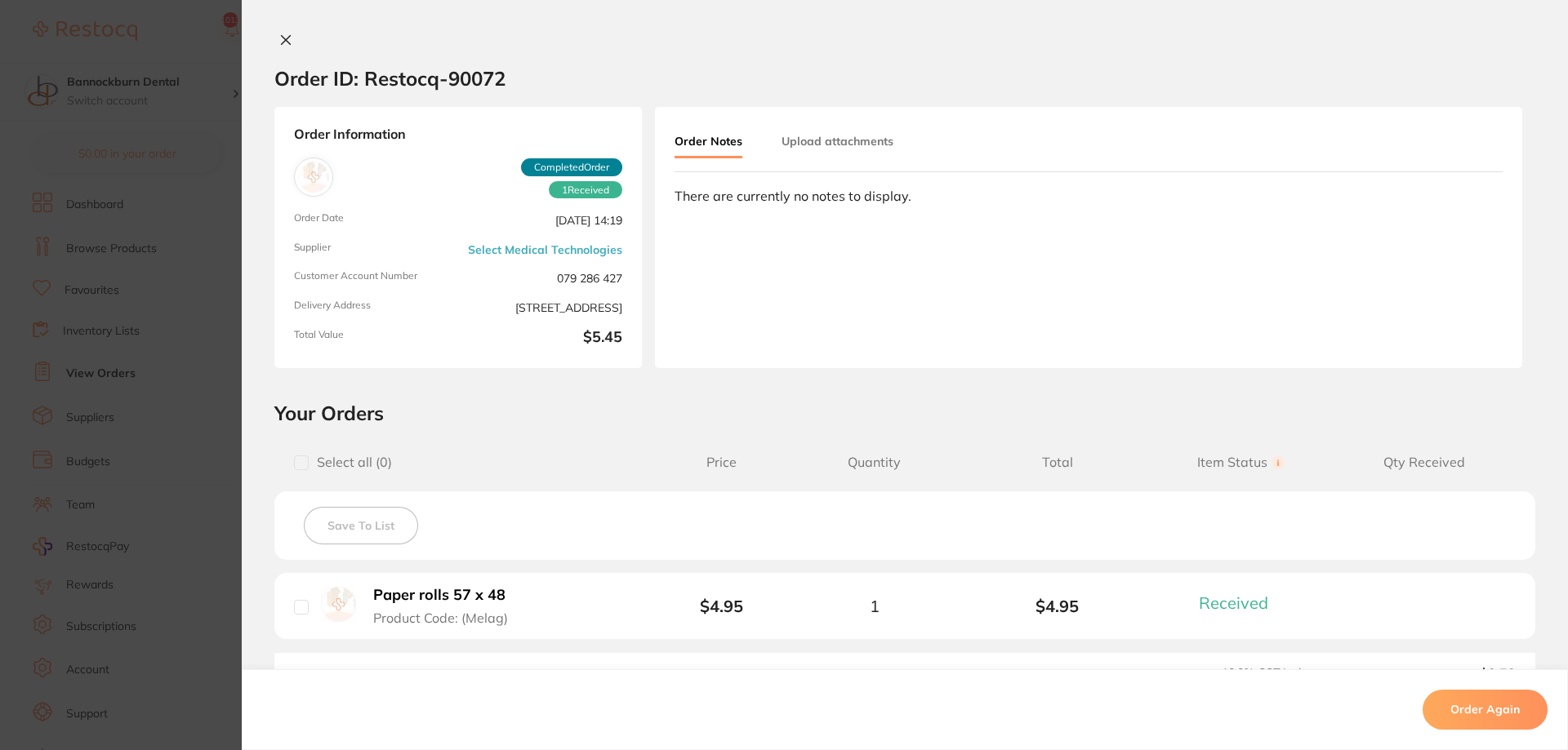
click at [287, 50] on button at bounding box center [286, 41] width 23 height 17
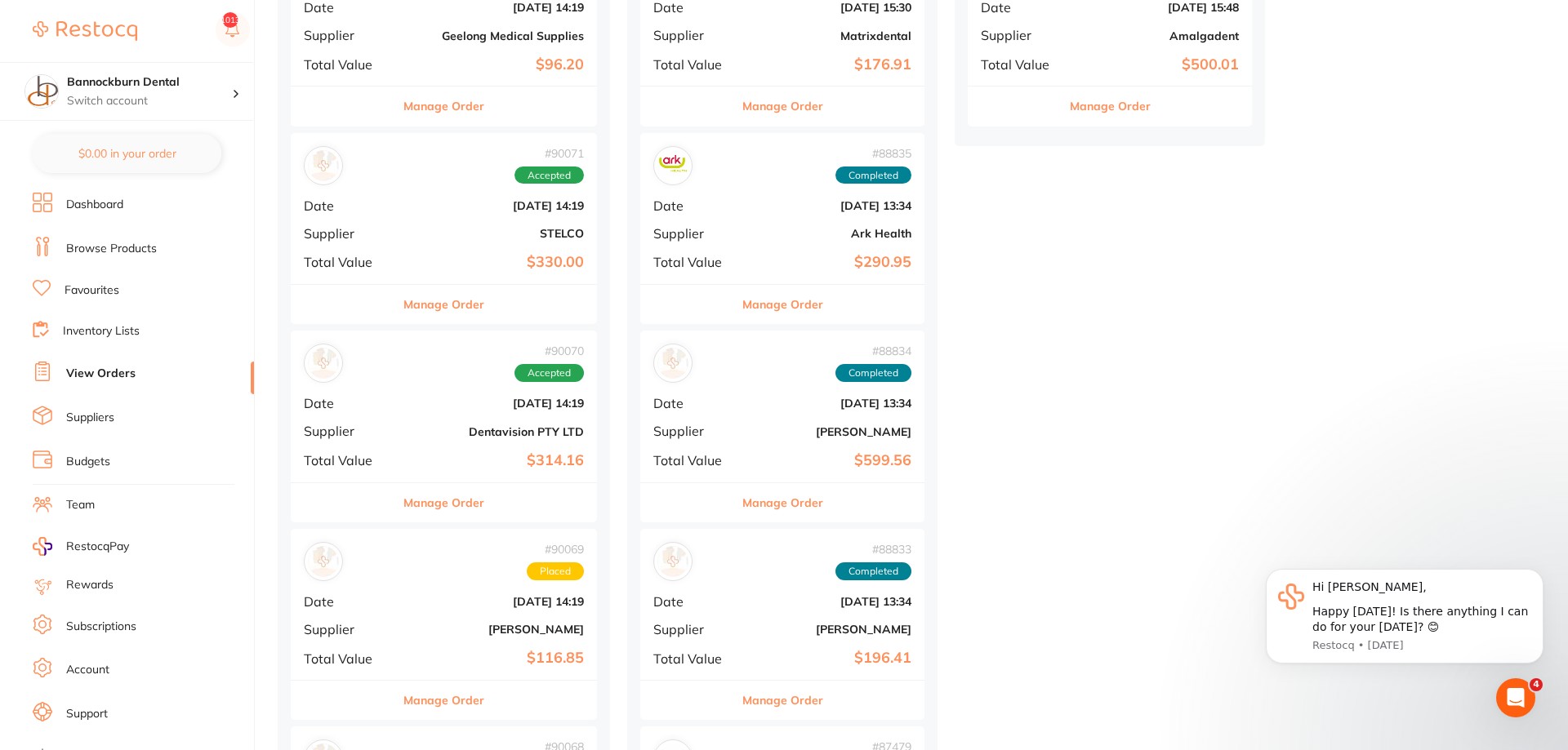
scroll to position [500, 0]
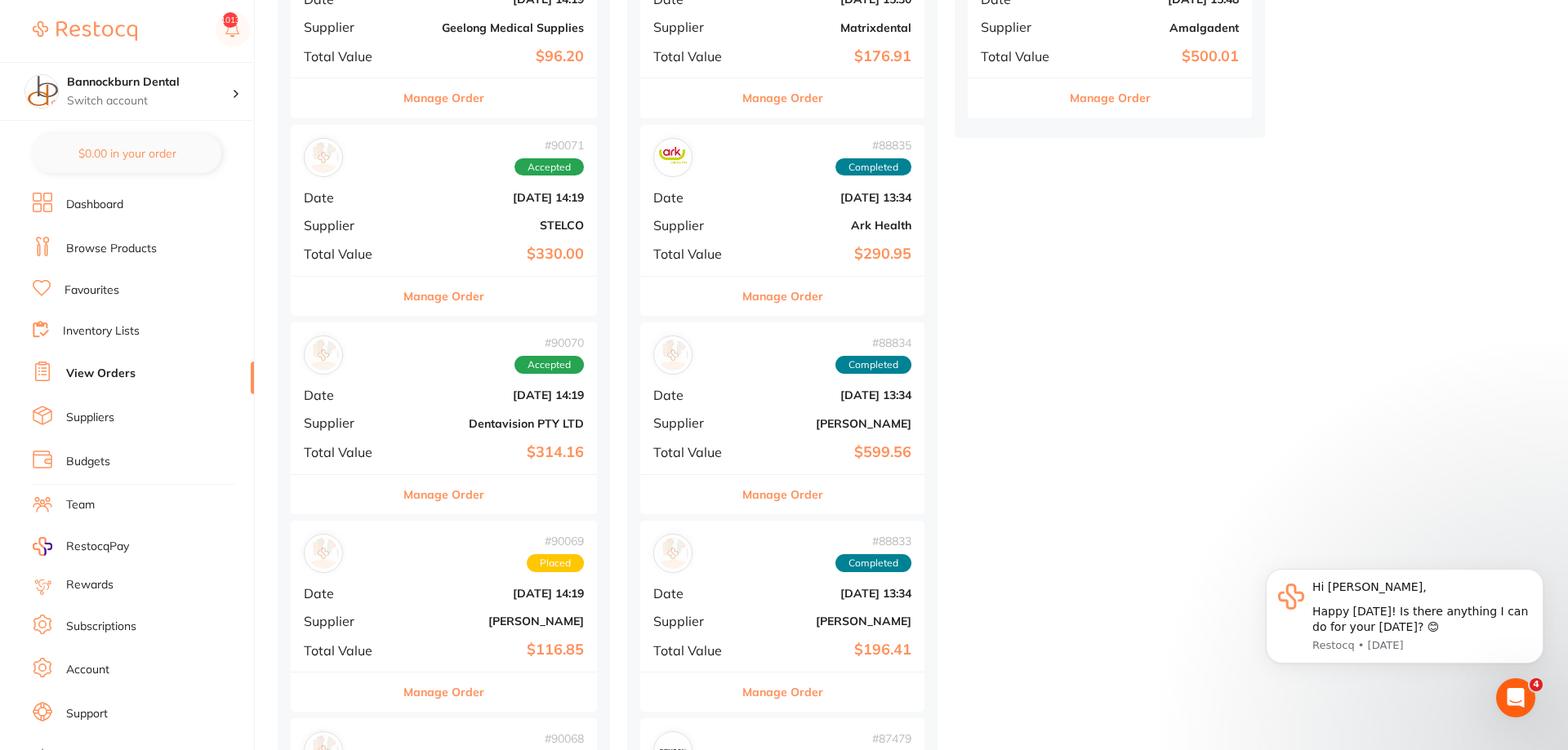
click at [800, 500] on button "Manage Order" at bounding box center [783, 494] width 81 height 39
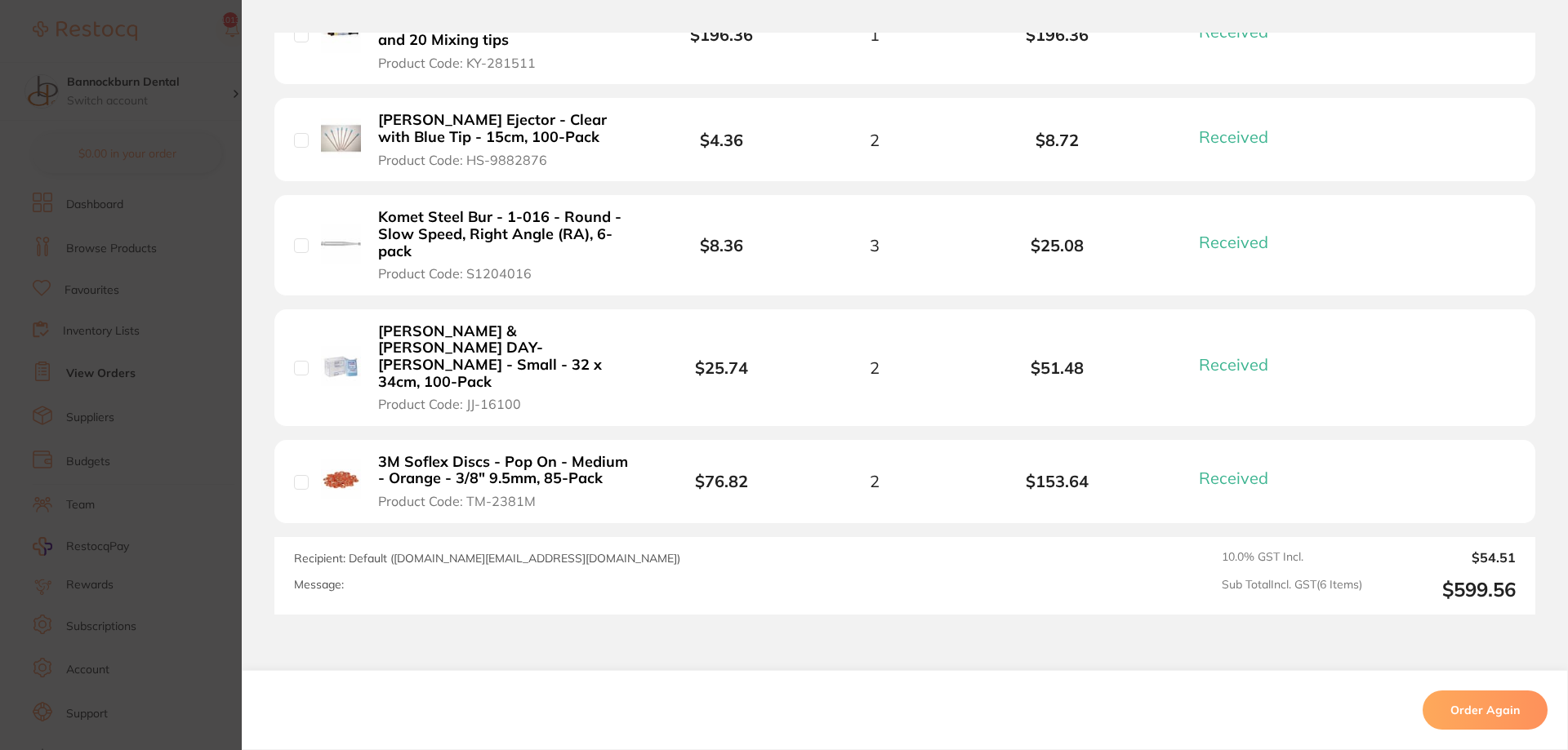
scroll to position [760, 0]
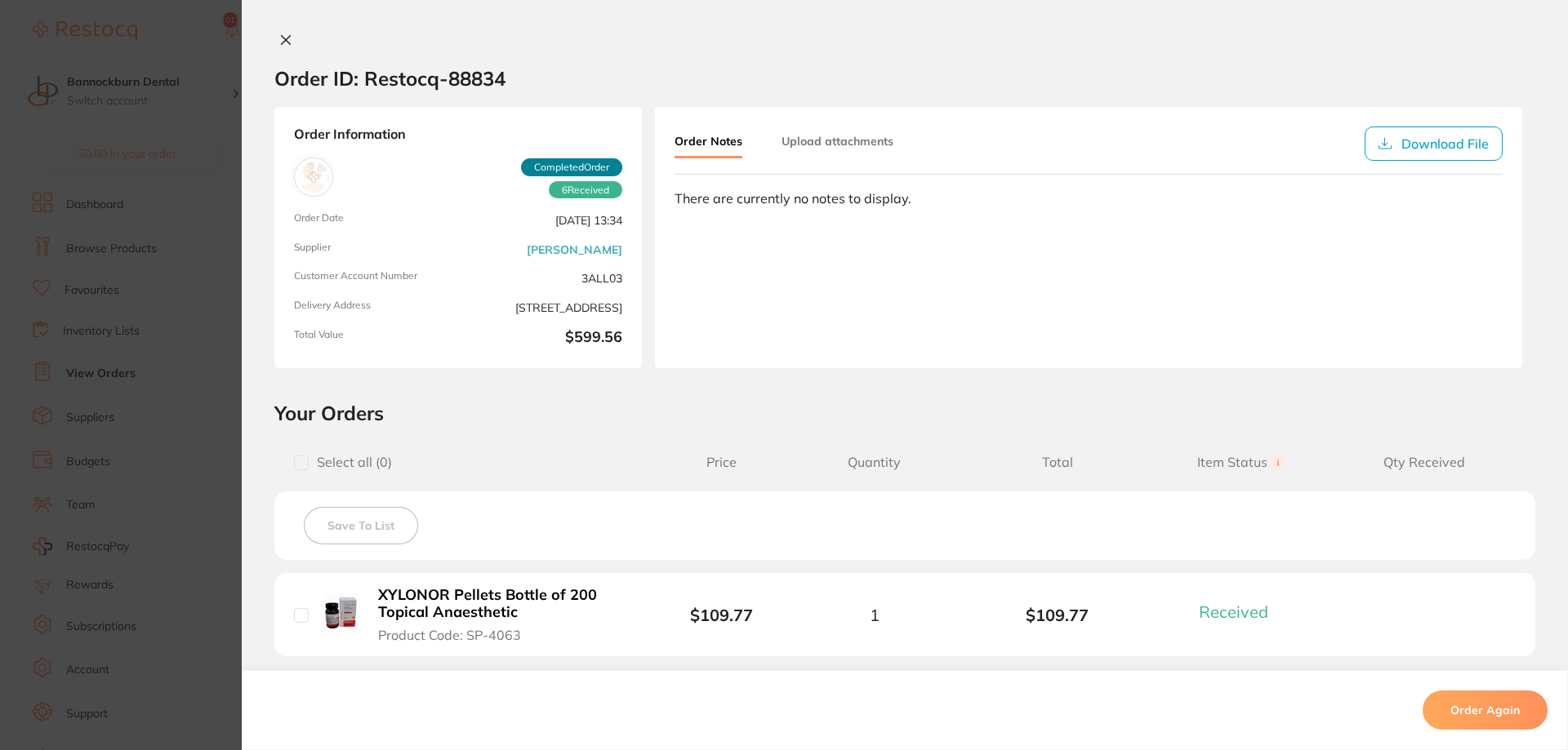
click at [286, 38] on icon at bounding box center [286, 39] width 9 height 9
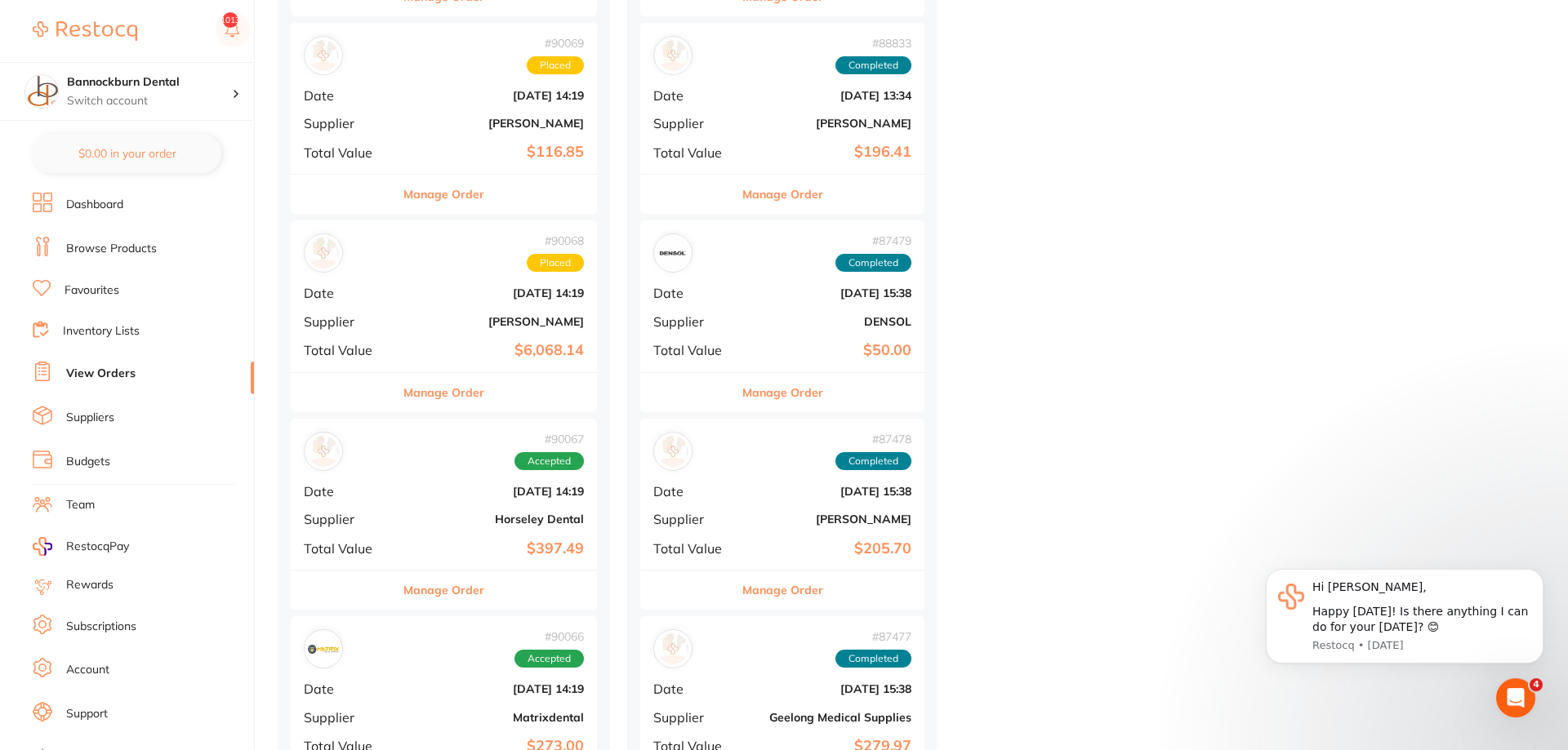
scroll to position [999, 0]
click at [764, 589] on button "Manage Order" at bounding box center [783, 588] width 81 height 39
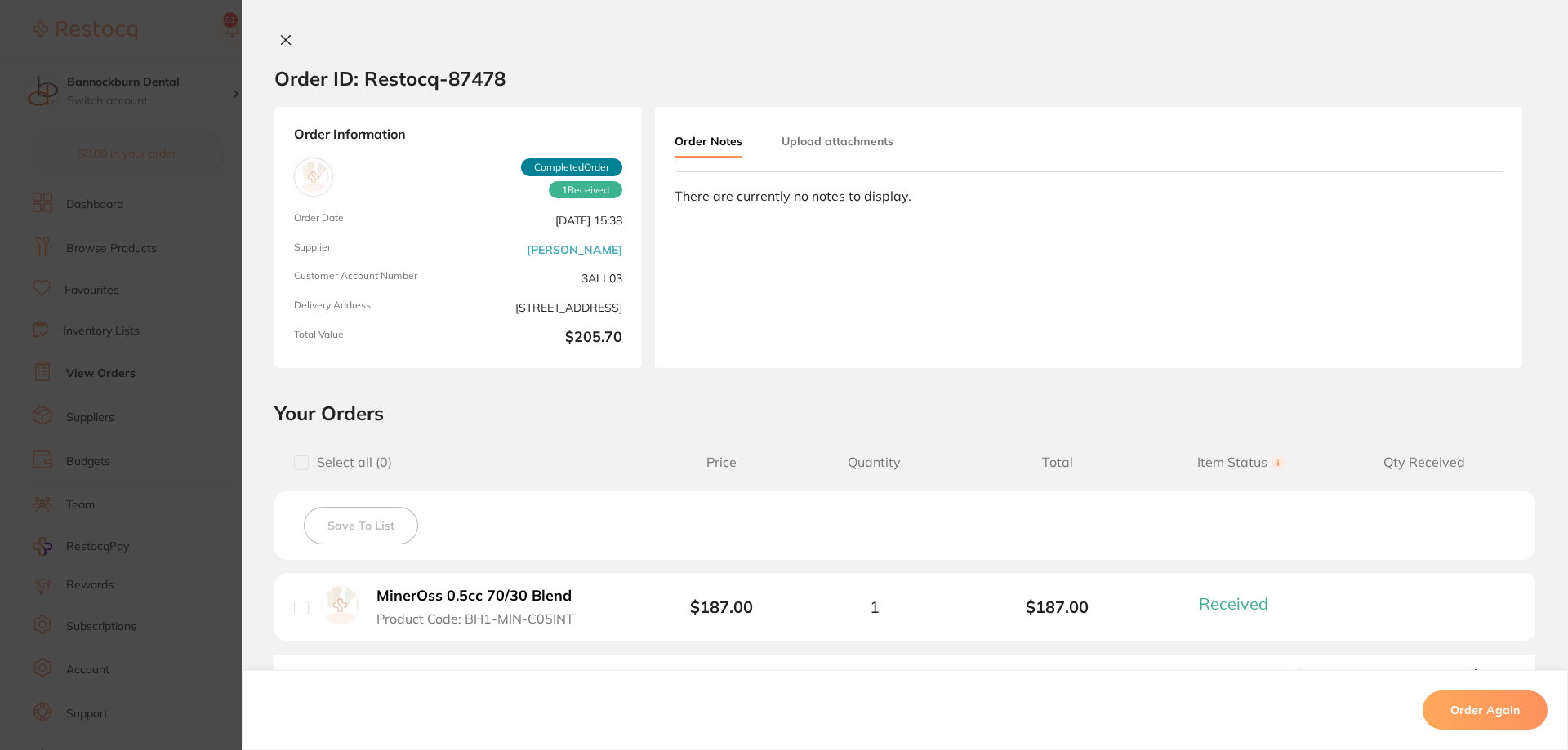
click at [284, 51] on div "Order ID: Restocq- 87478" at bounding box center [390, 79] width 231 height 58
click at [288, 47] on button at bounding box center [286, 41] width 23 height 17
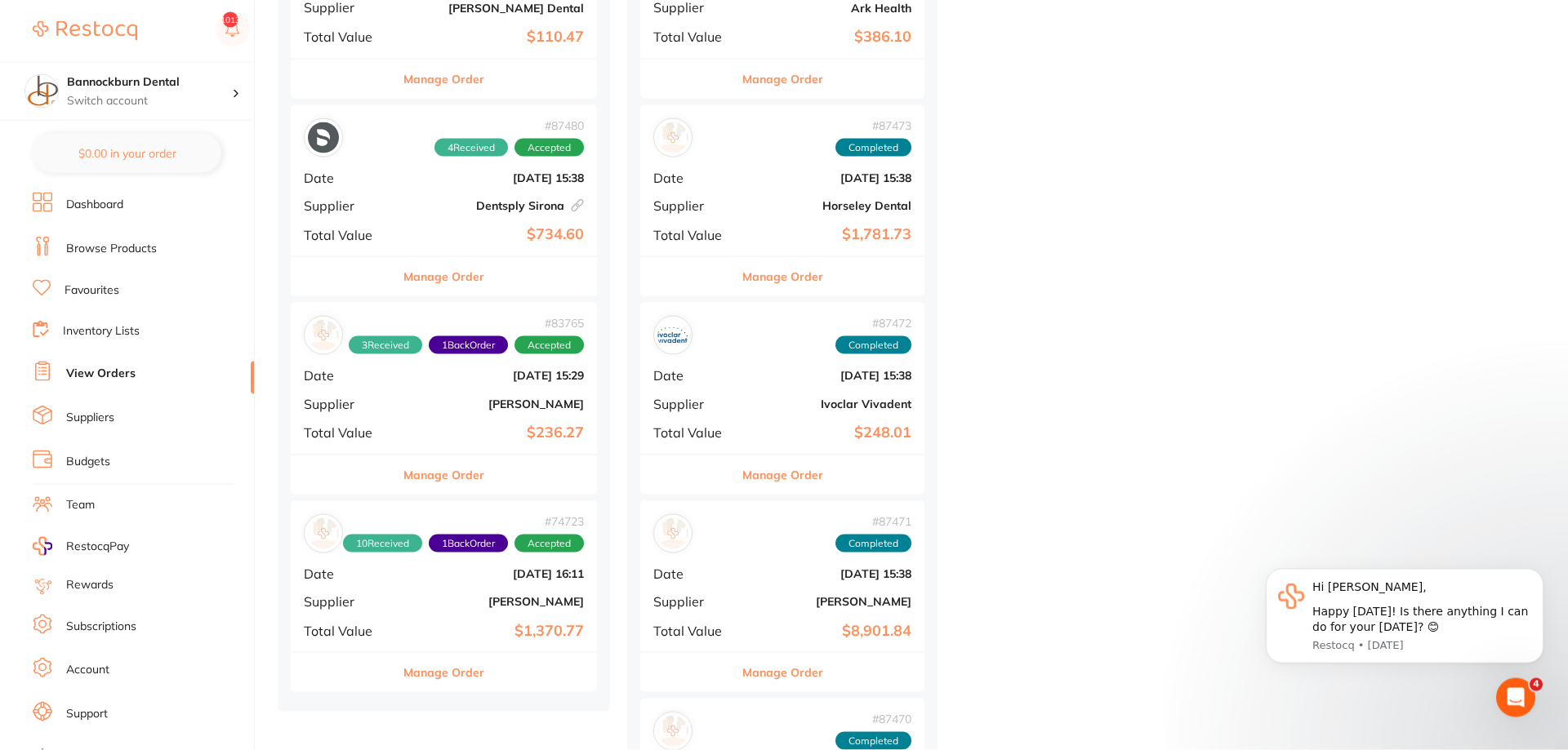
scroll to position [2332, 0]
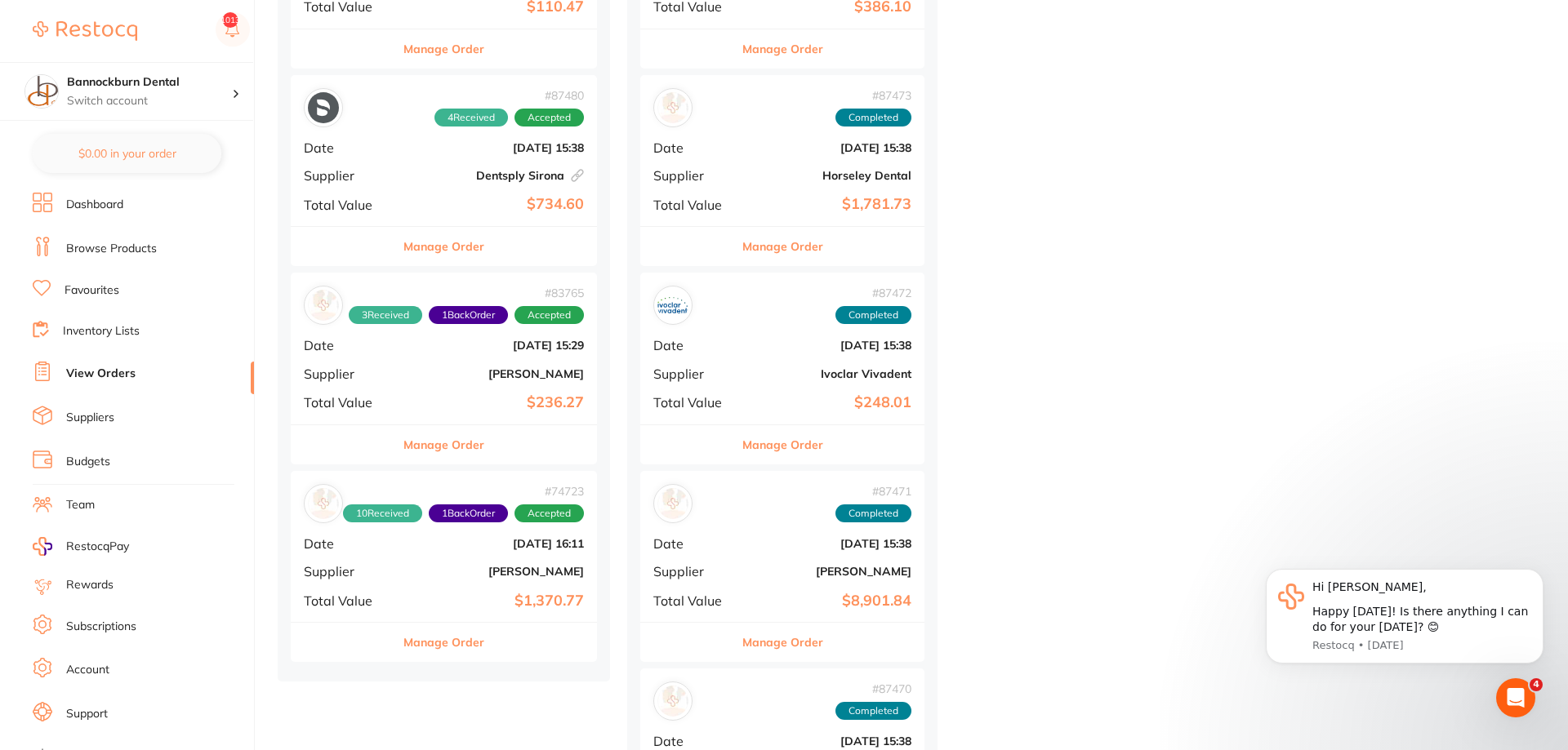
click at [768, 645] on button "Manage Order" at bounding box center [783, 642] width 81 height 39
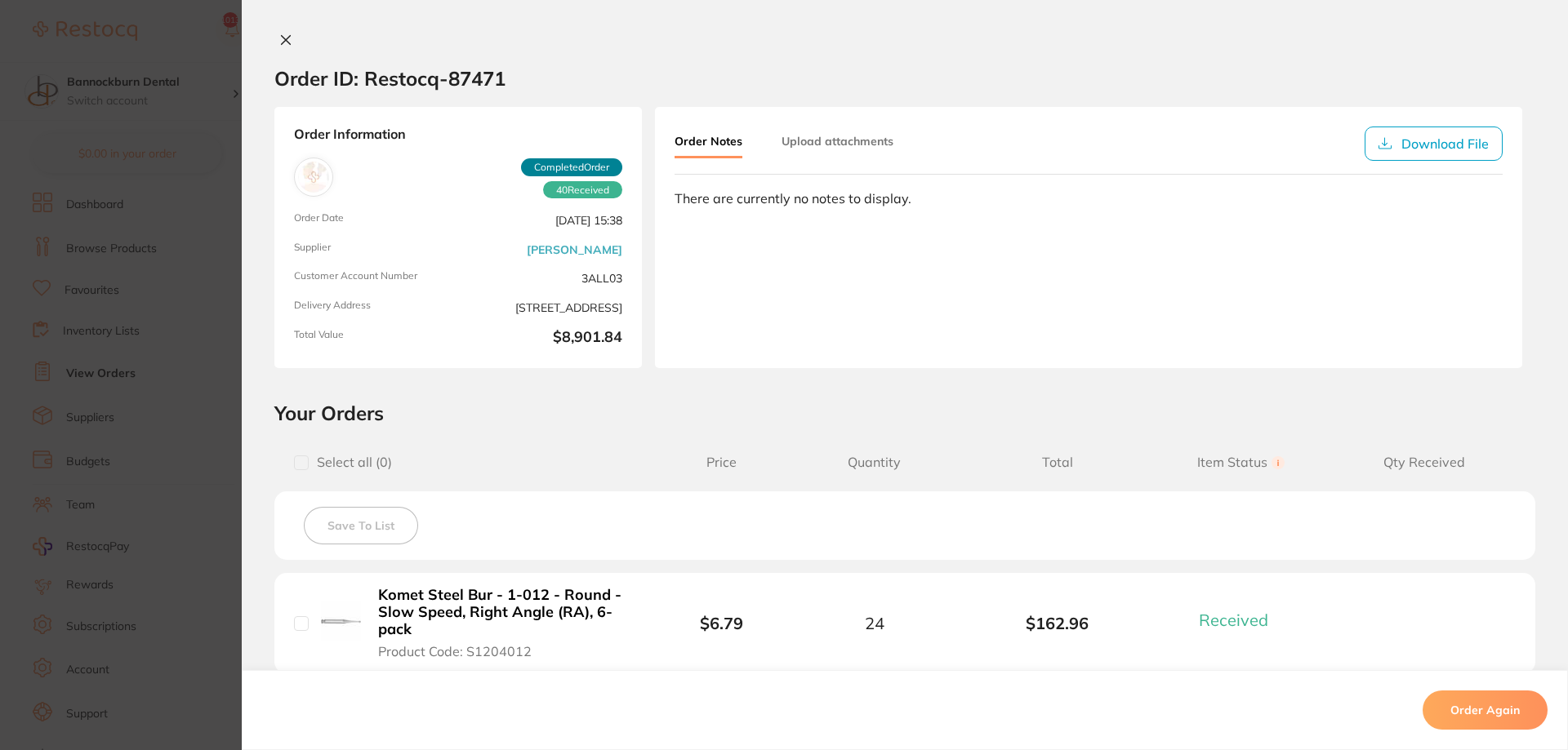
click at [288, 45] on icon at bounding box center [286, 40] width 13 height 13
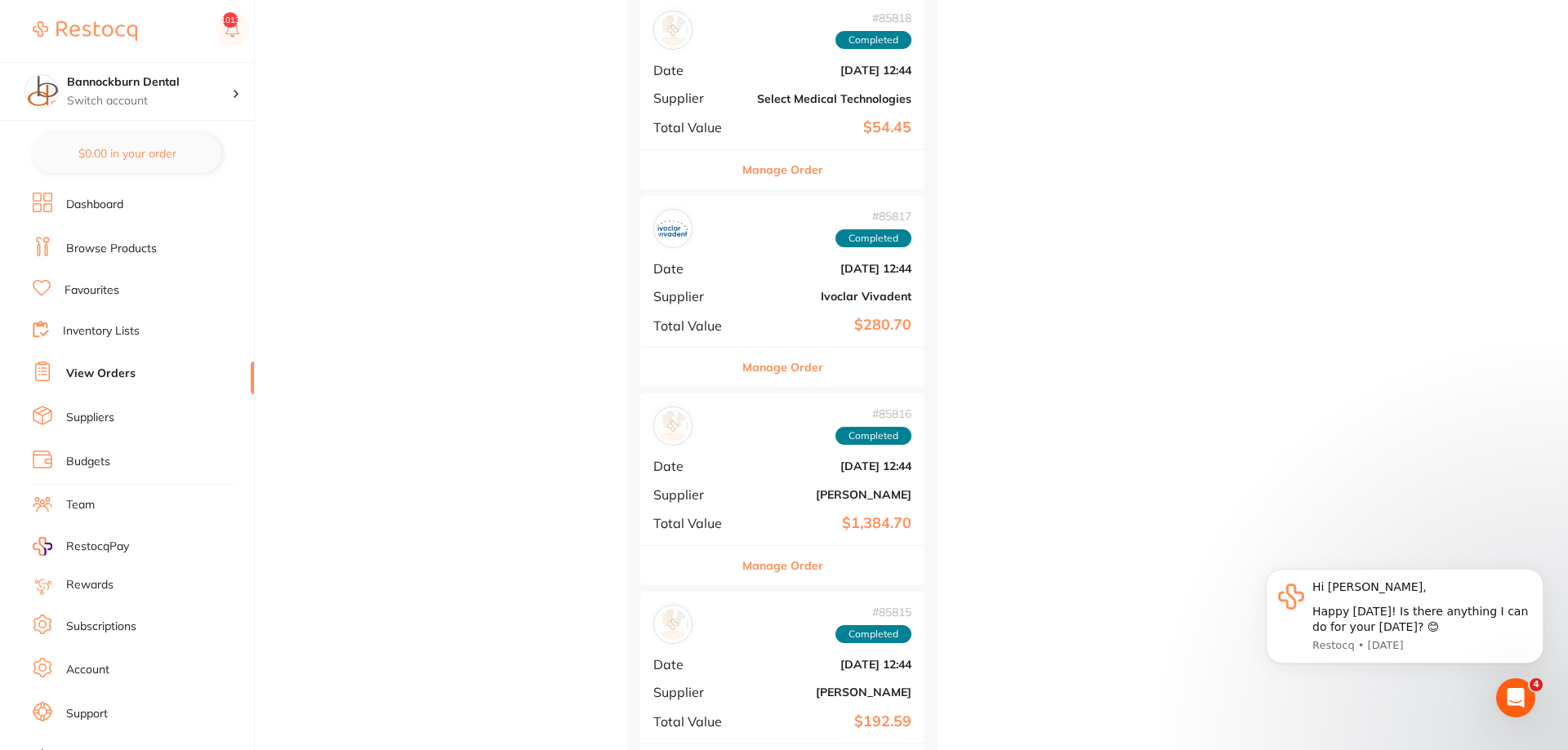
scroll to position [3996, 0]
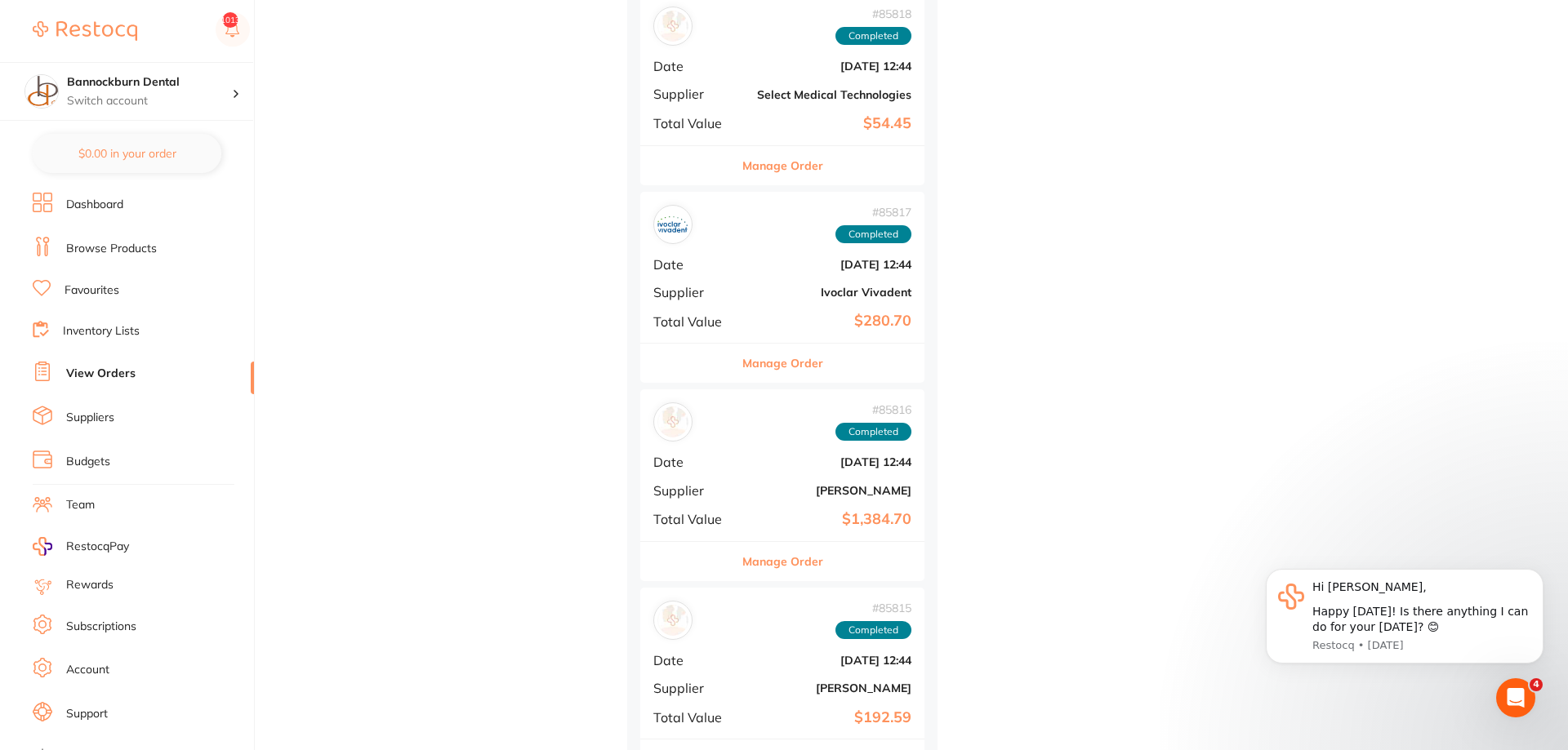
click at [790, 555] on button "Manage Order" at bounding box center [783, 561] width 81 height 39
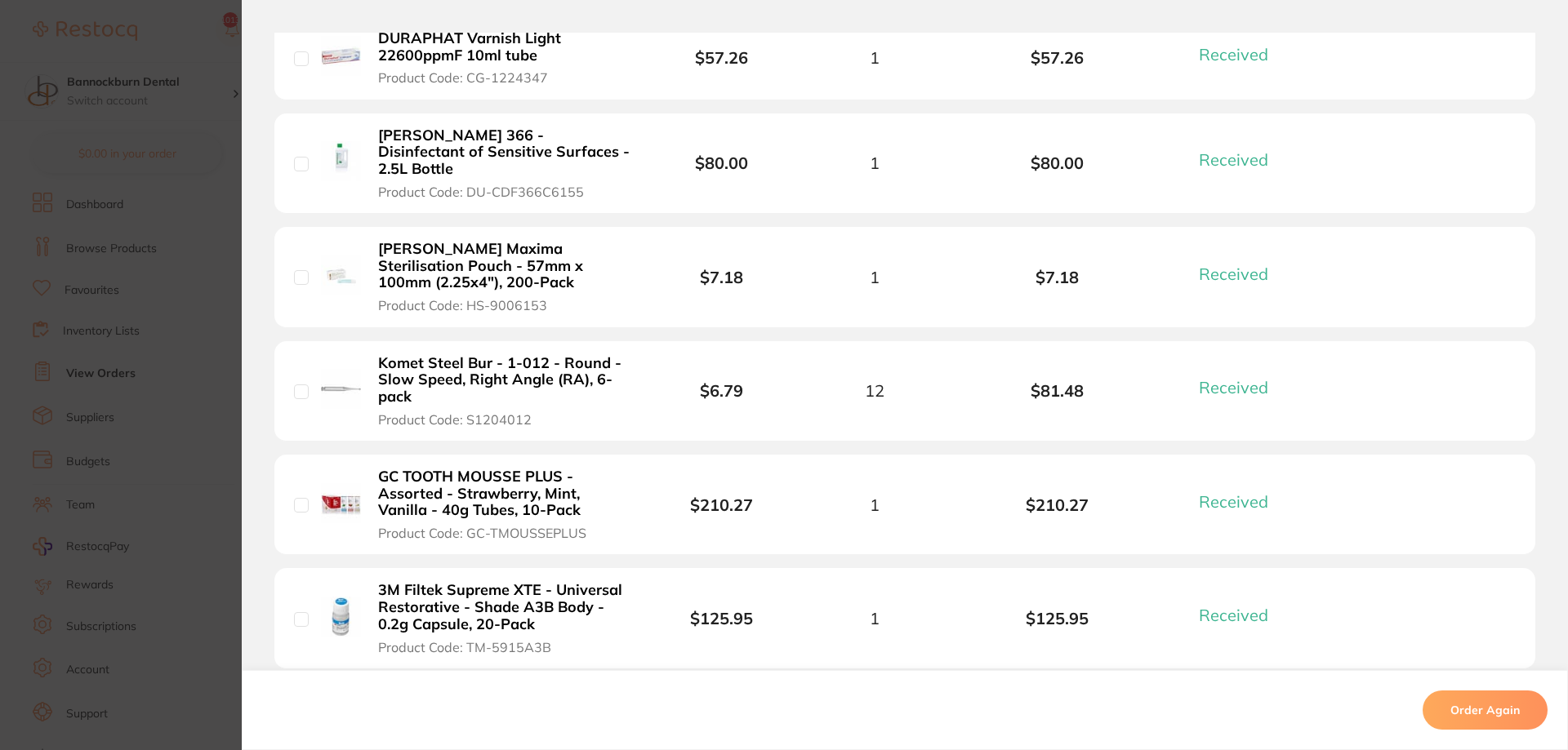
scroll to position [392, 0]
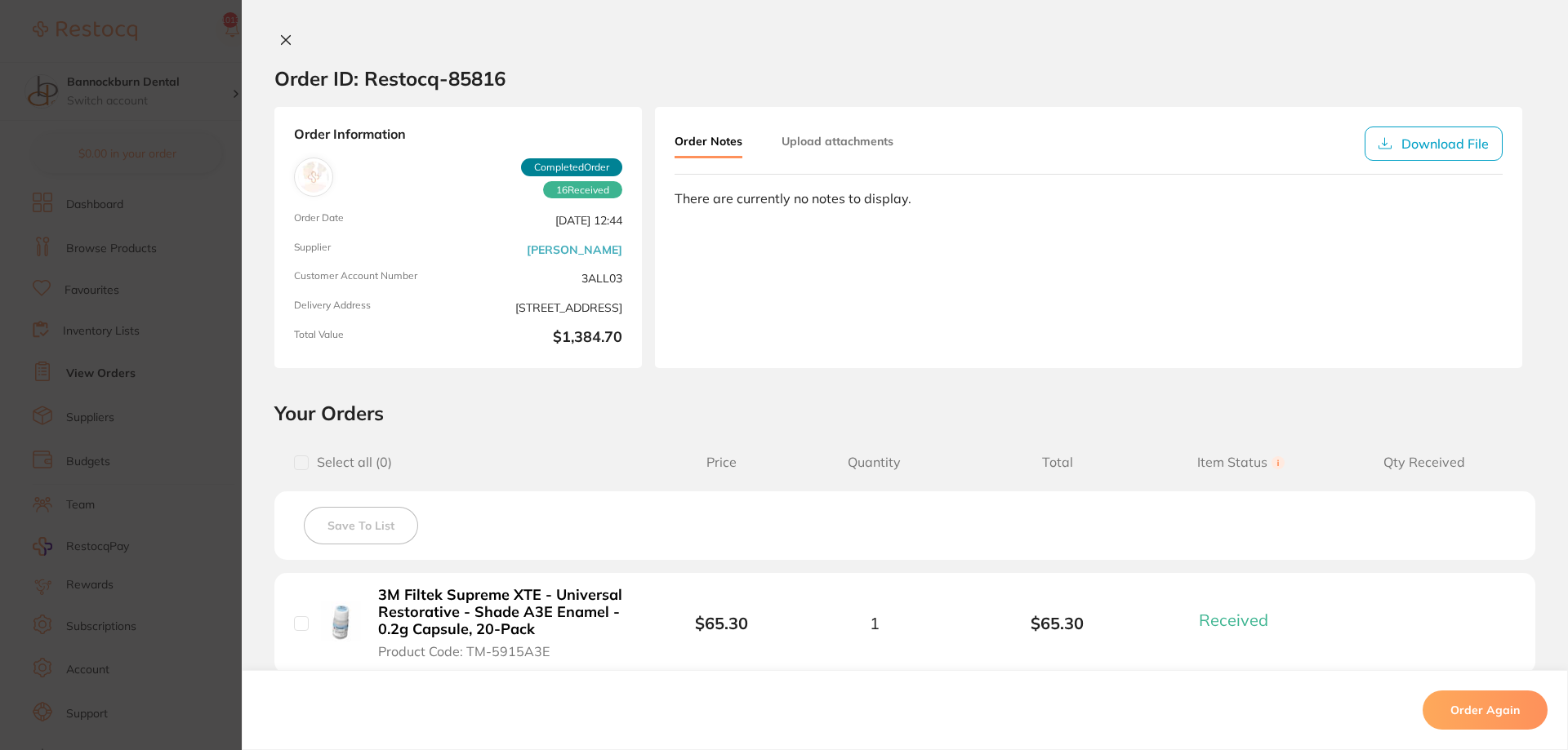
click at [288, 43] on icon at bounding box center [286, 39] width 9 height 9
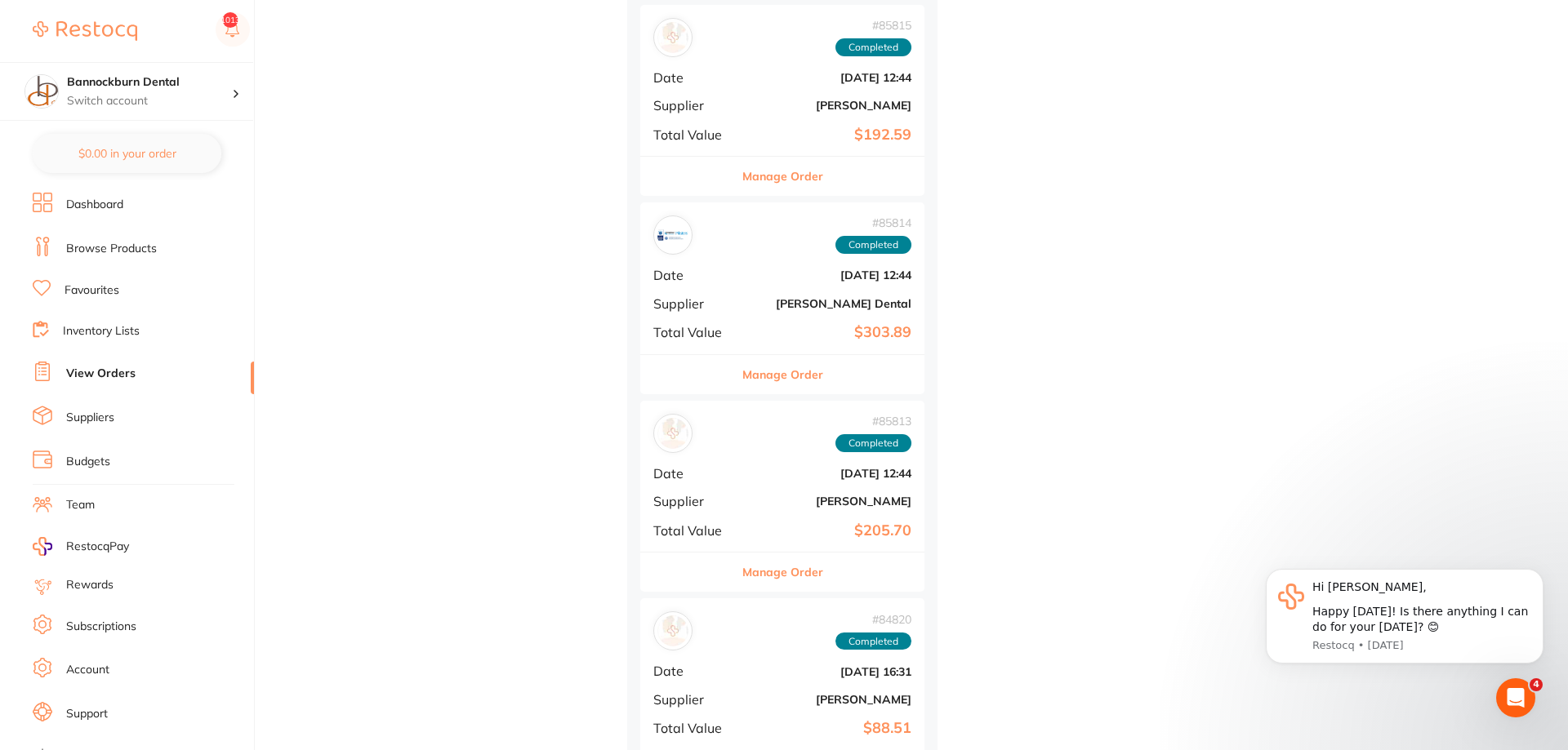
click at [804, 576] on button "Manage Order" at bounding box center [783, 572] width 81 height 39
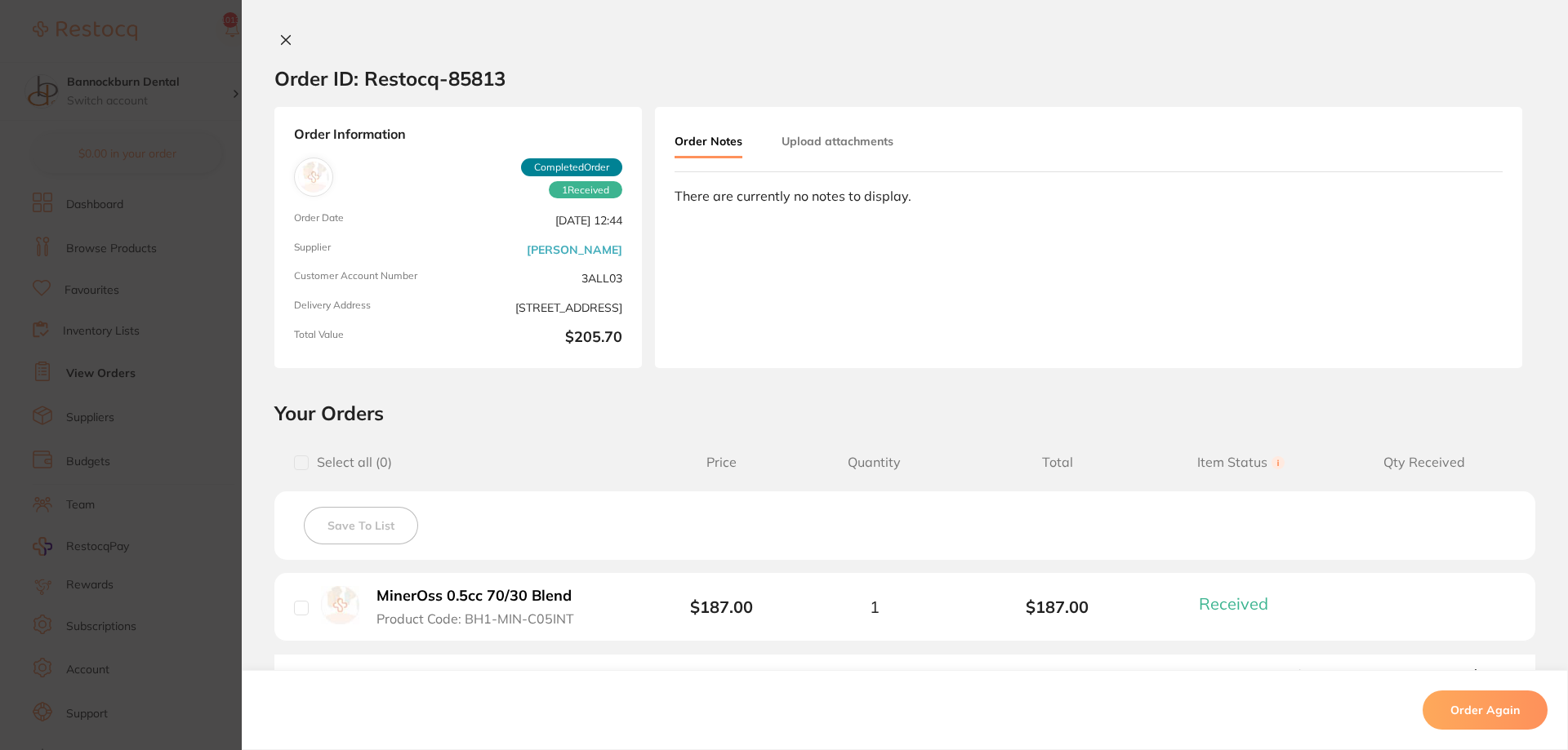
click at [293, 36] on button at bounding box center [286, 41] width 23 height 17
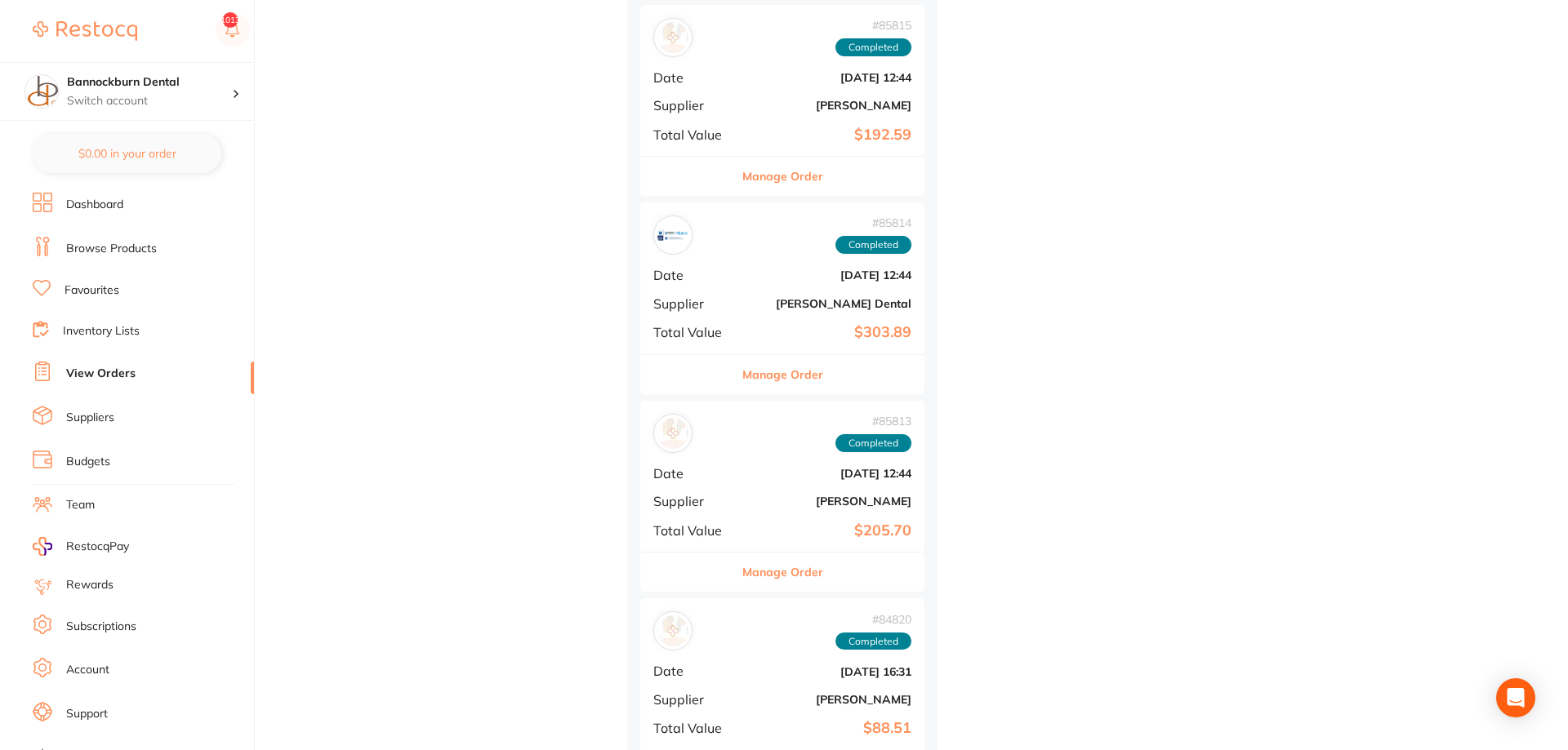
click at [107, 324] on link "Inventory Lists" at bounding box center [102, 331] width 77 height 16
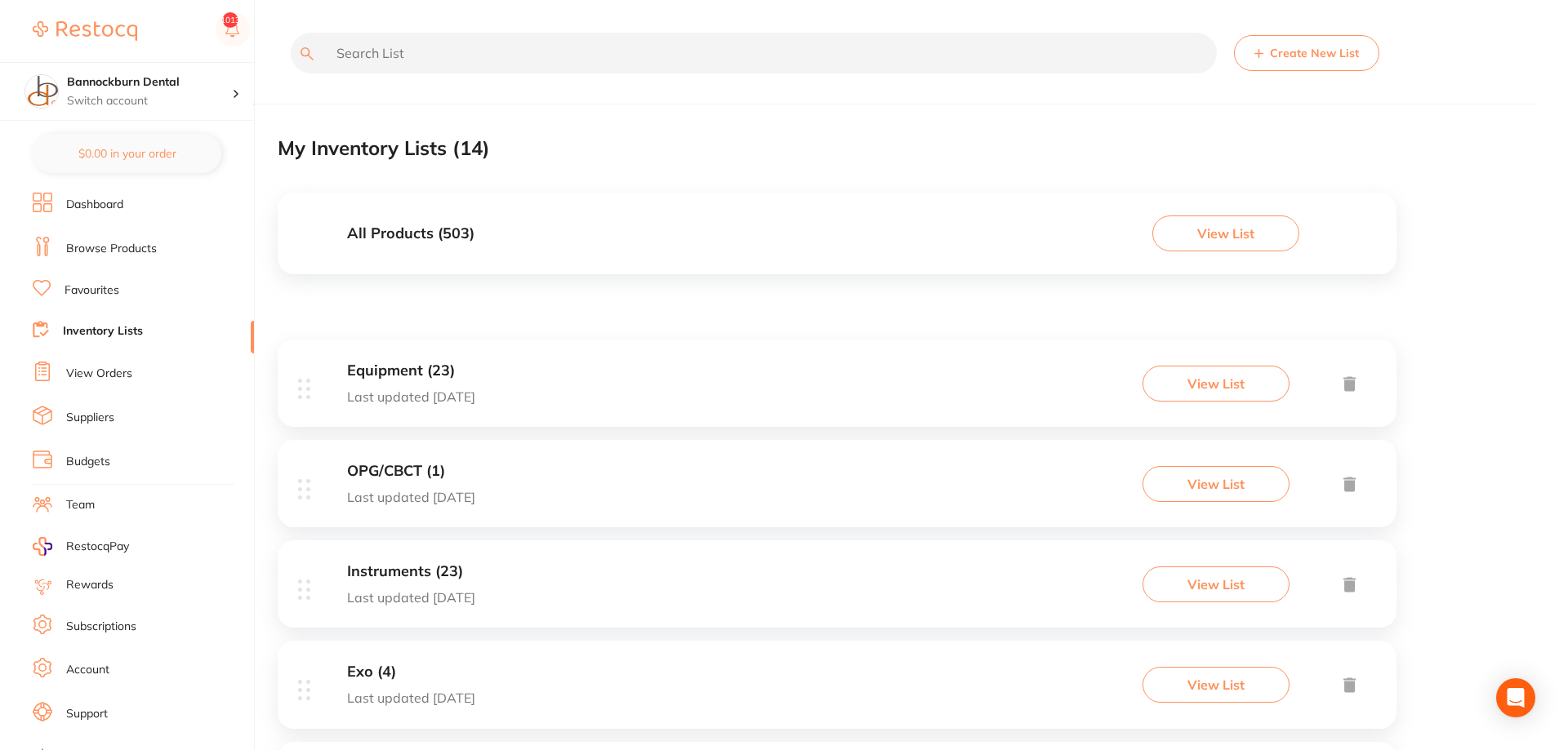
click at [456, 239] on h3 "All Products ( 503 )" at bounding box center [411, 234] width 128 height 17
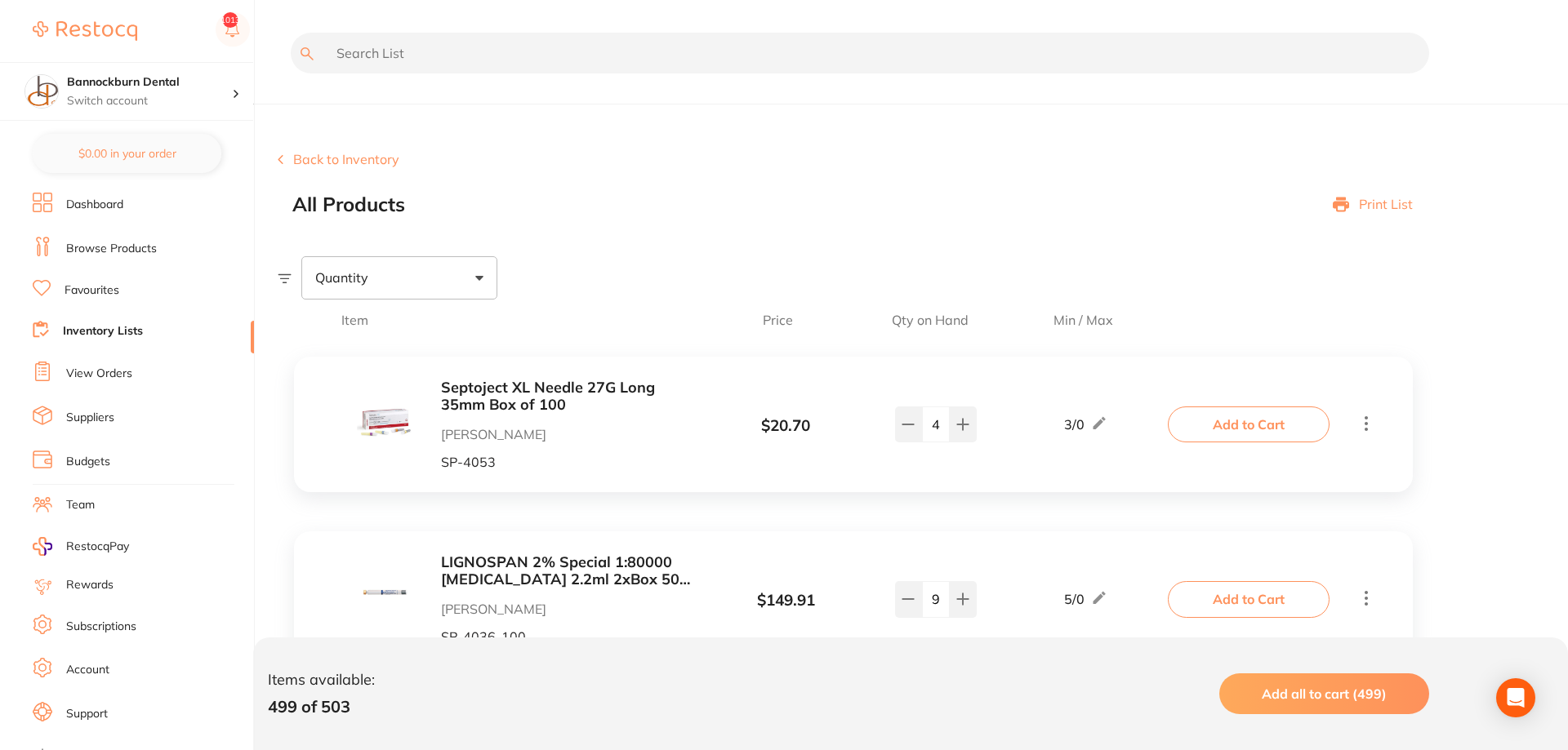
click at [518, 52] on input "text" at bounding box center [860, 53] width 1138 height 41
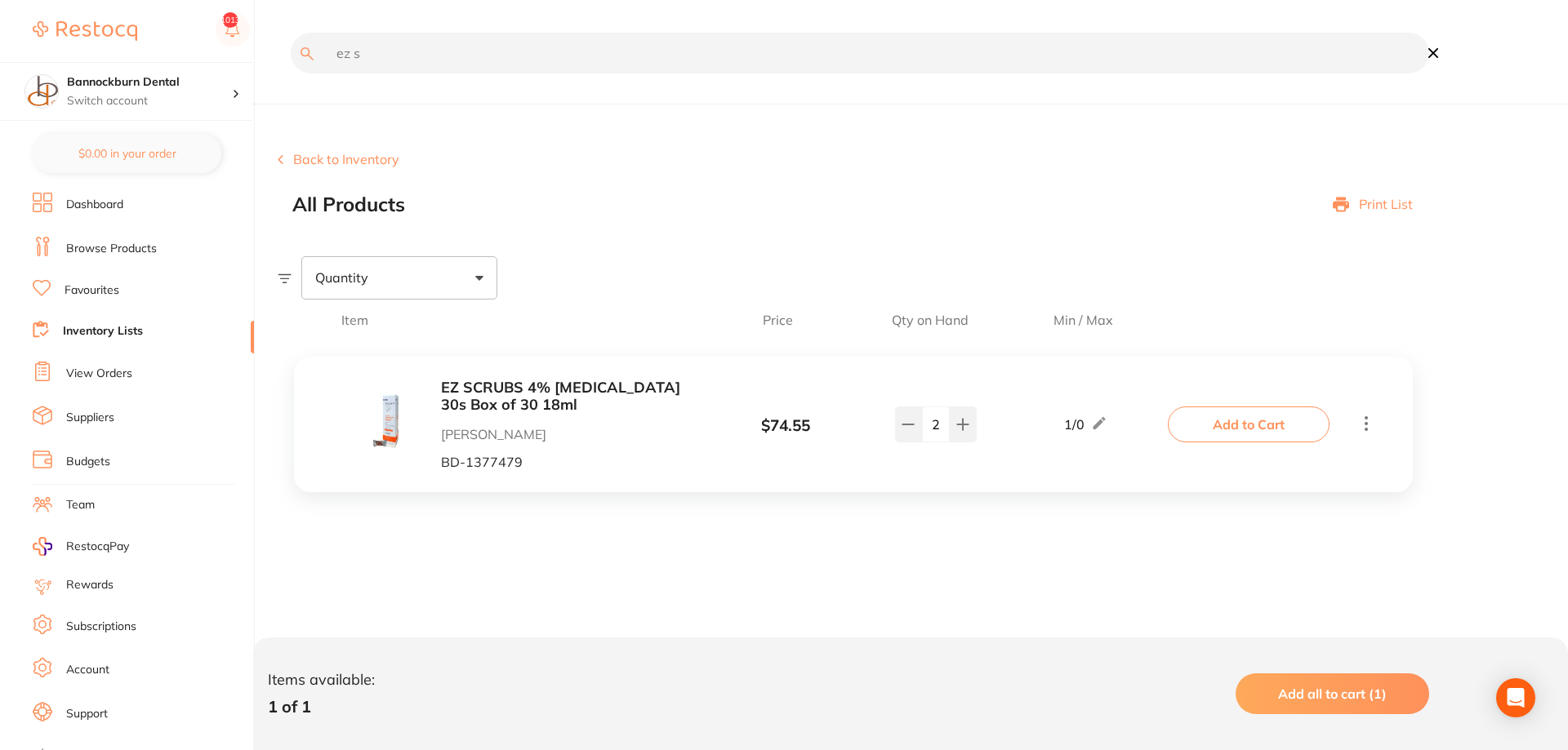
type input "ez s"
click at [607, 393] on b "EZ SCRUBS 4% [MEDICAL_DATA] 30s Box of 30 18ml" at bounding box center [571, 396] width 259 height 34
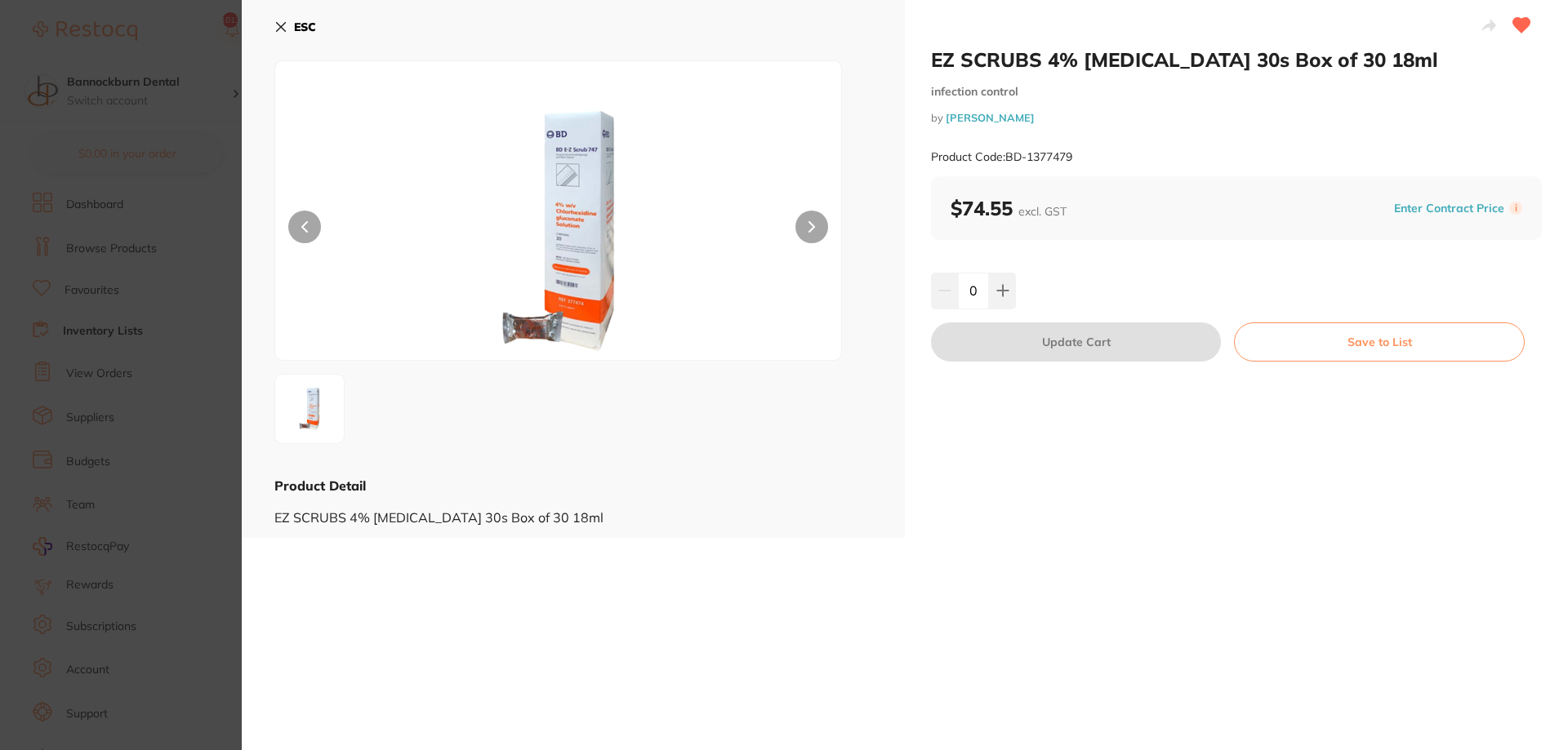
click at [286, 25] on icon at bounding box center [281, 27] width 13 height 13
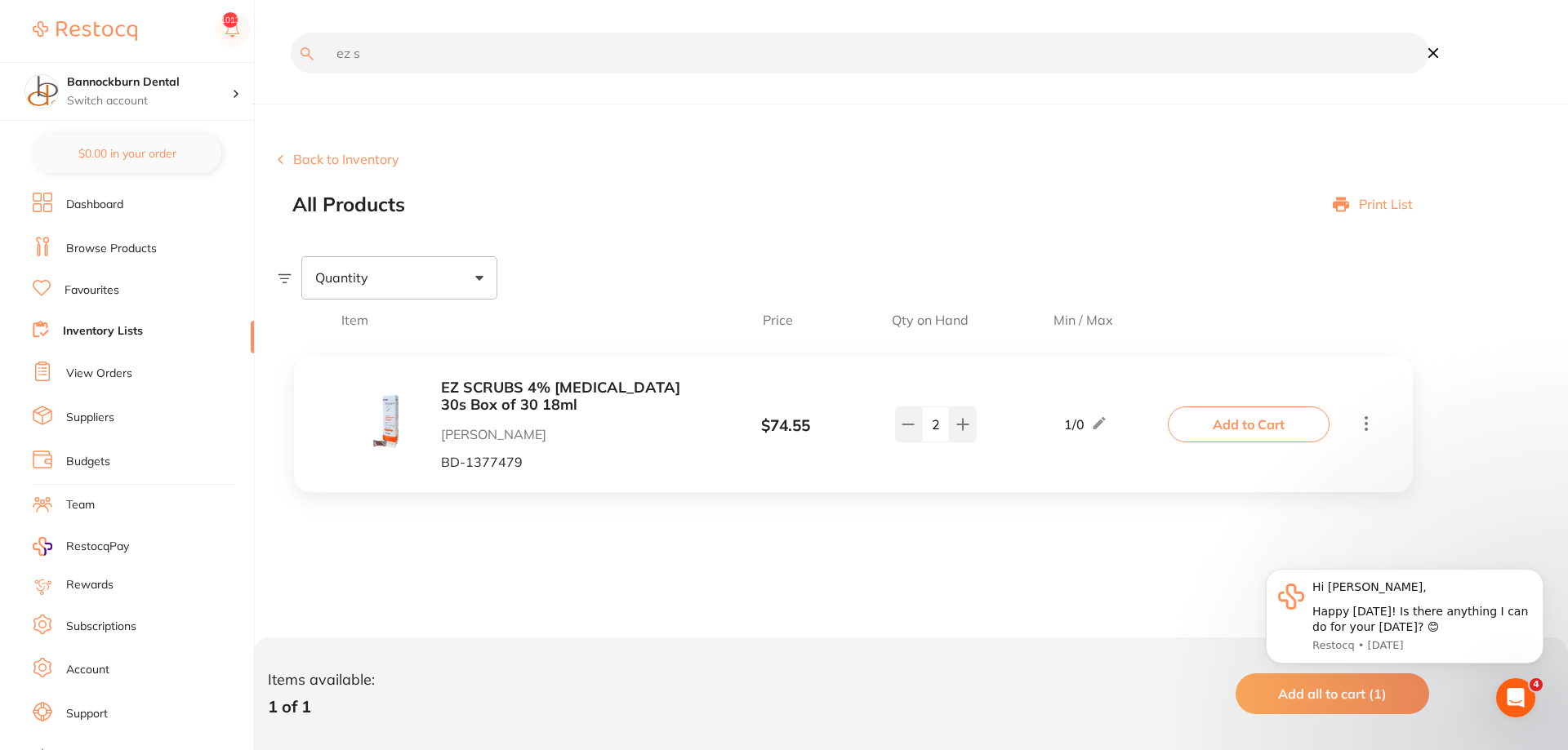
click at [129, 371] on link "View Orders" at bounding box center [99, 373] width 66 height 16
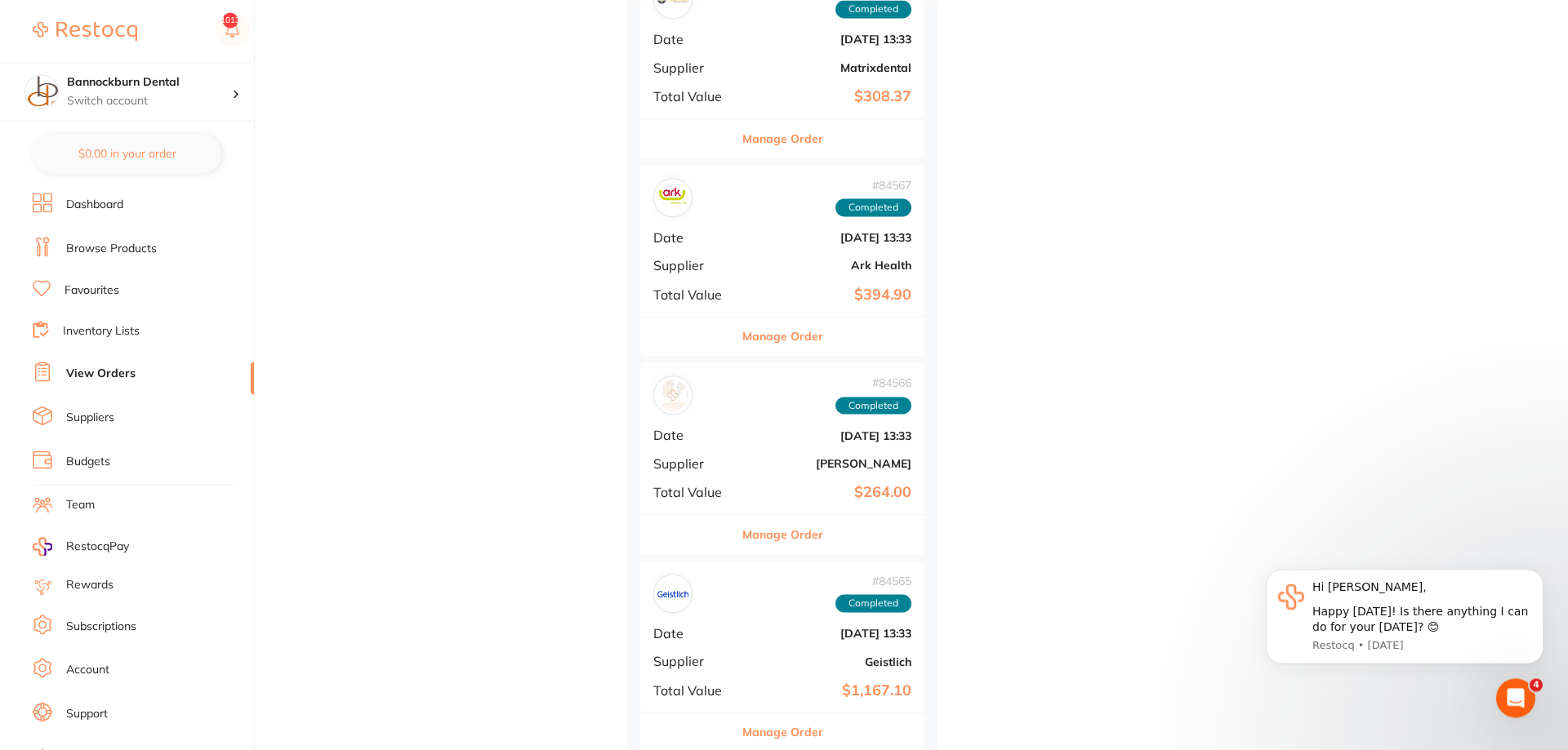
scroll to position [6410, 0]
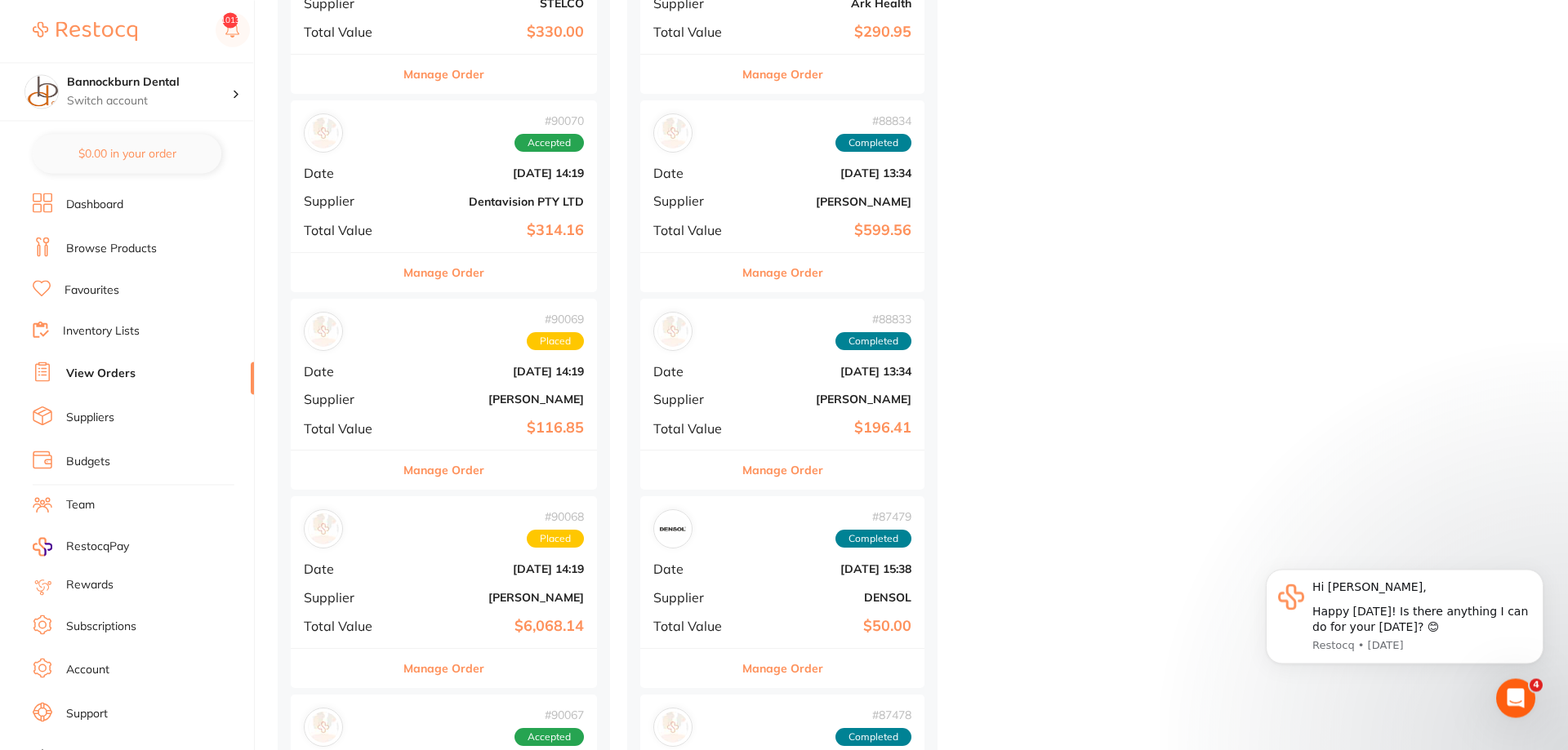
scroll to position [832, 0]
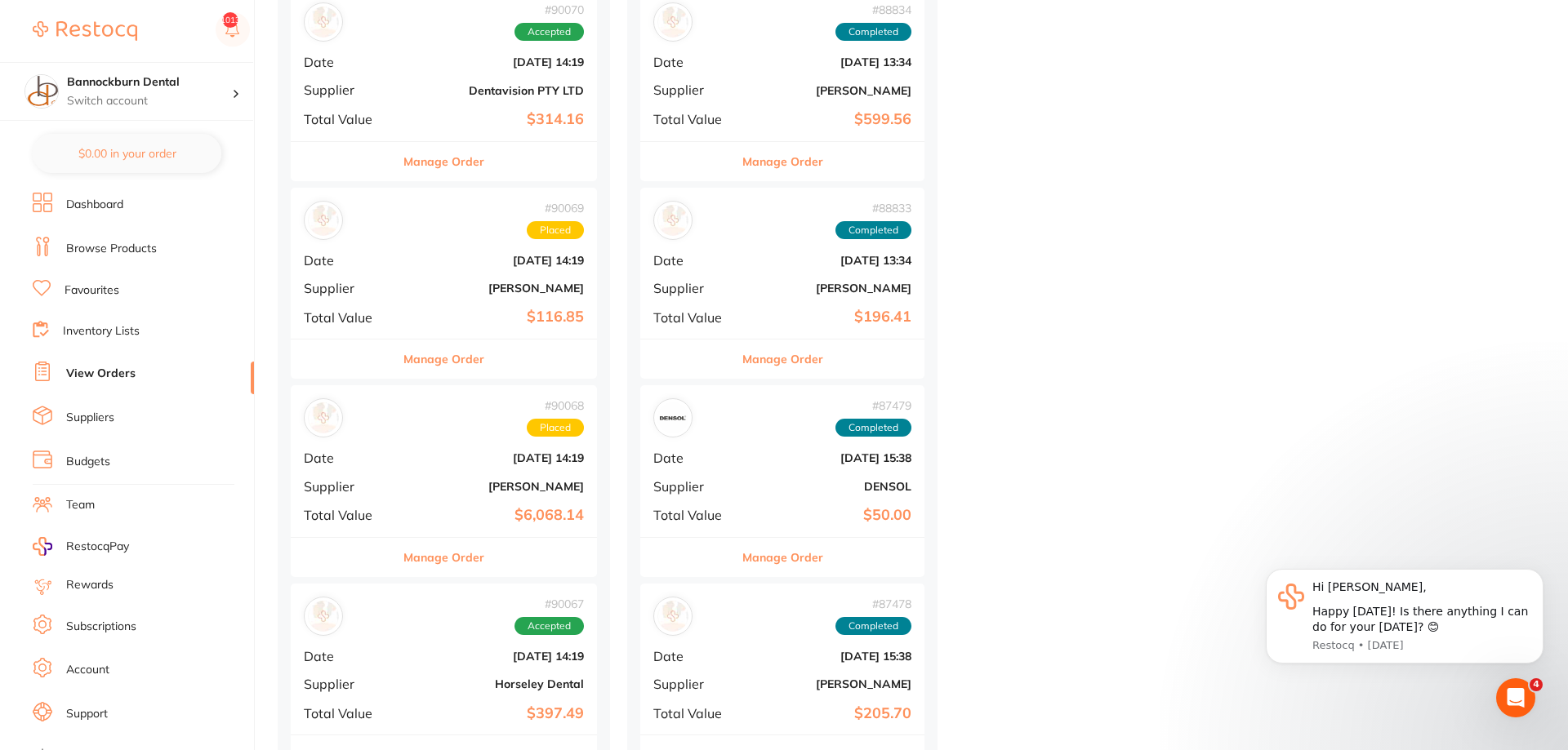
click at [788, 360] on button "Manage Order" at bounding box center [783, 359] width 81 height 39
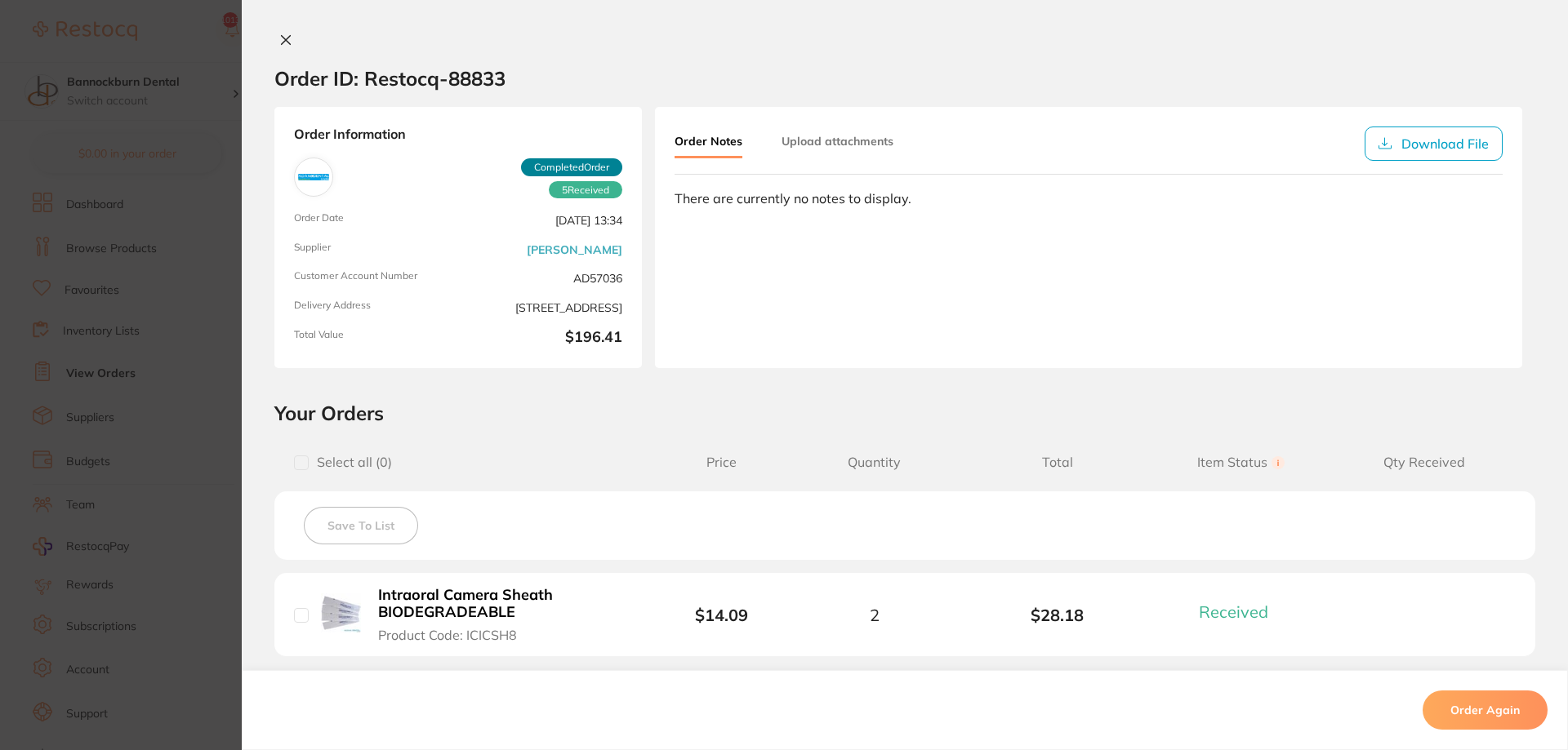
click at [288, 38] on icon at bounding box center [286, 40] width 13 height 13
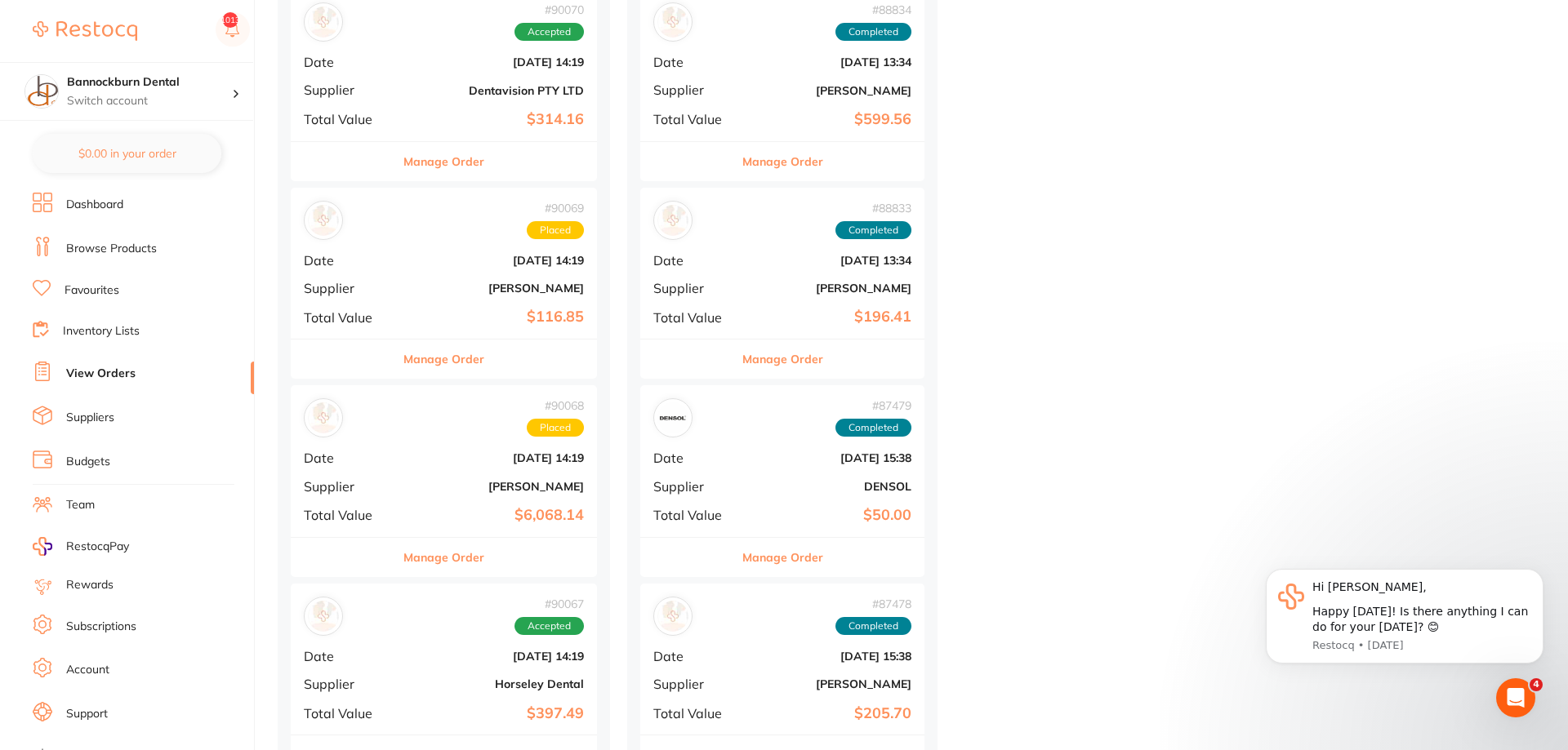
click at [794, 364] on button "Manage Order" at bounding box center [783, 359] width 81 height 39
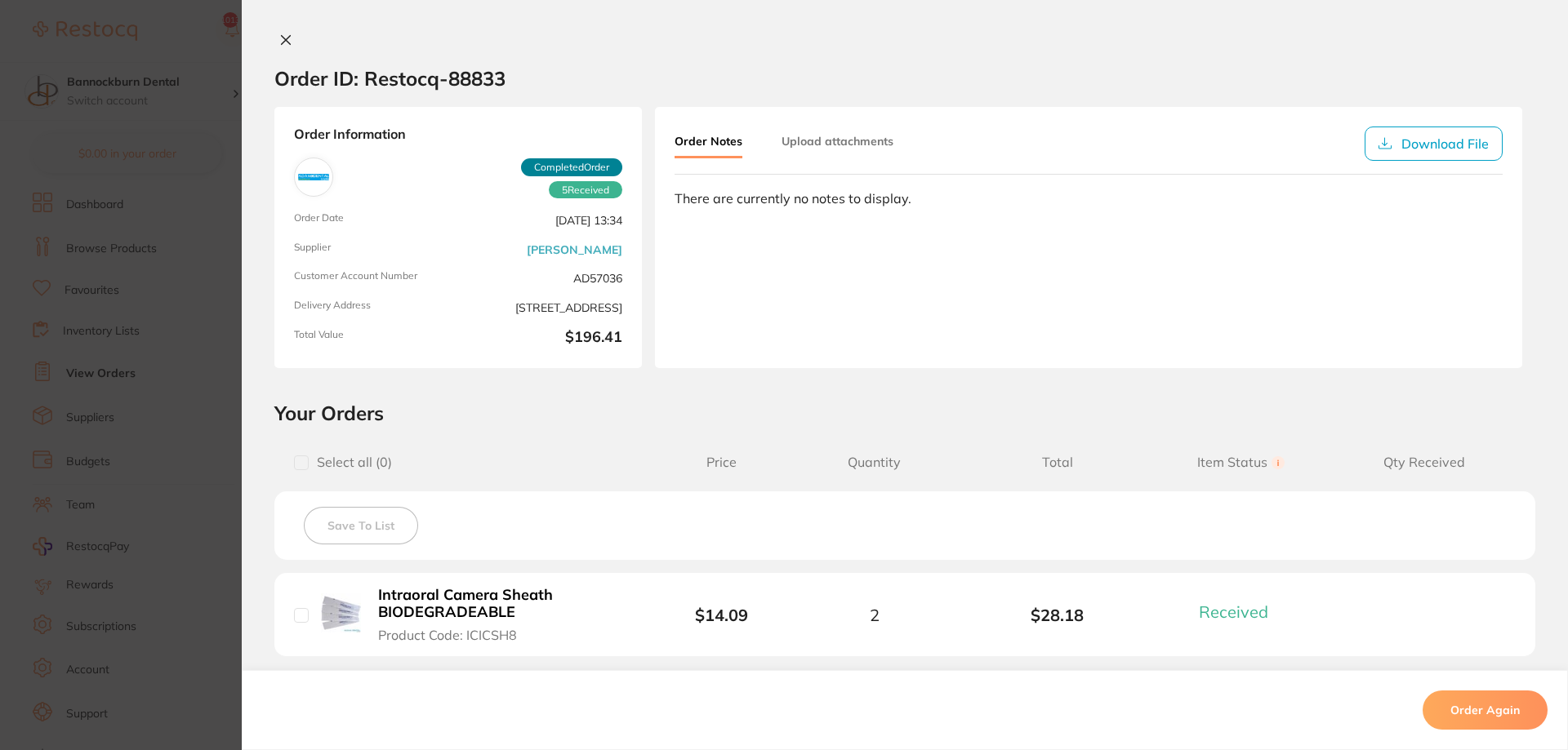
click at [288, 52] on div "Order ID: Restocq- 88833" at bounding box center [390, 79] width 231 height 58
click at [282, 39] on icon at bounding box center [286, 40] width 13 height 13
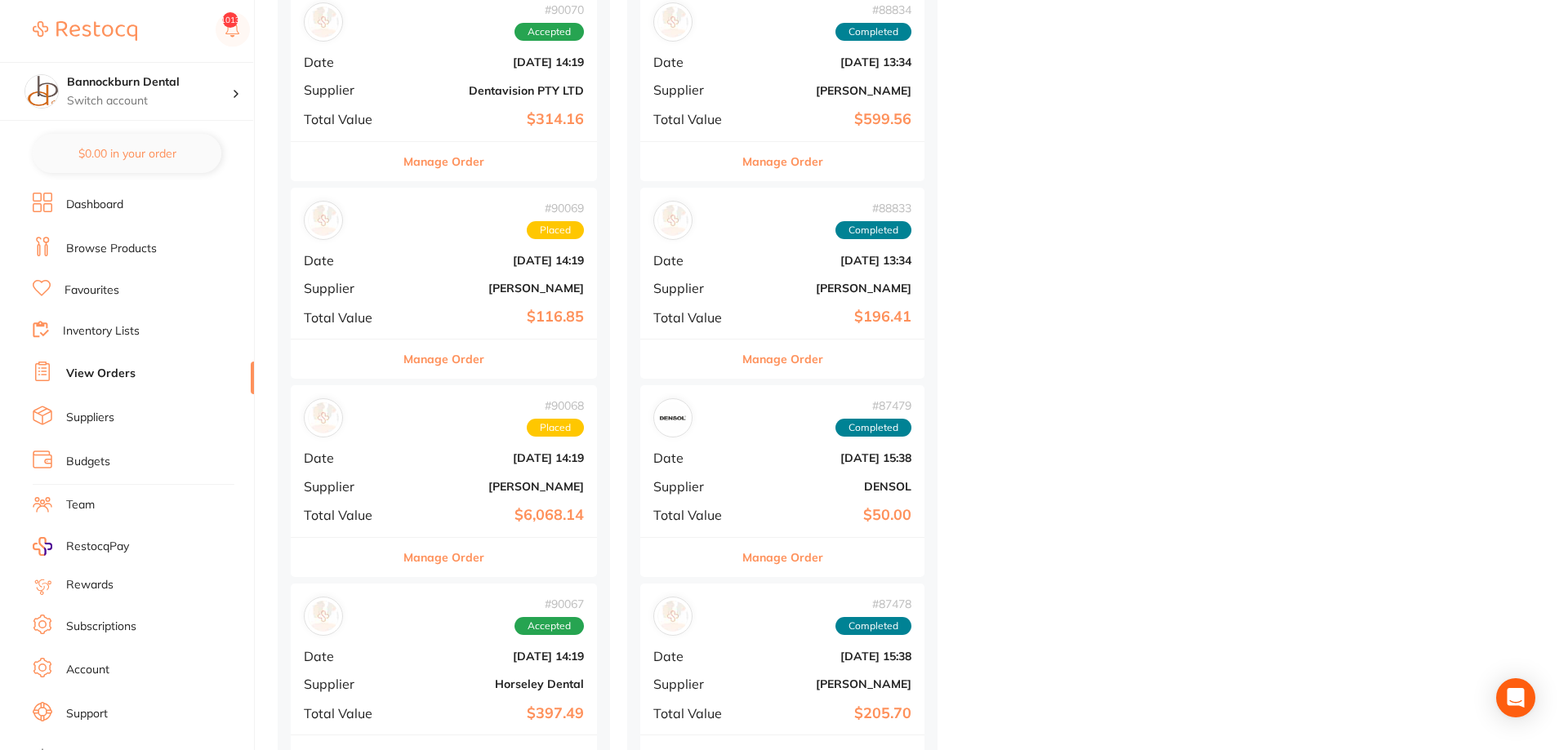
scroll to position [749, 0]
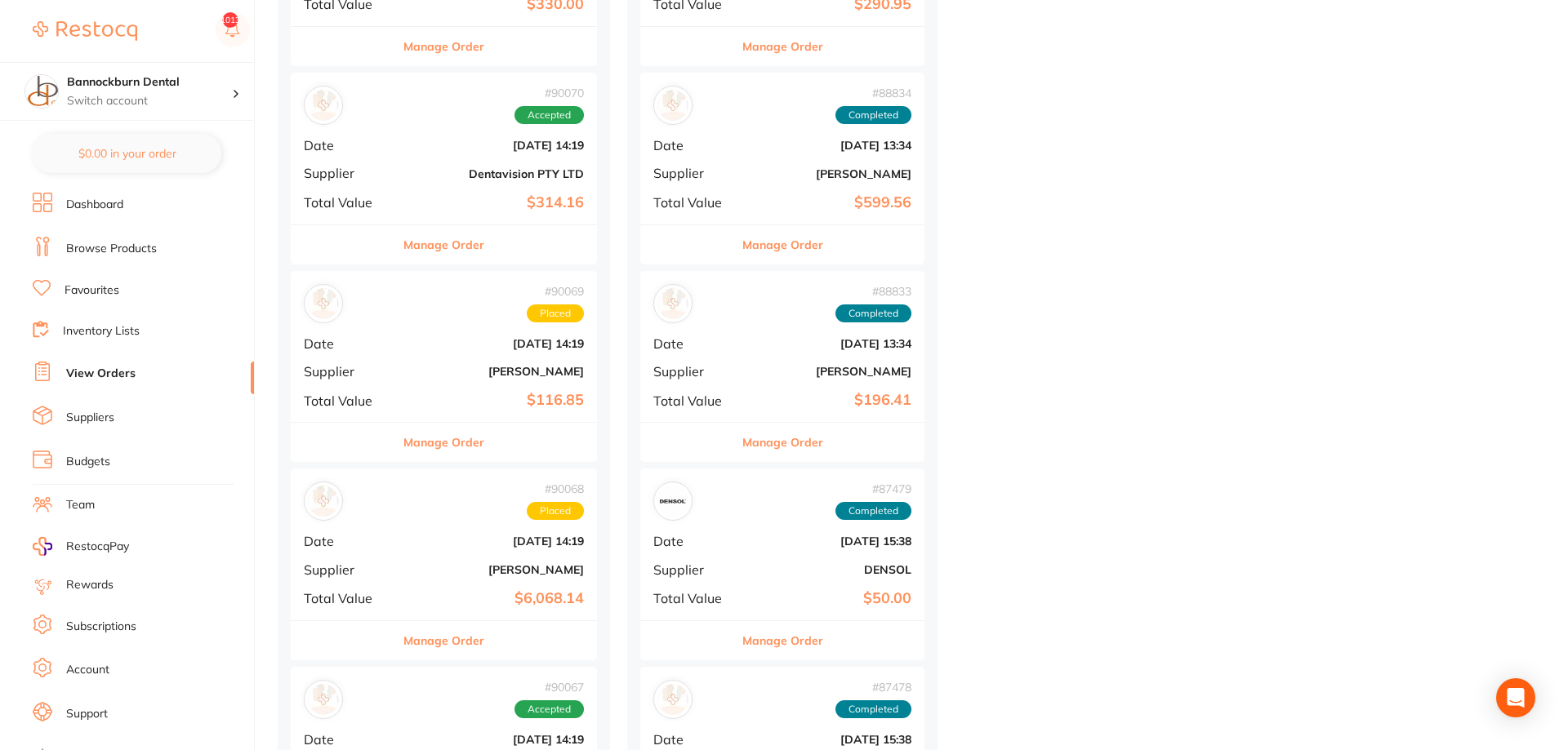
click at [800, 447] on button "Manage Order" at bounding box center [783, 442] width 81 height 39
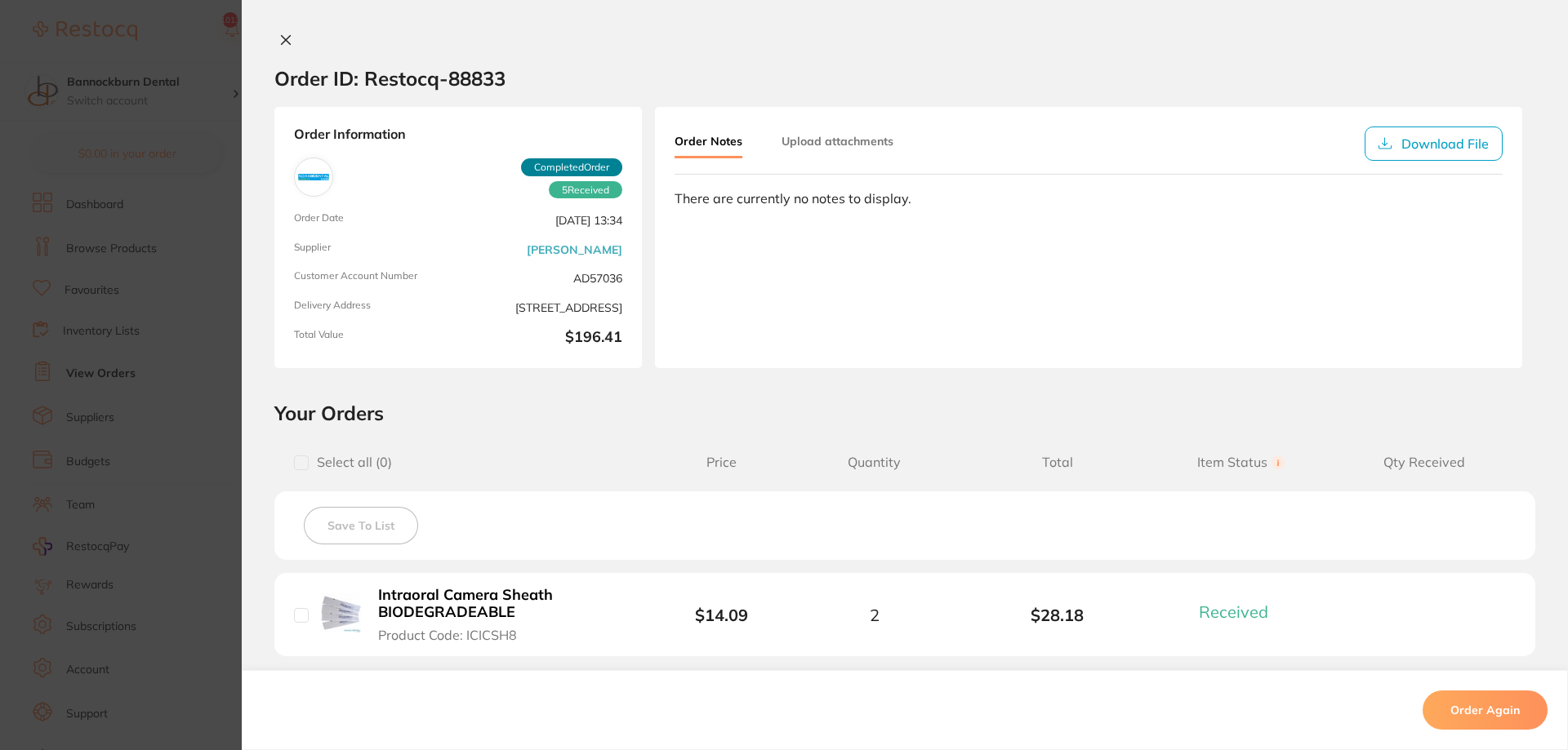
click at [279, 46] on icon at bounding box center [286, 40] width 13 height 13
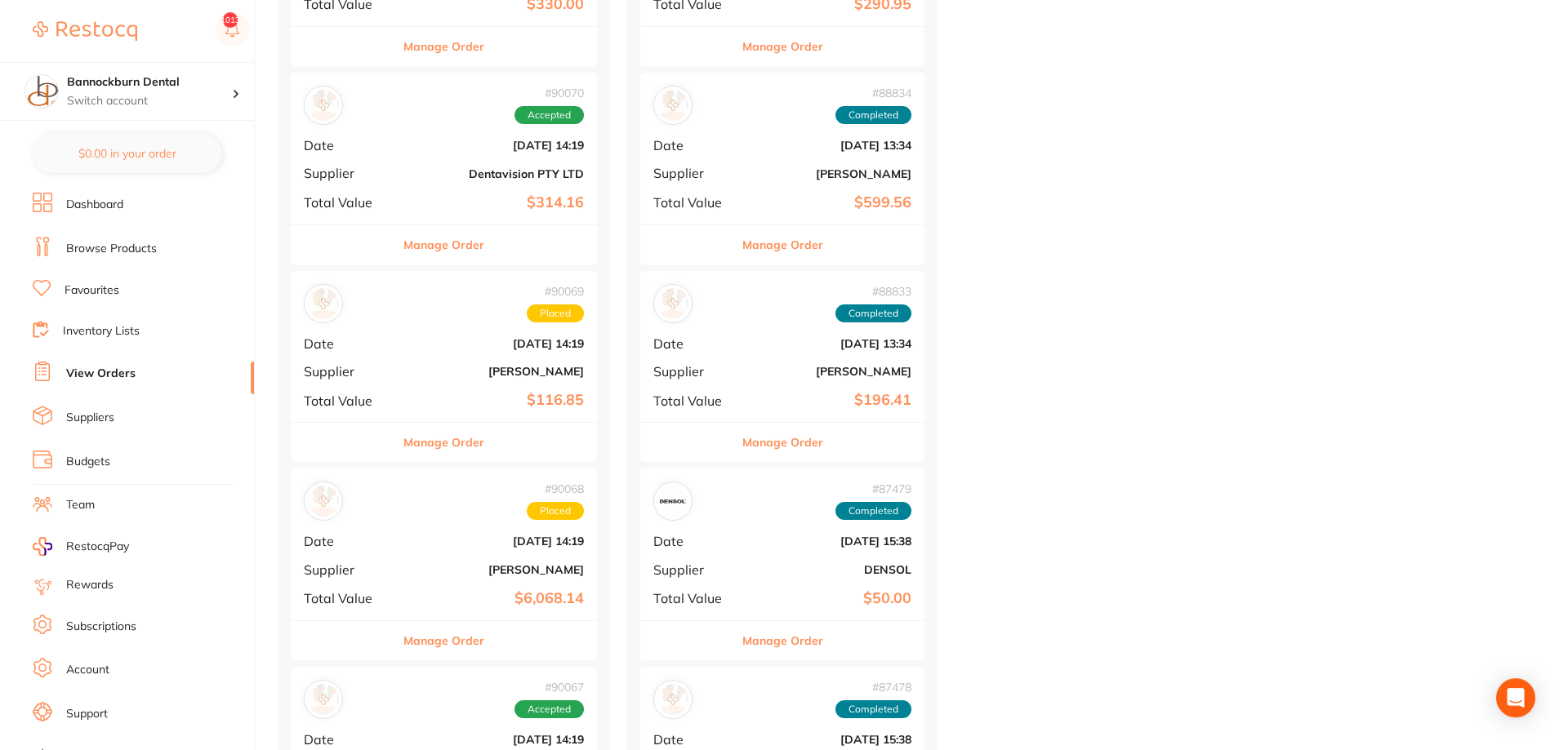
scroll to position [666, 0]
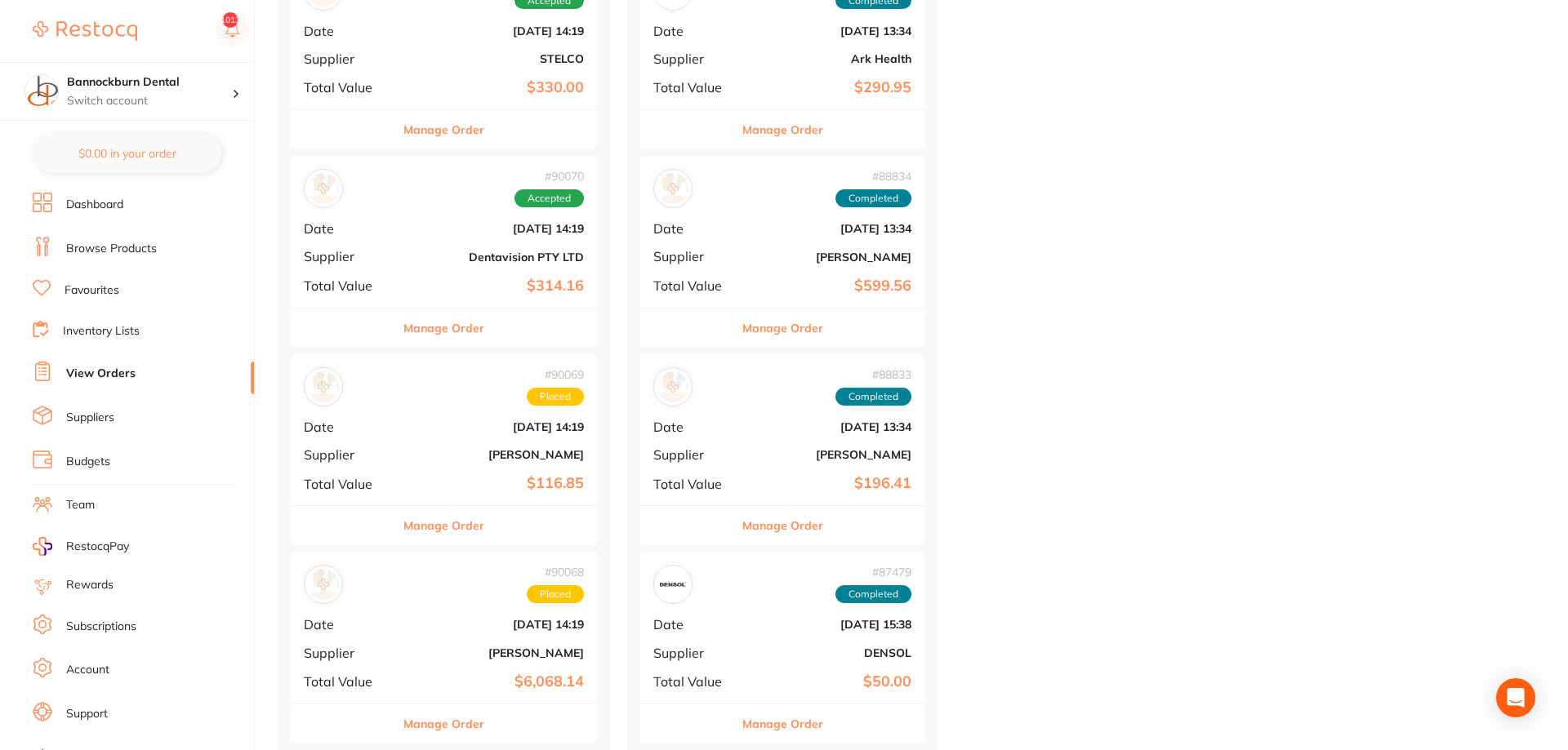
click at [804, 321] on button "Manage Order" at bounding box center [783, 328] width 81 height 39
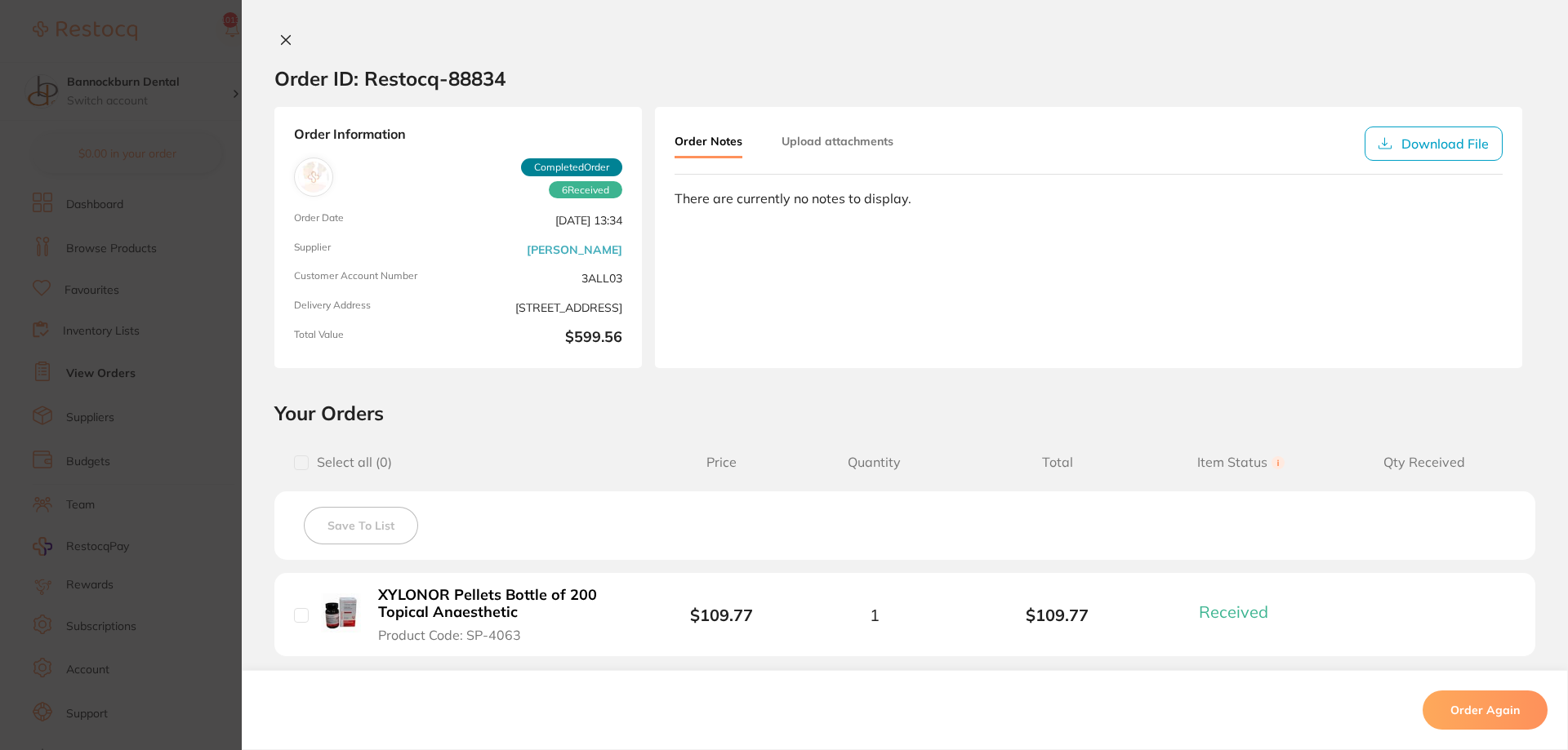
drag, startPoint x: 285, startPoint y: 46, endPoint x: 803, endPoint y: 429, distance: 644.2
click at [288, 46] on icon at bounding box center [286, 40] width 13 height 13
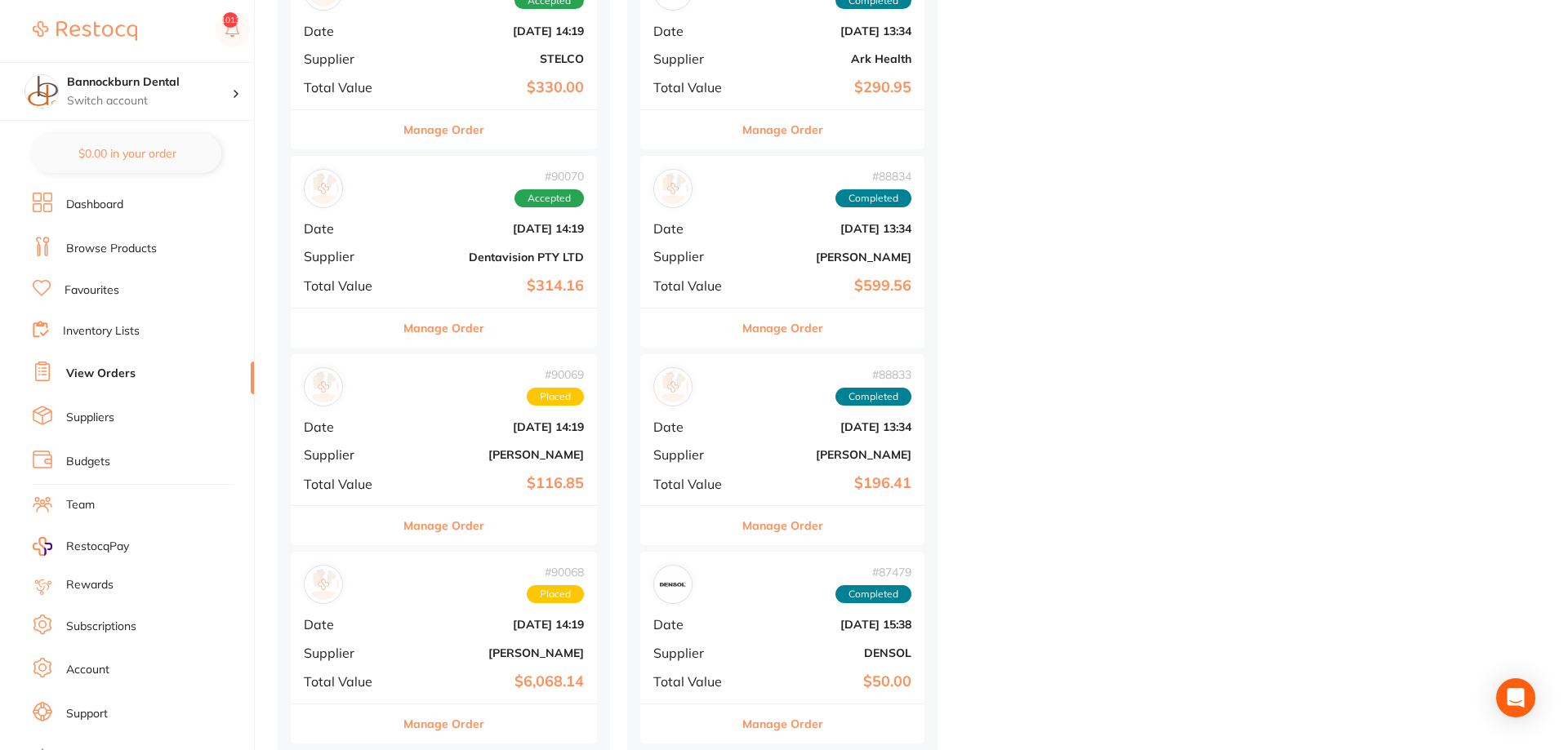
click at [807, 335] on button "Manage Order" at bounding box center [783, 328] width 81 height 39
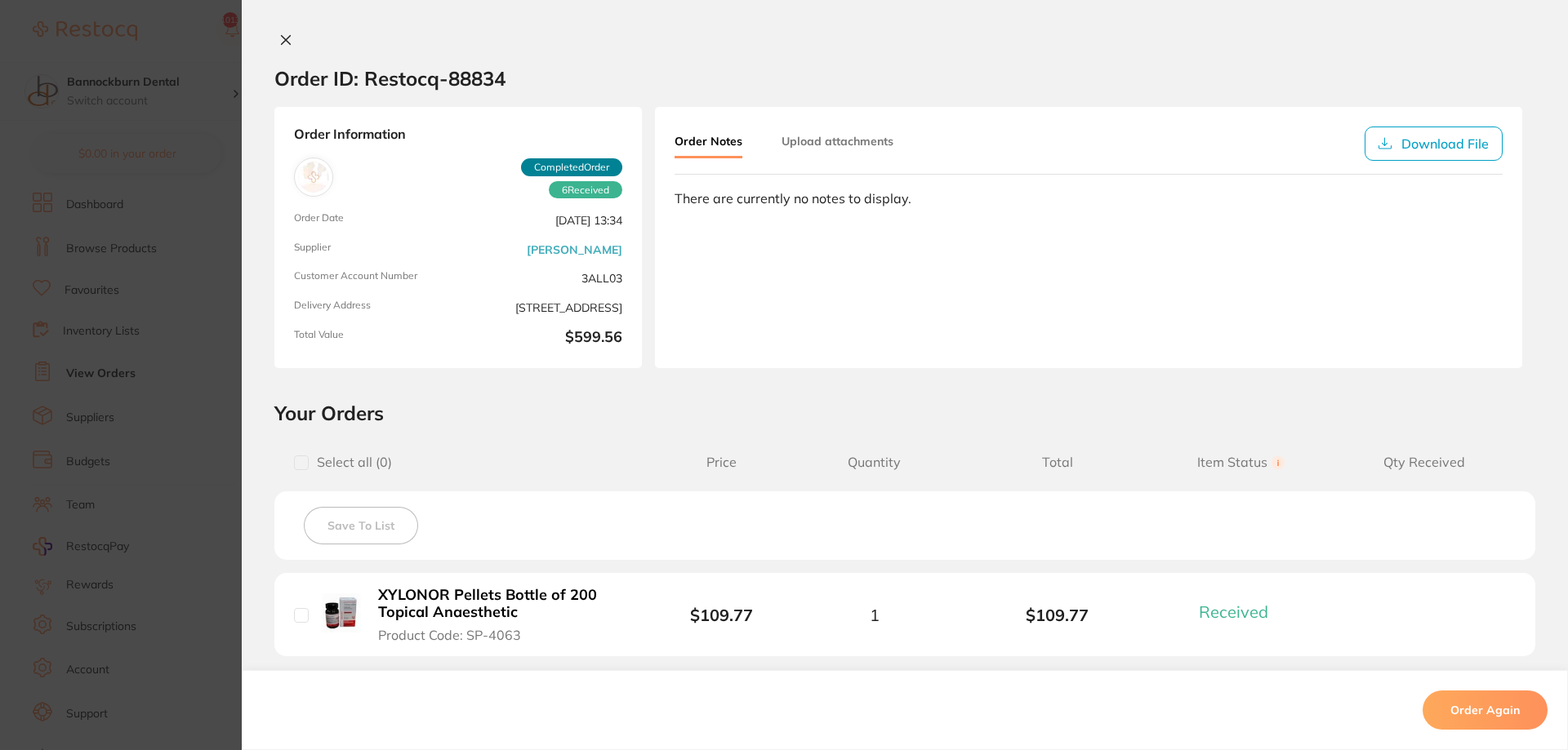
click at [279, 47] on button at bounding box center [286, 41] width 23 height 17
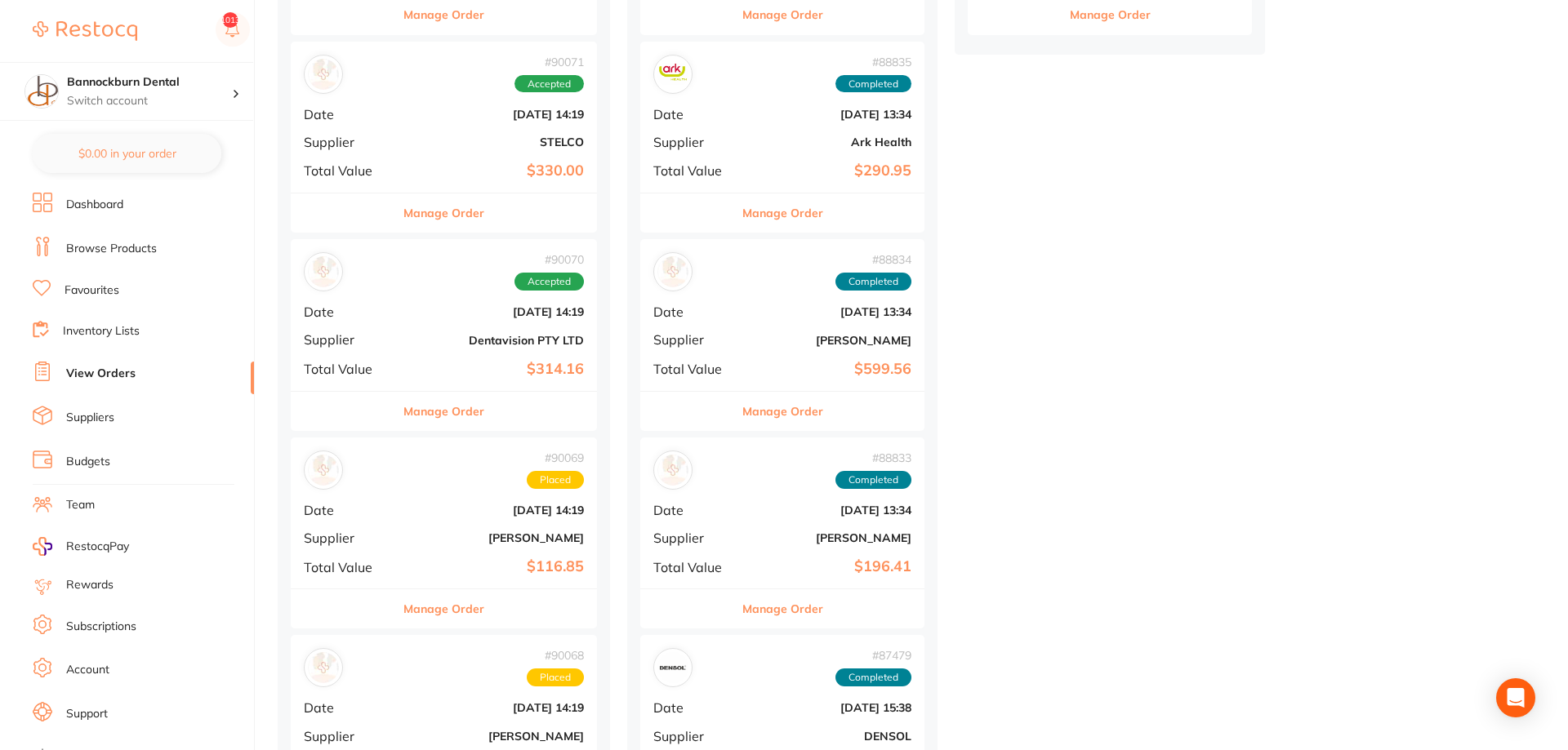
click at [808, 213] on button "Manage Order" at bounding box center [783, 213] width 81 height 39
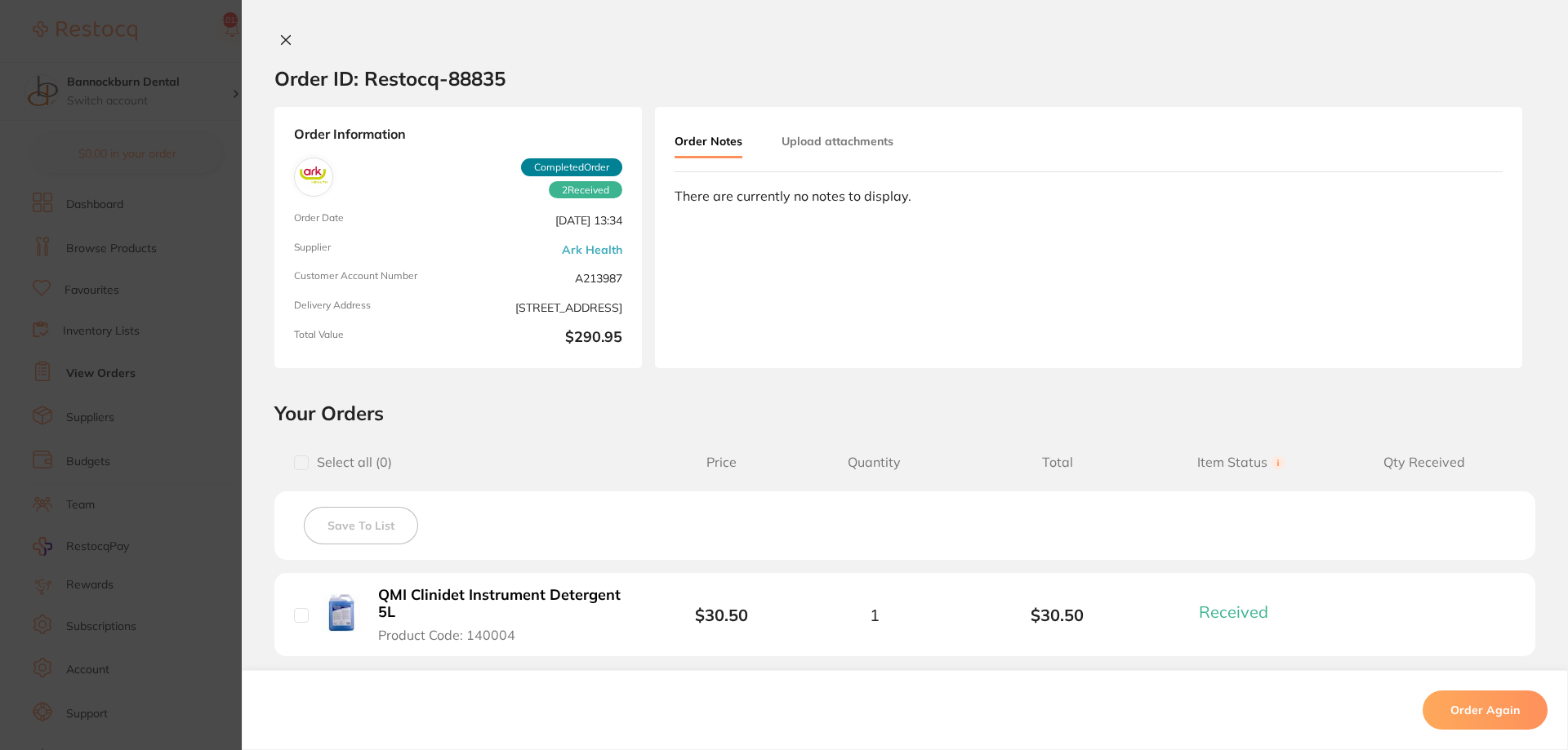
click at [282, 39] on icon at bounding box center [286, 40] width 13 height 13
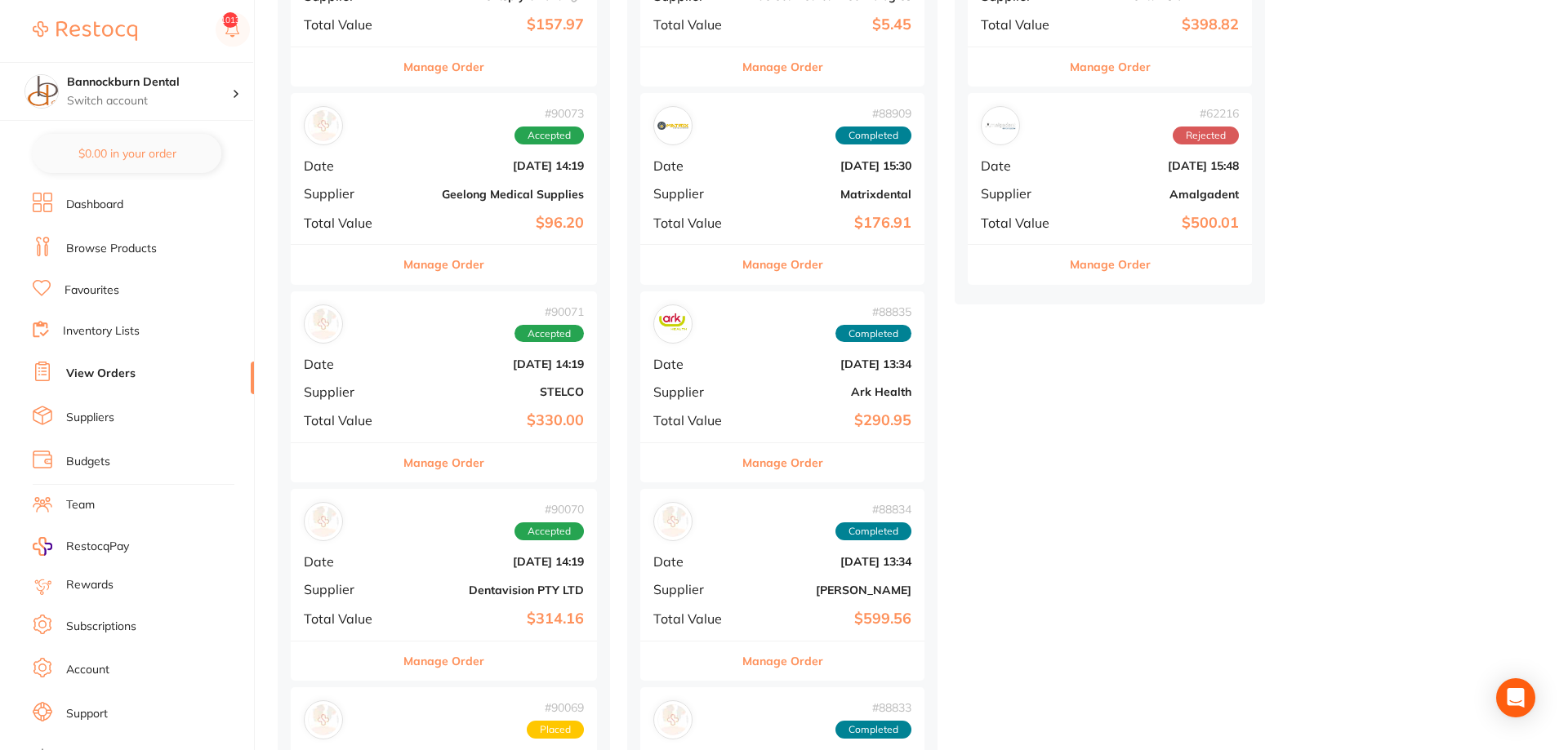
click at [787, 265] on button "Manage Order" at bounding box center [783, 264] width 81 height 39
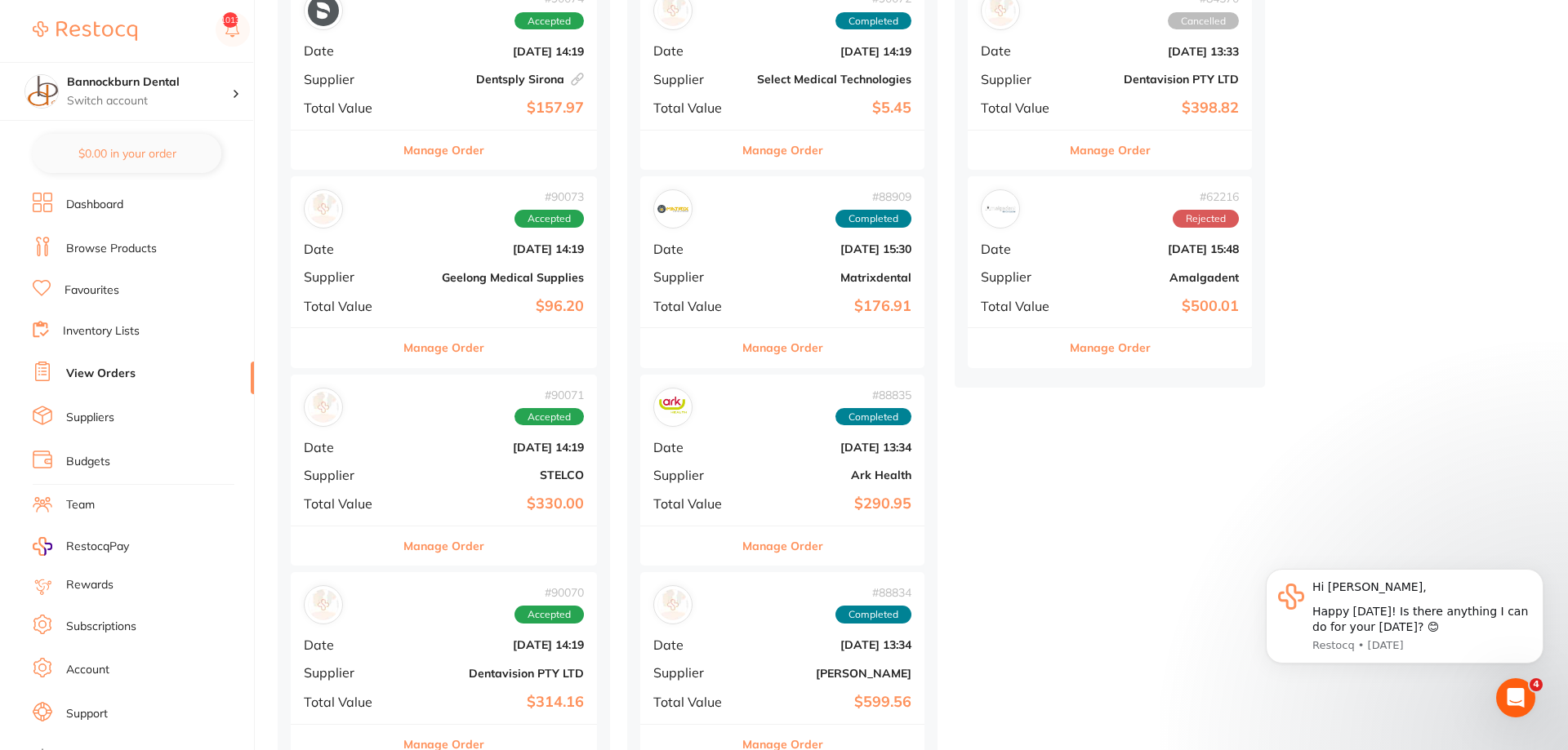
click at [794, 362] on button "Manage Order" at bounding box center [783, 347] width 81 height 39
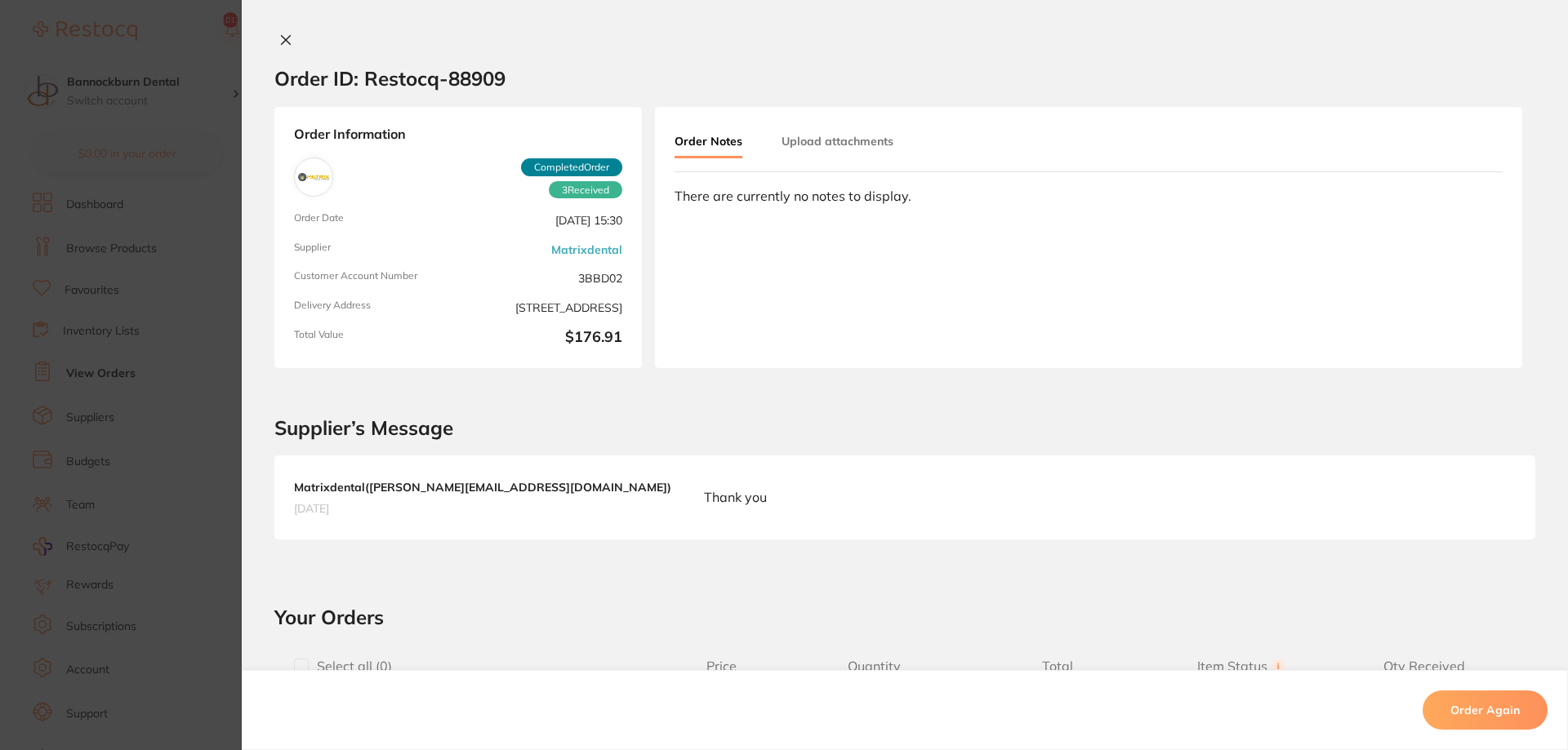
click at [283, 43] on icon at bounding box center [286, 40] width 13 height 13
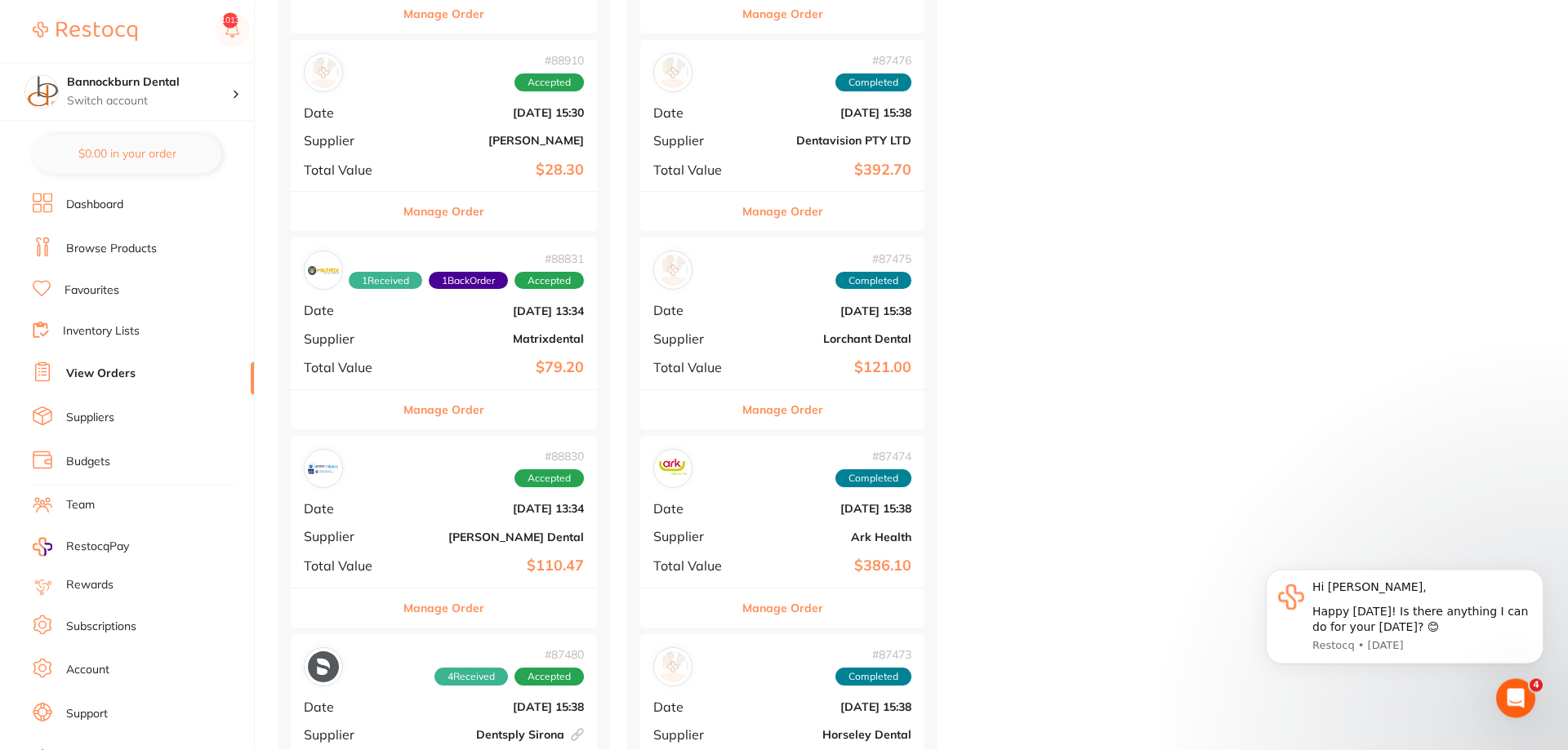
scroll to position [1748, 0]
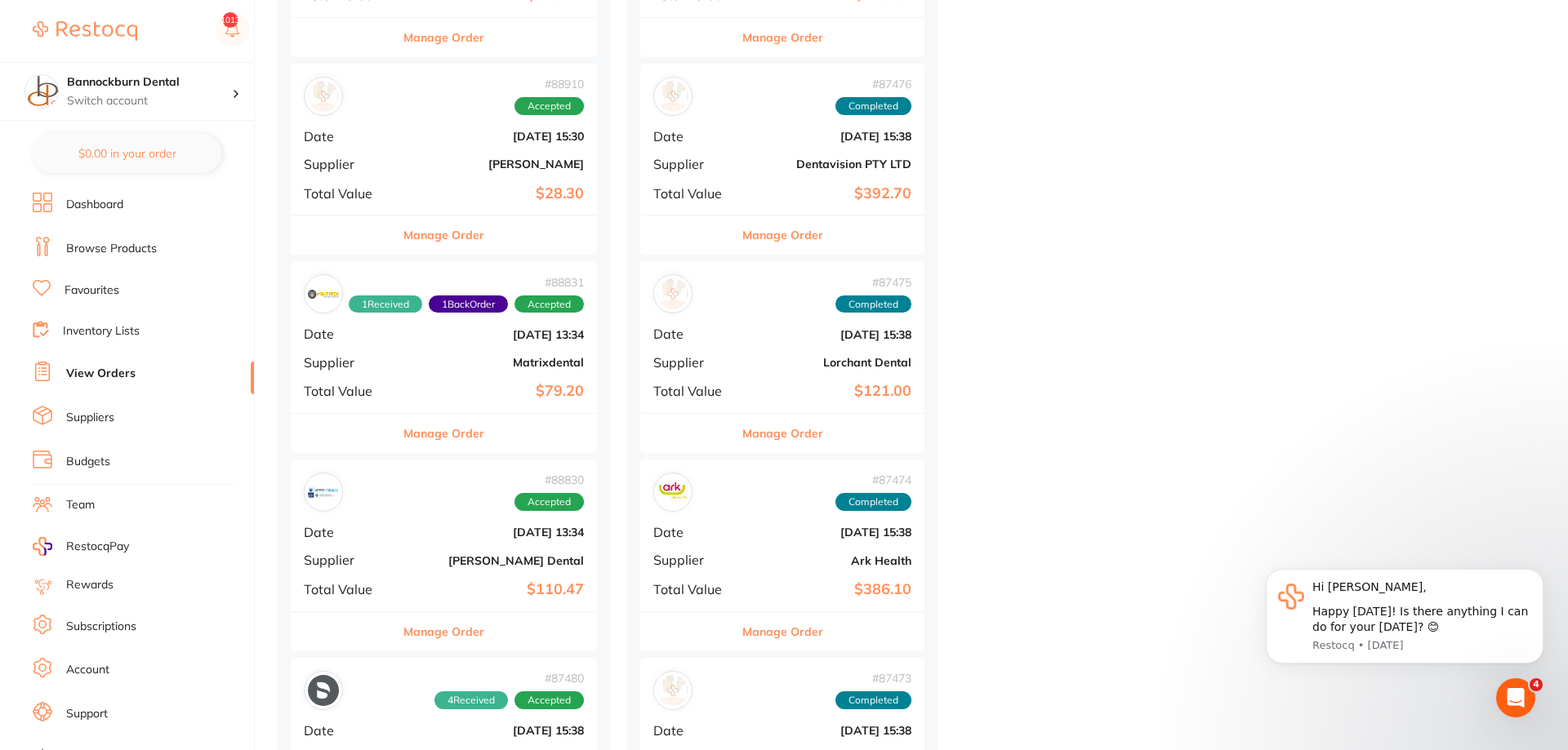
click at [469, 238] on button "Manage Order" at bounding box center [443, 235] width 81 height 39
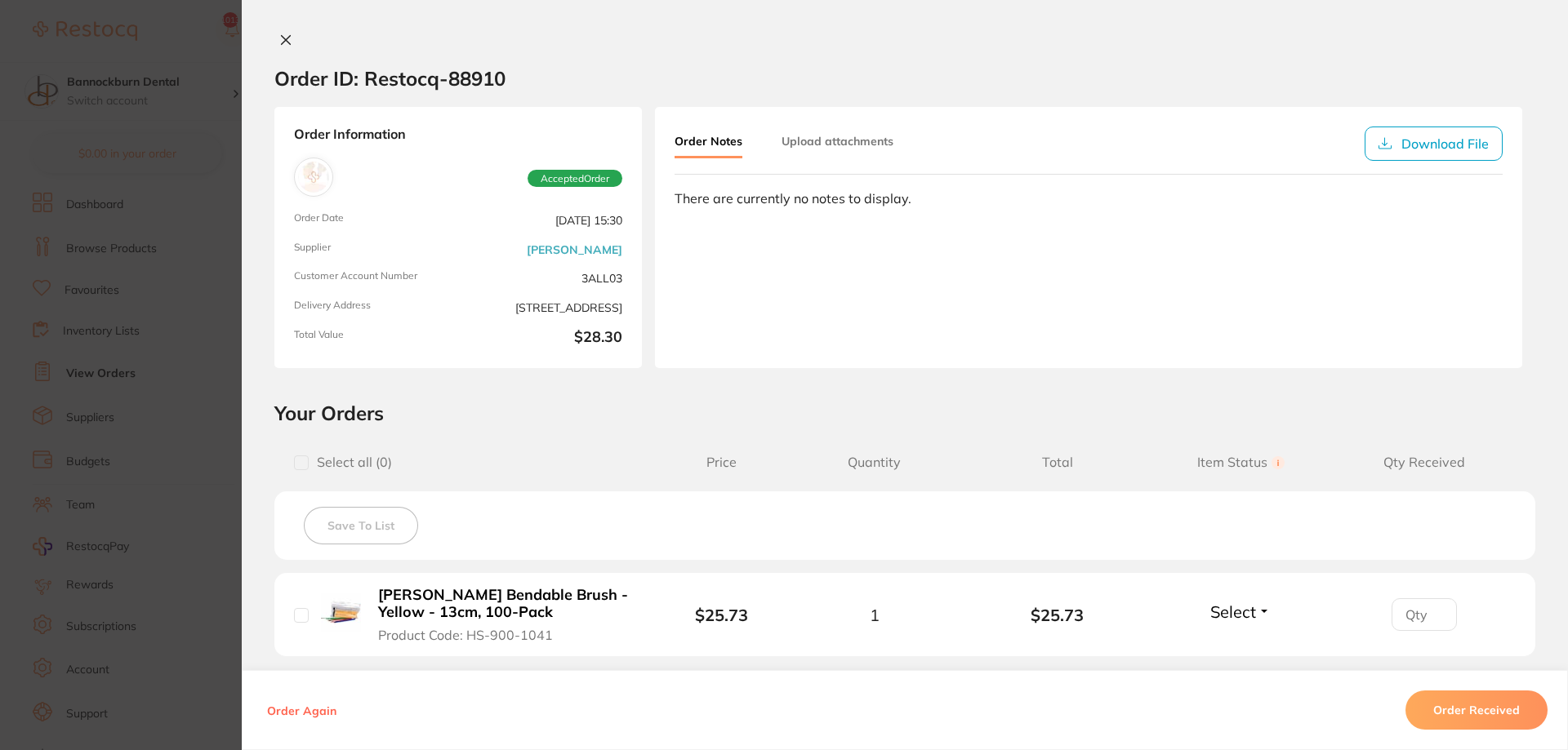
click at [282, 30] on div "Order ID: Restocq- 88910 Order Information Accepted Order Order Date Aug 4 2025…" at bounding box center [905, 375] width 1326 height 750
click at [285, 45] on icon at bounding box center [286, 40] width 13 height 13
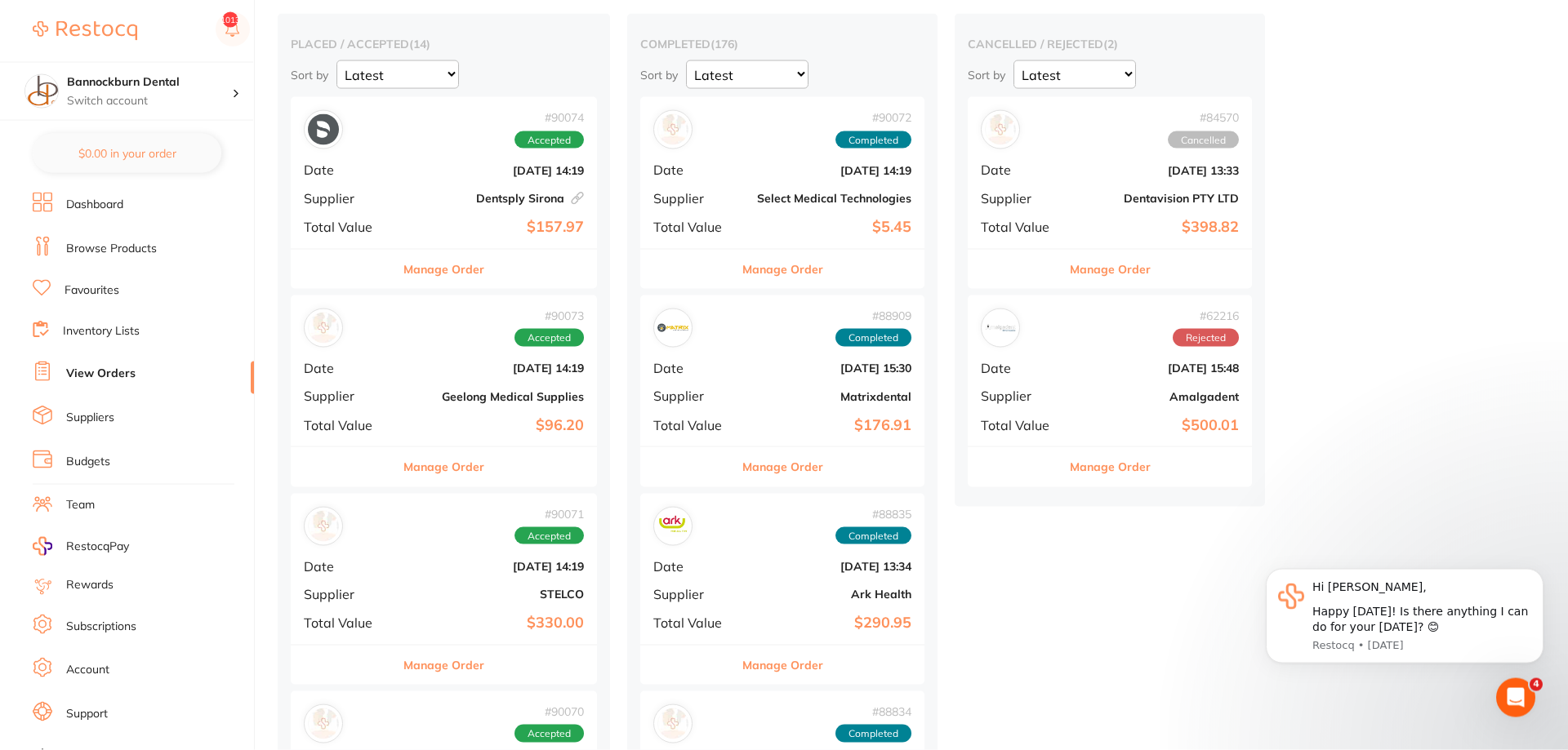
scroll to position [83, 0]
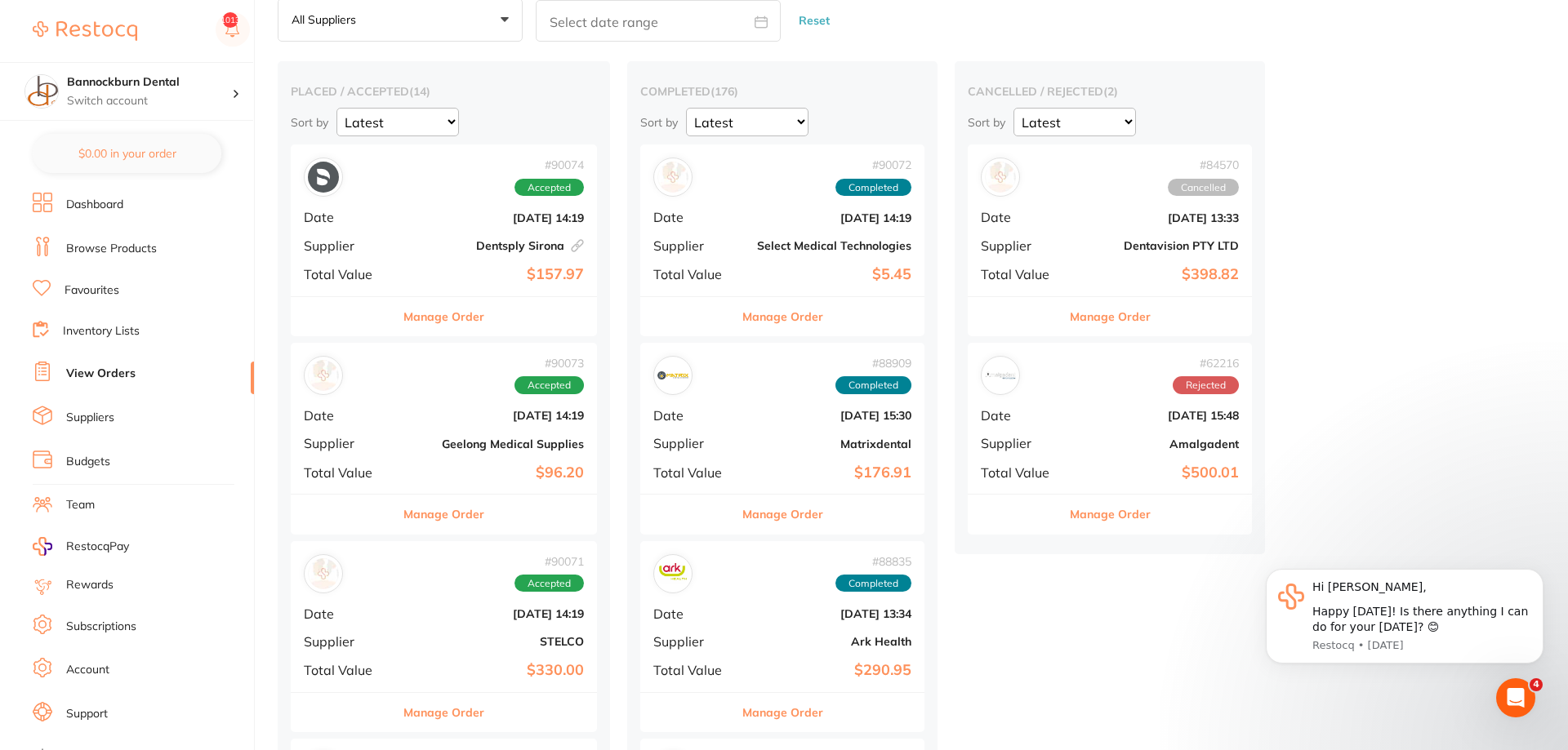
click at [123, 330] on link "Inventory Lists" at bounding box center [102, 331] width 77 height 16
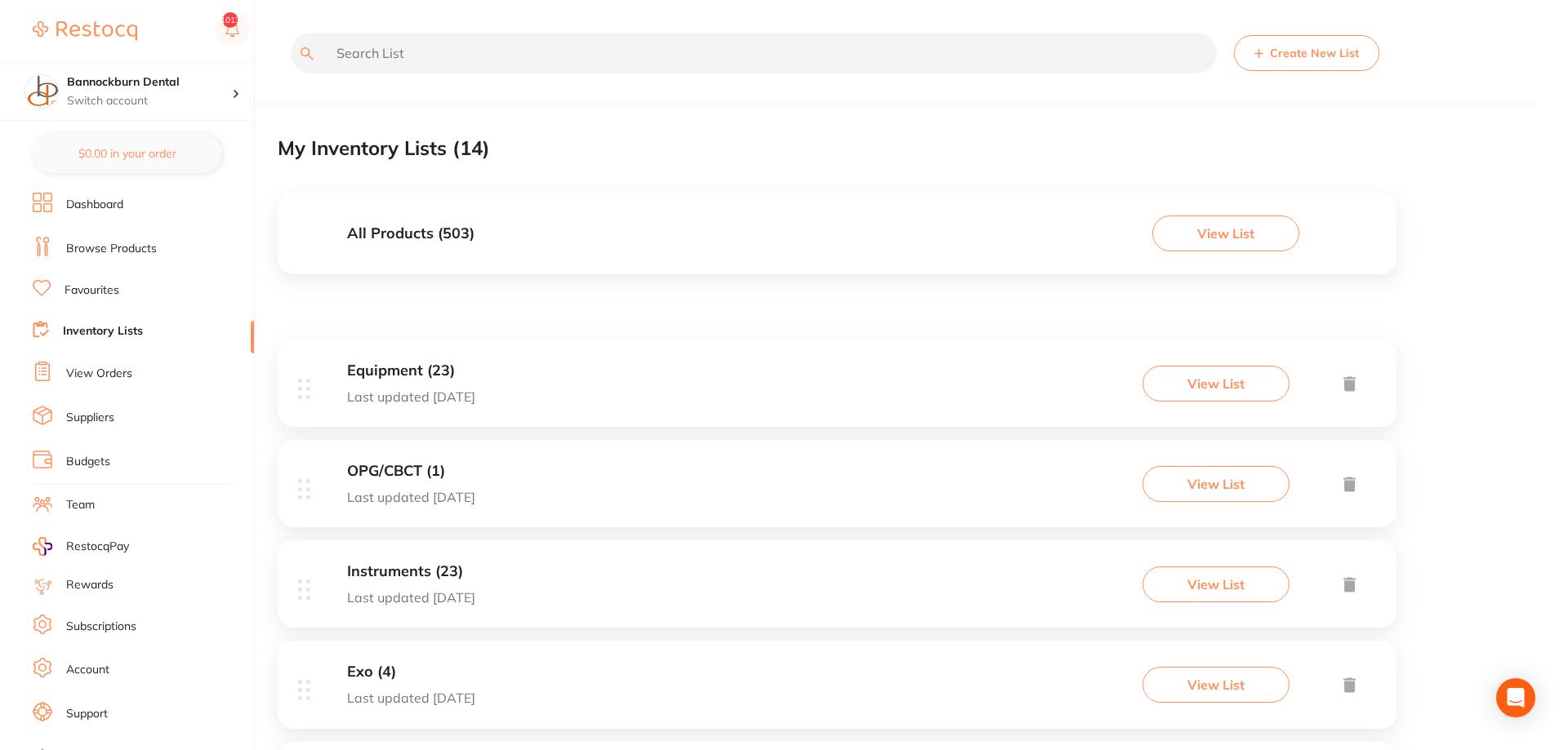
click at [440, 247] on div "All Products ( 503 ) View List" at bounding box center [837, 233] width 1119 height 82
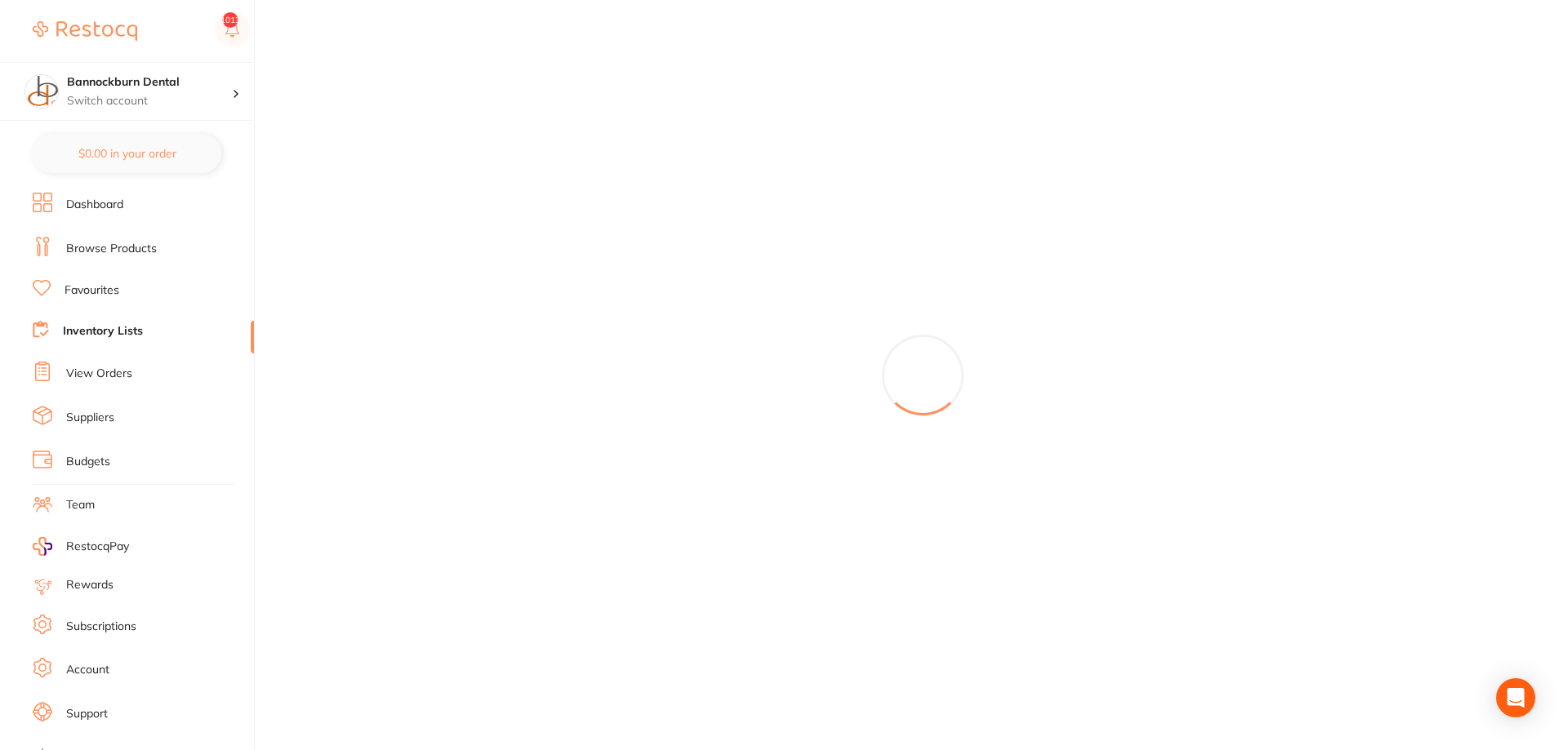
click at [444, 244] on div at bounding box center [922, 375] width 1291 height 750
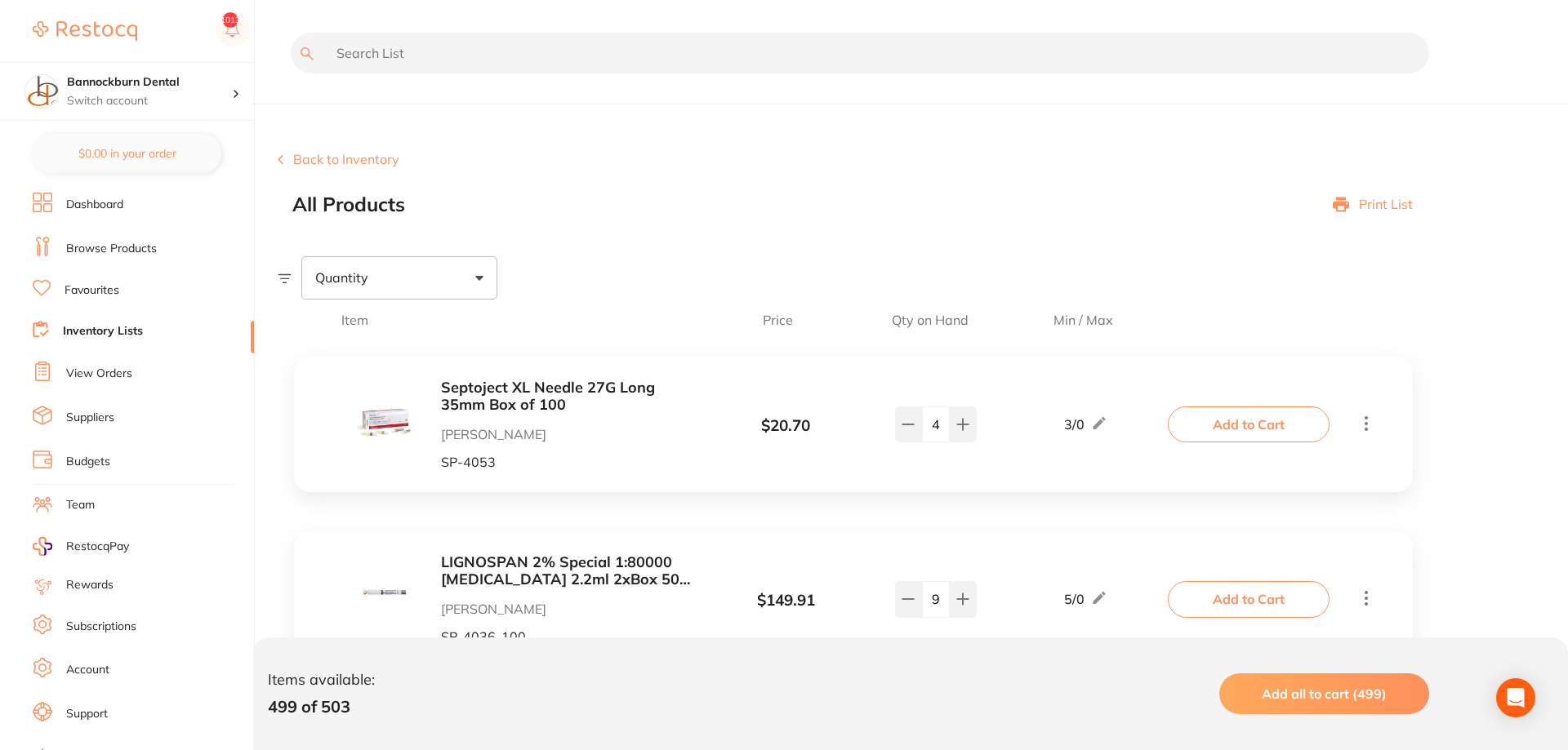
click at [509, 68] on input "text" at bounding box center [860, 53] width 1138 height 41
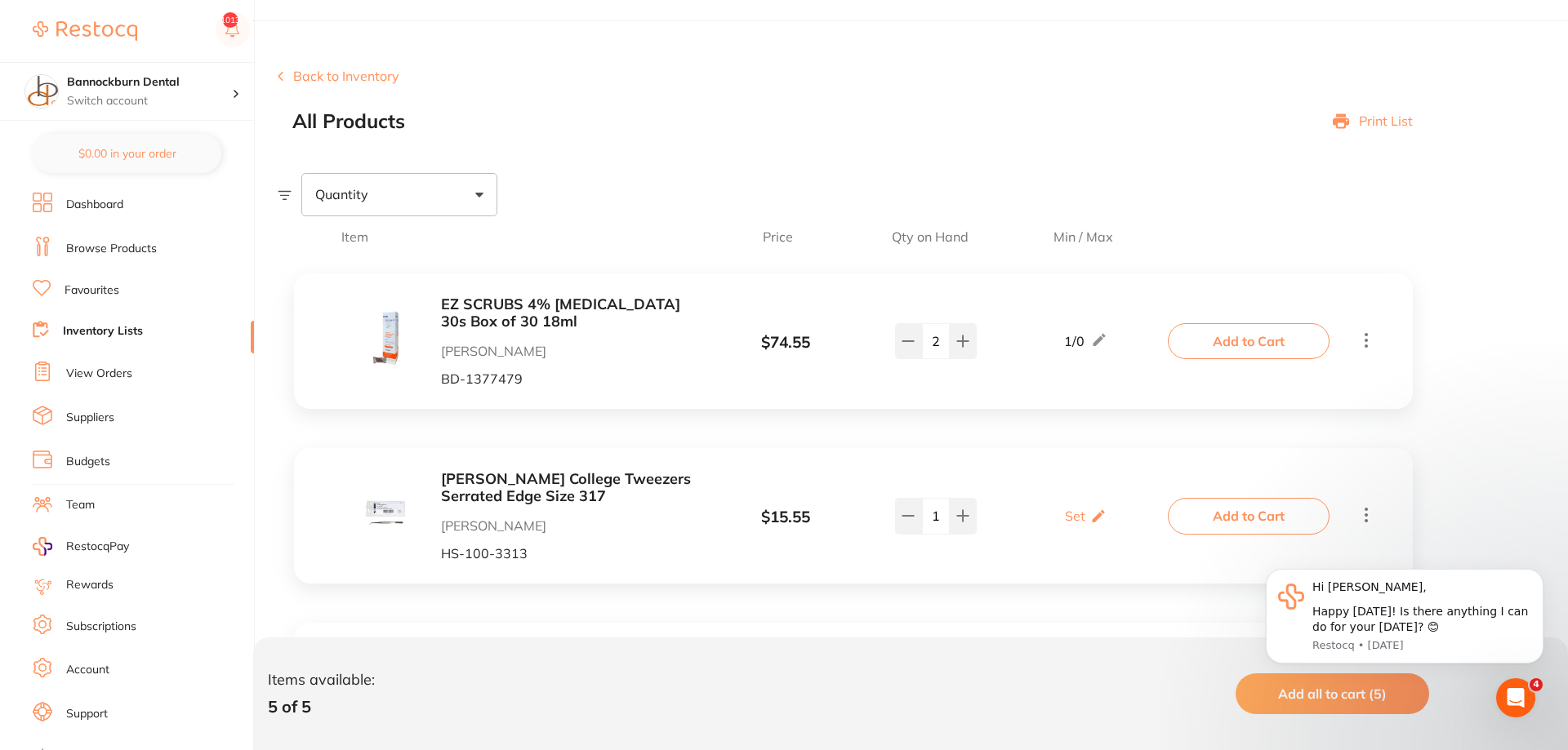
type input "ez"
click at [586, 313] on b "EZ SCRUBS 4% [MEDICAL_DATA] 30s Box of 30 18ml" at bounding box center [571, 313] width 259 height 34
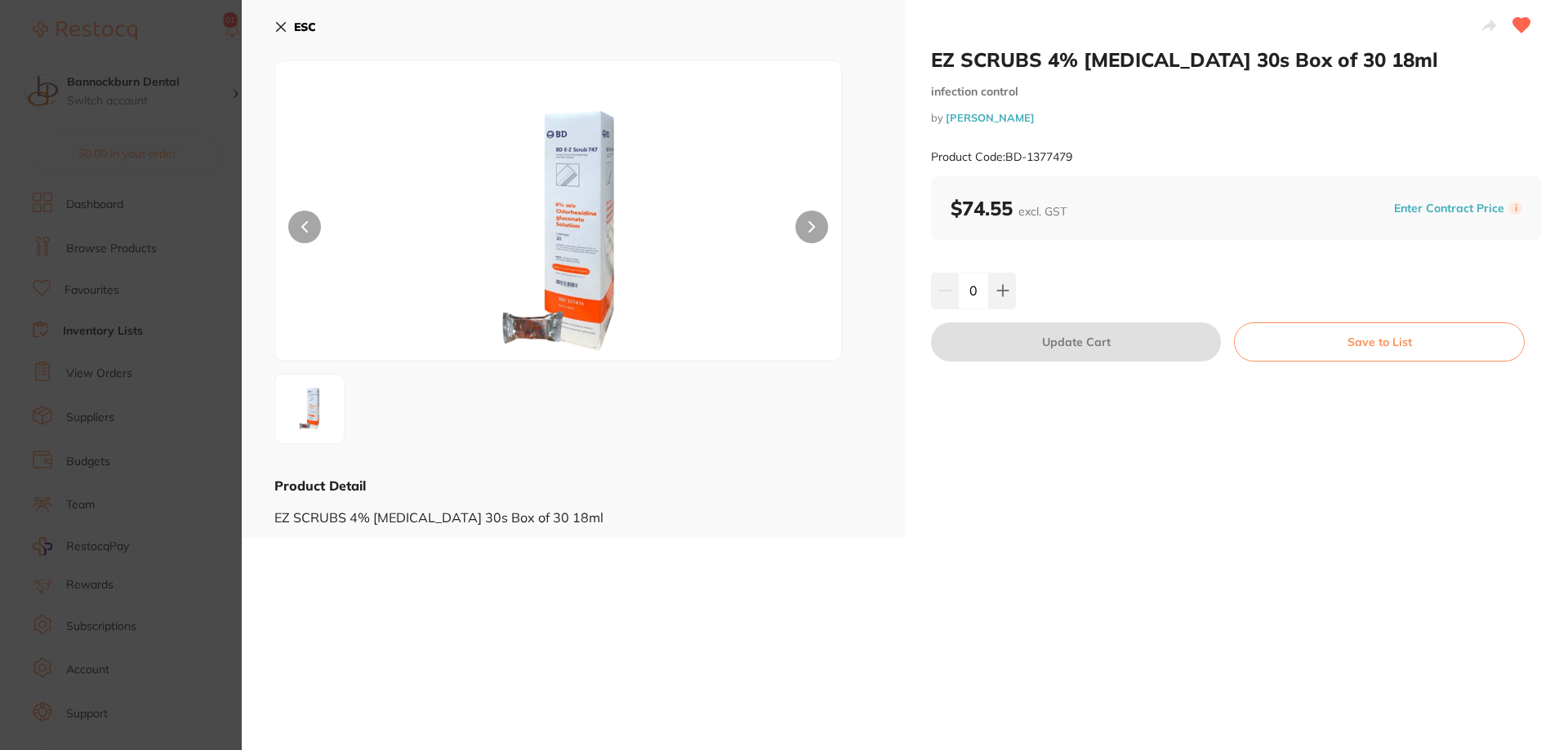
click at [291, 26] on button "ESC" at bounding box center [295, 27] width 41 height 28
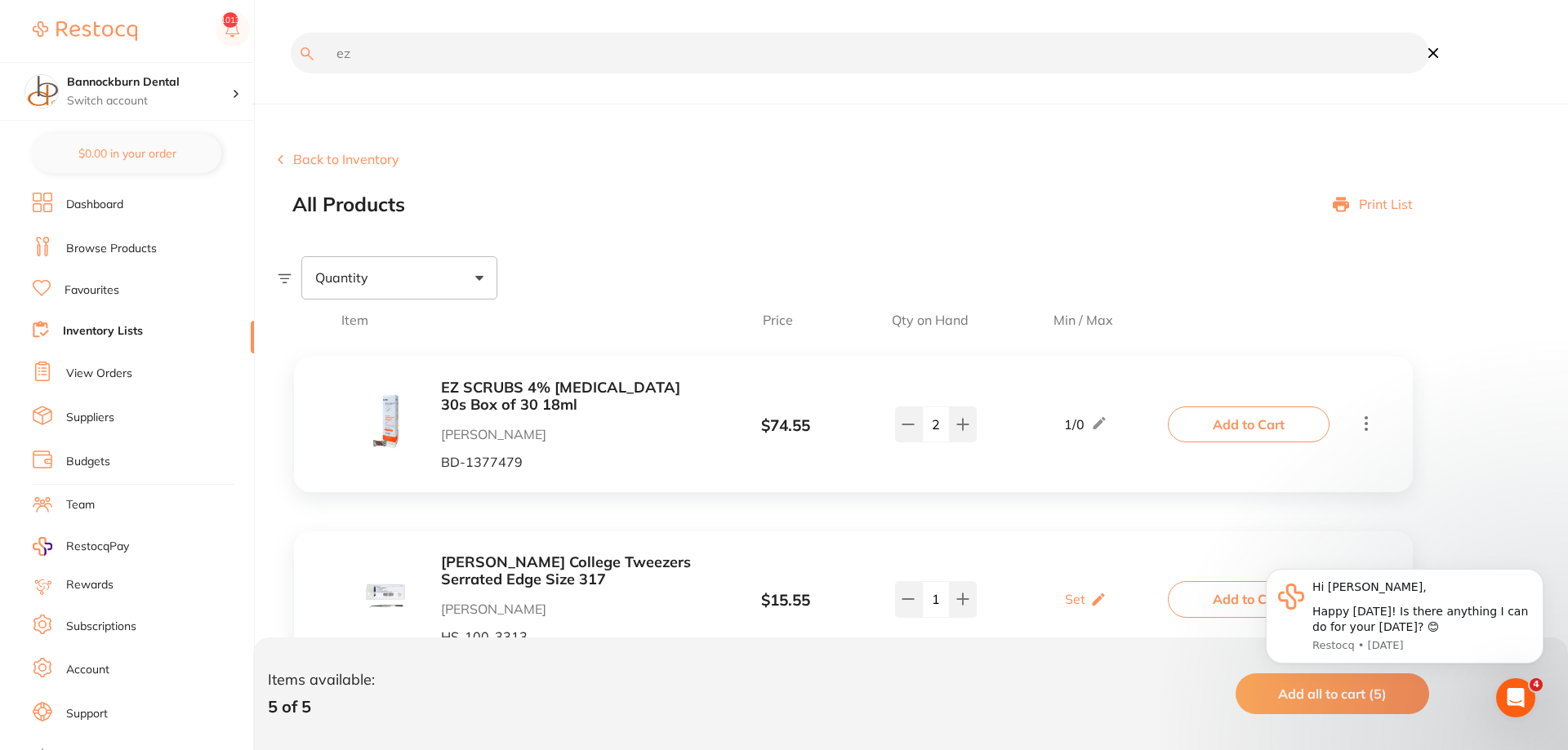
scroll to position [83, 0]
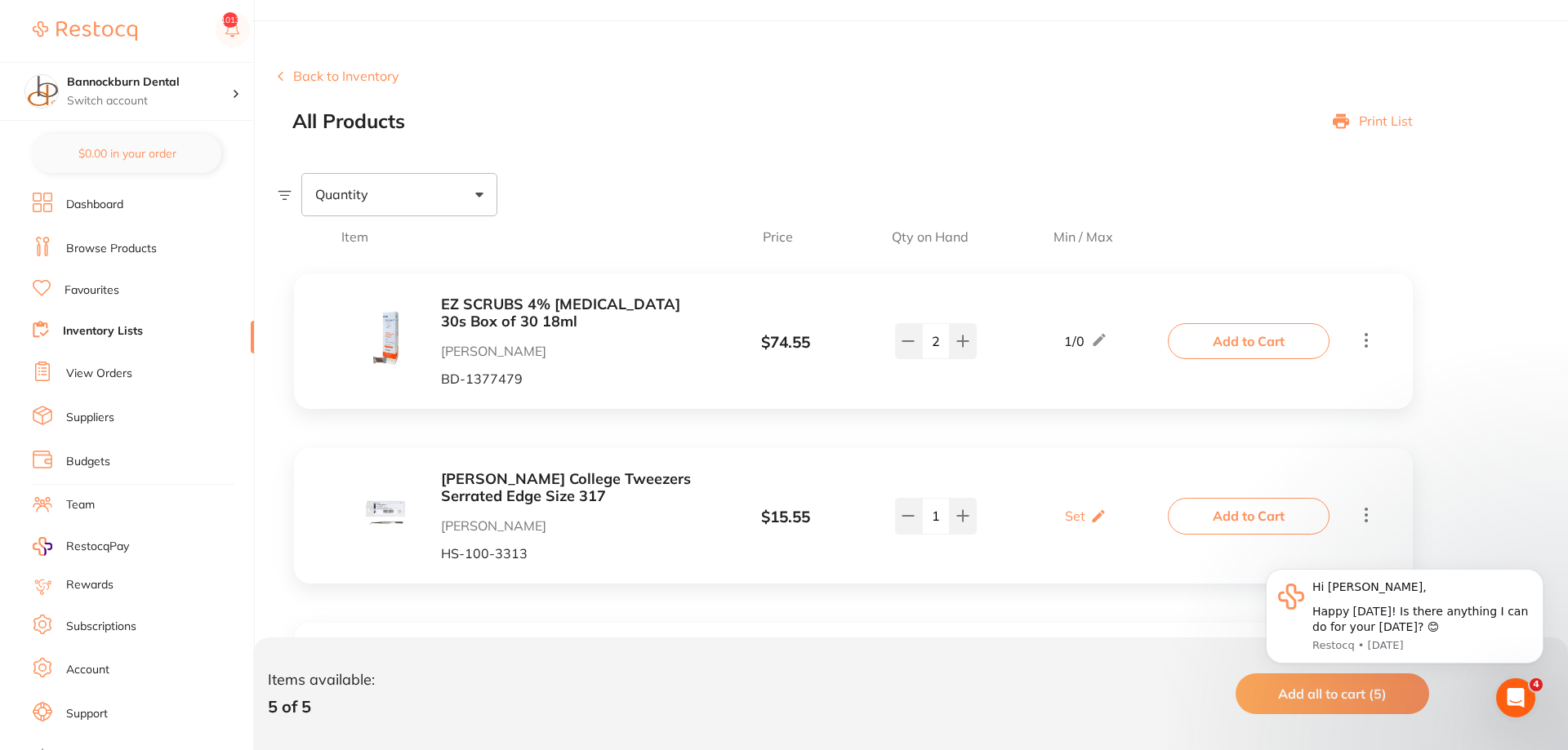
click at [121, 370] on link "View Orders" at bounding box center [99, 373] width 66 height 16
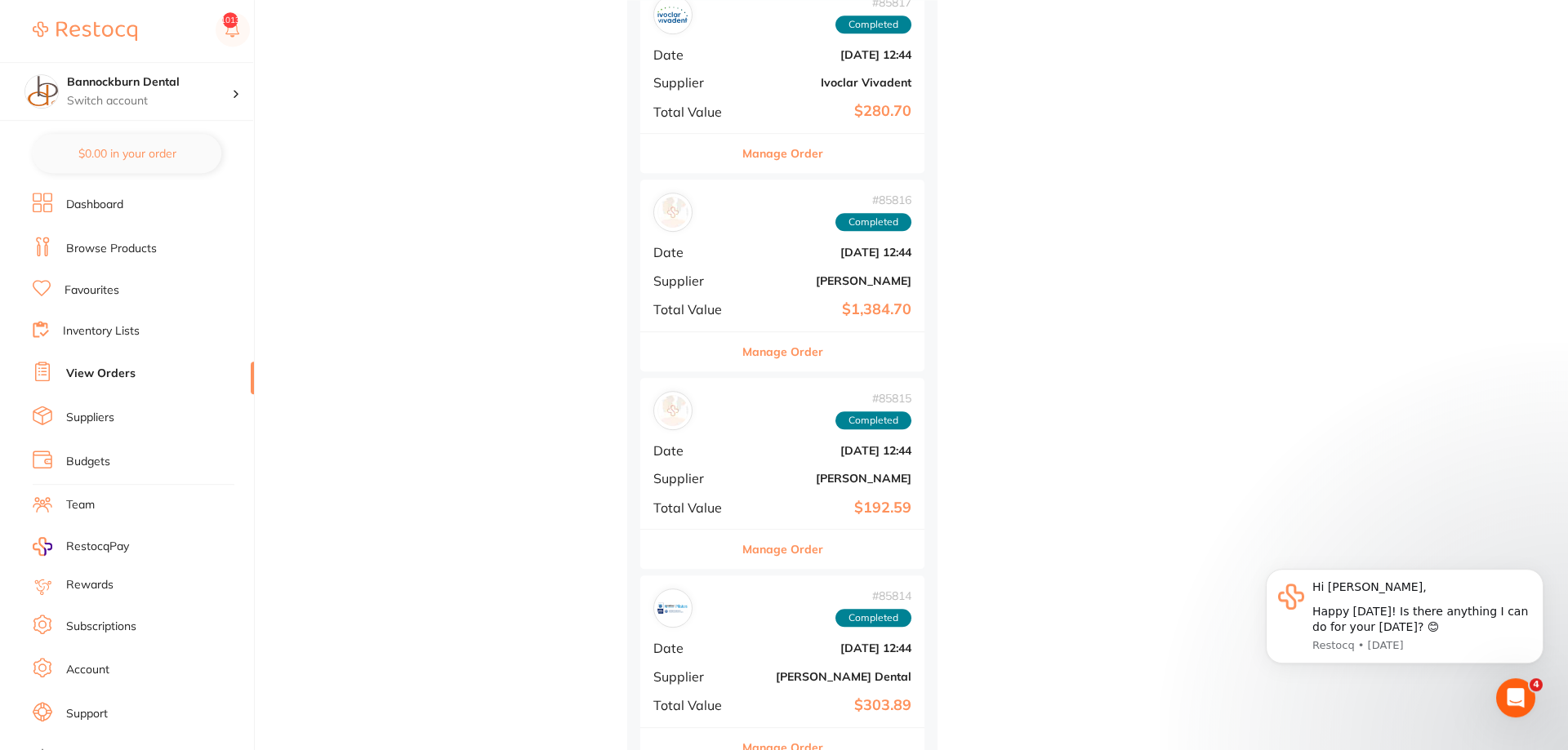
scroll to position [4413, 0]
